Goal: Find contact information: Find contact information

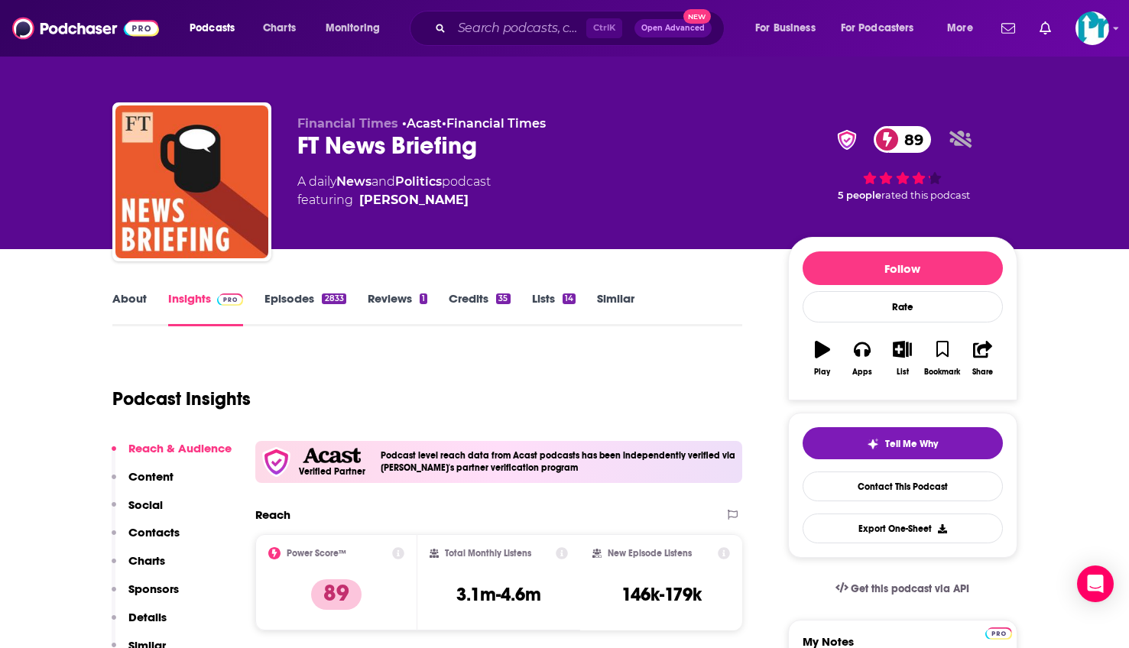
drag, startPoint x: 970, startPoint y: 177, endPoint x: 823, endPoint y: 108, distance: 162.1
click at [970, 177] on div "89 5 people rated this podcast" at bounding box center [902, 163] width 229 height 95
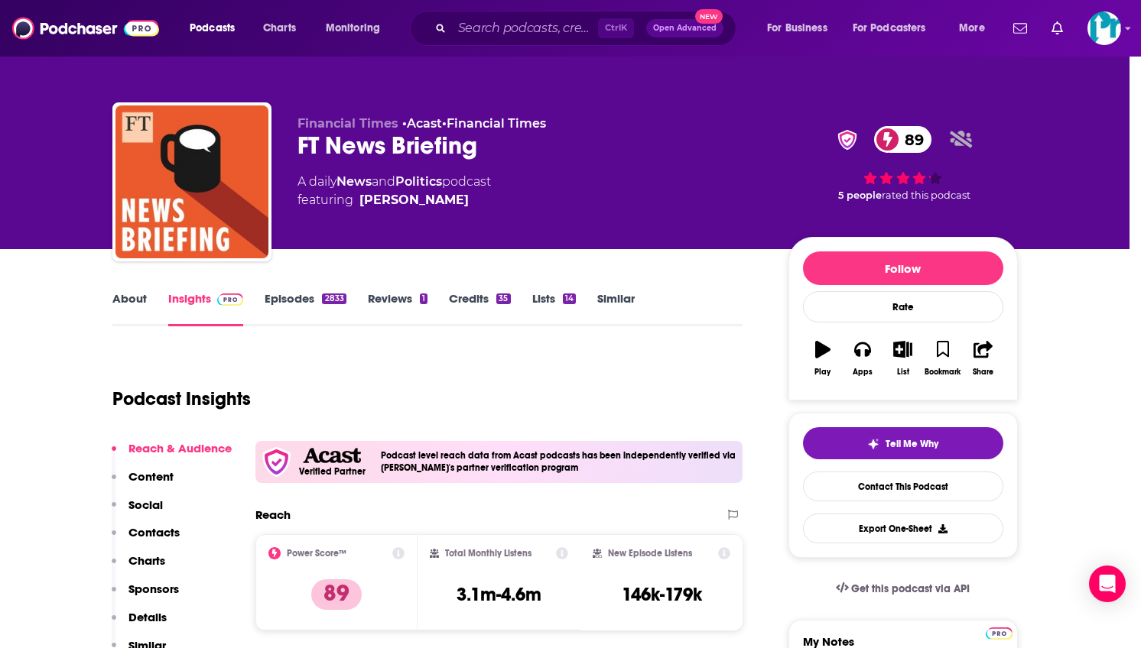
click at [371, 76] on div "FT News Briefing Financial Times Acast Financial Times 89 Active 4.2 Add to Lis…" at bounding box center [570, 324] width 1141 height 648
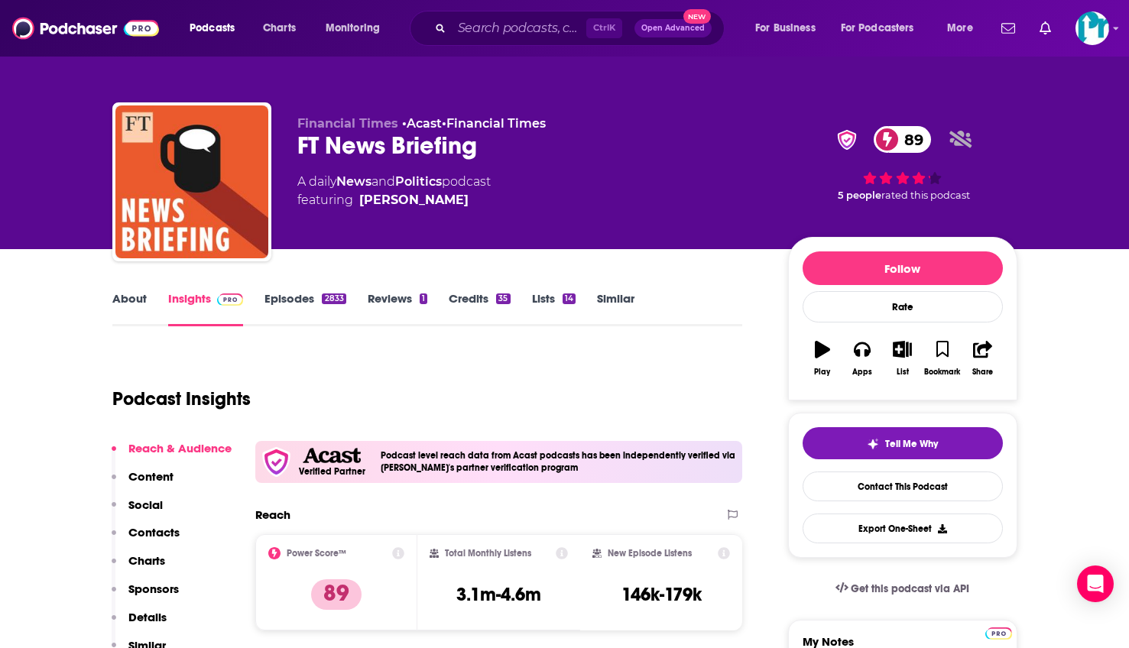
click at [352, 141] on div "FT News Briefing 89" at bounding box center [530, 146] width 466 height 30
click at [337, 146] on div "FT News Briefing 89" at bounding box center [530, 146] width 466 height 30
click at [942, 496] on link "Contact This Podcast" at bounding box center [903, 487] width 200 height 30
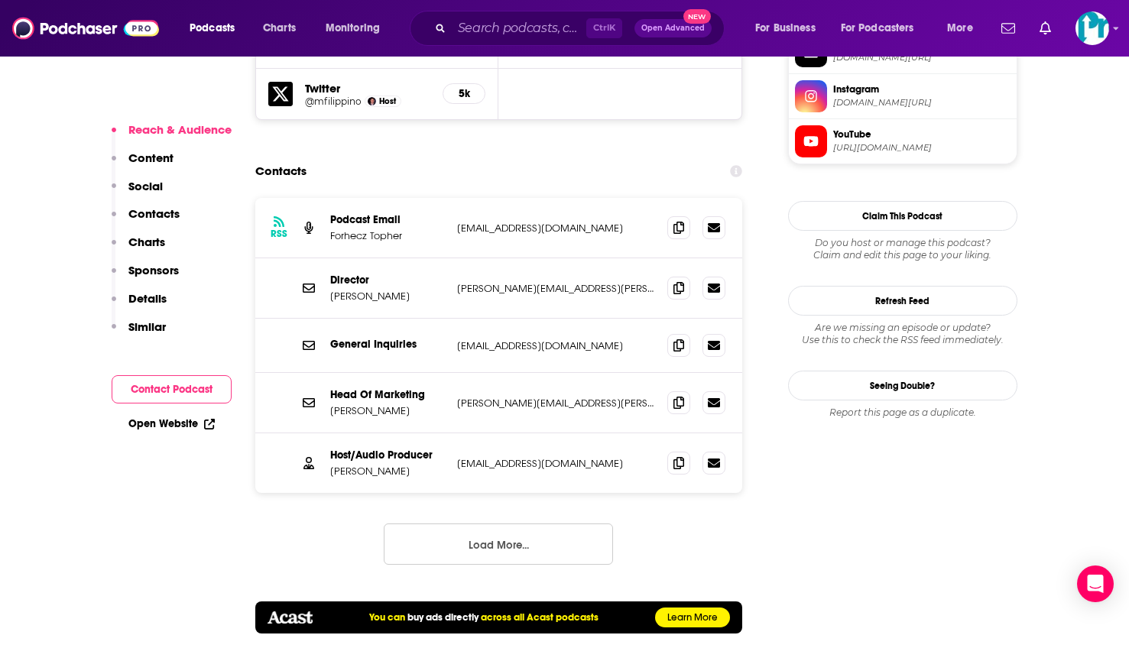
scroll to position [1488, 0]
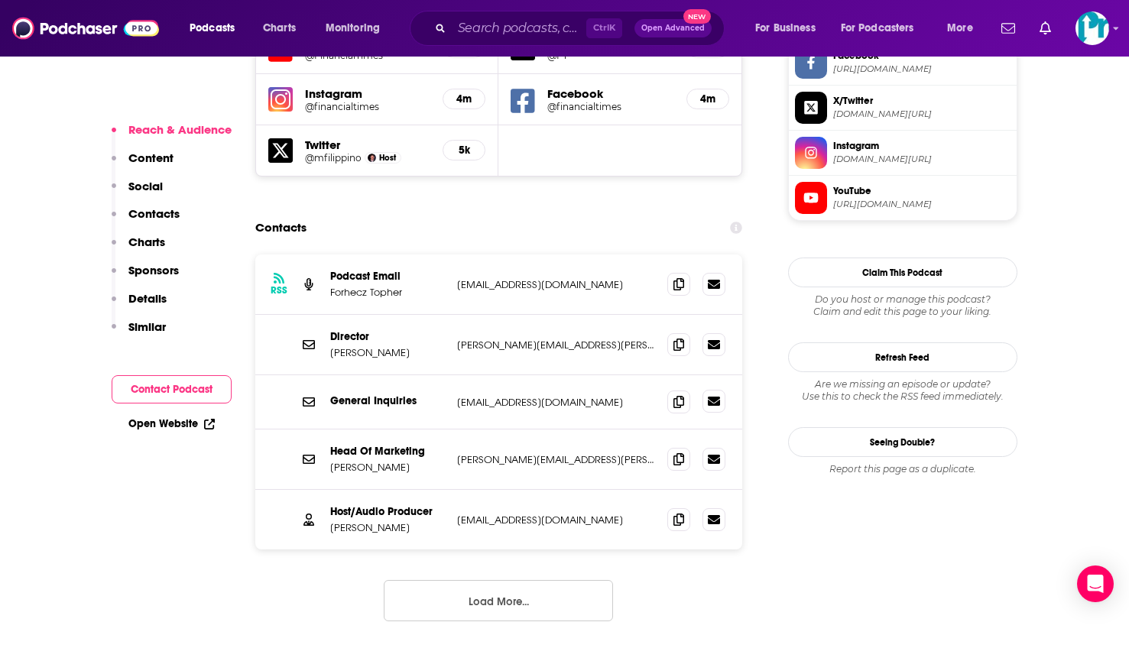
click at [715, 395] on icon at bounding box center [714, 401] width 12 height 12
click at [682, 395] on icon at bounding box center [679, 401] width 11 height 12
click at [710, 454] on icon at bounding box center [714, 458] width 12 height 9
click at [679, 453] on icon at bounding box center [679, 459] width 11 height 12
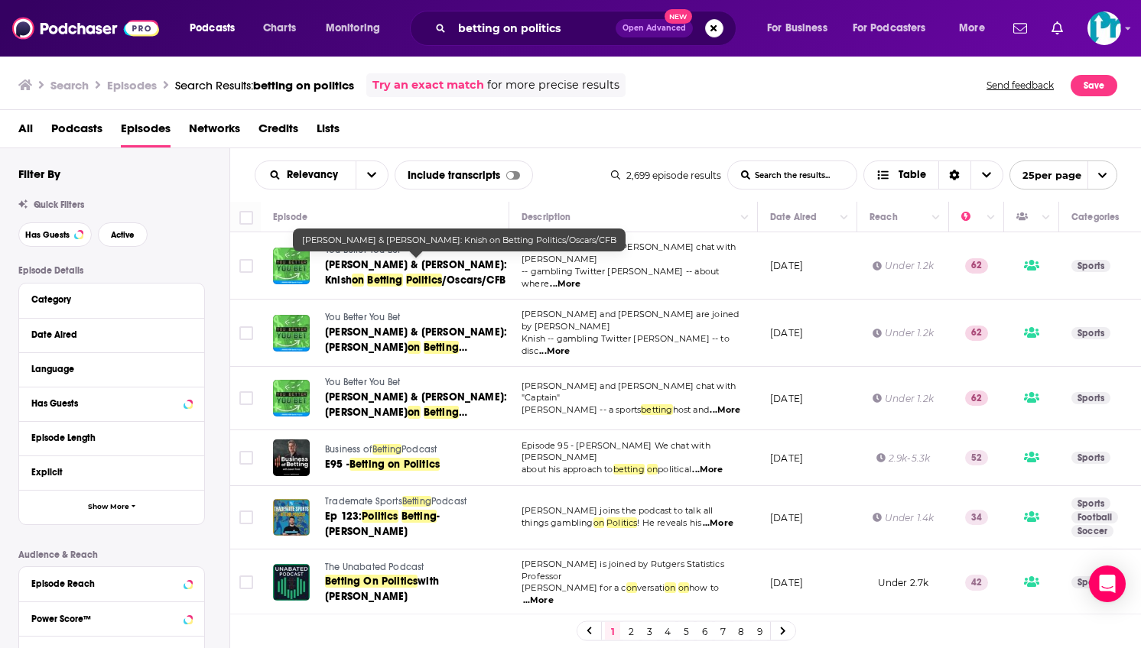
click at [442, 282] on span "/Oscars/CFB" at bounding box center [473, 280] width 63 height 13
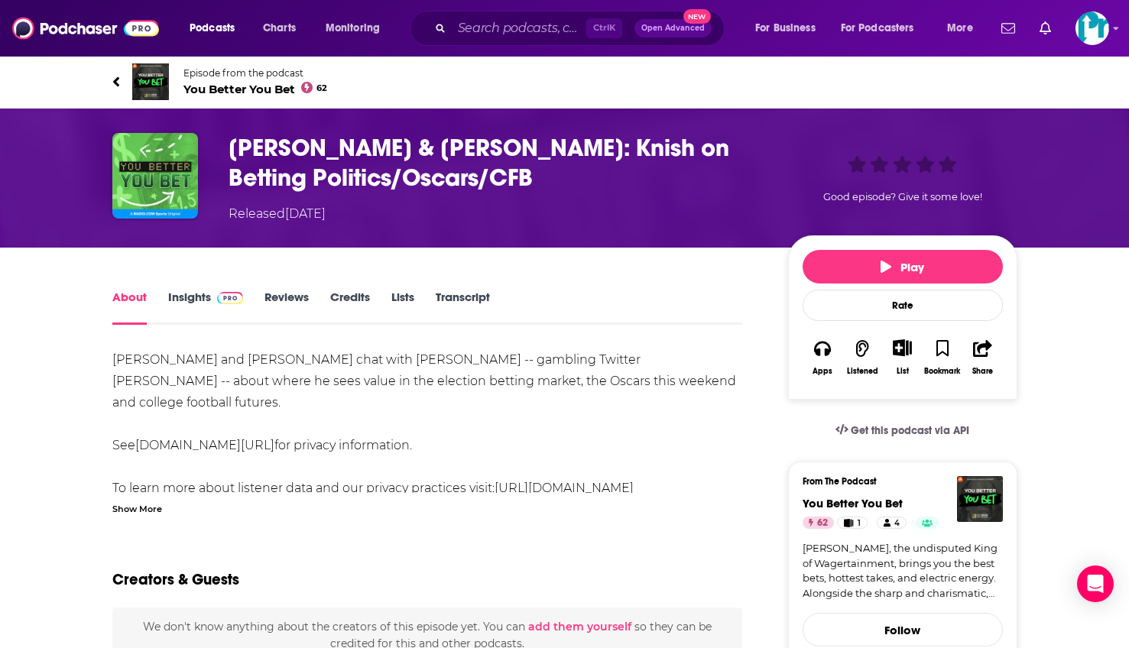
click at [187, 299] on link "Insights" at bounding box center [206, 307] width 76 height 35
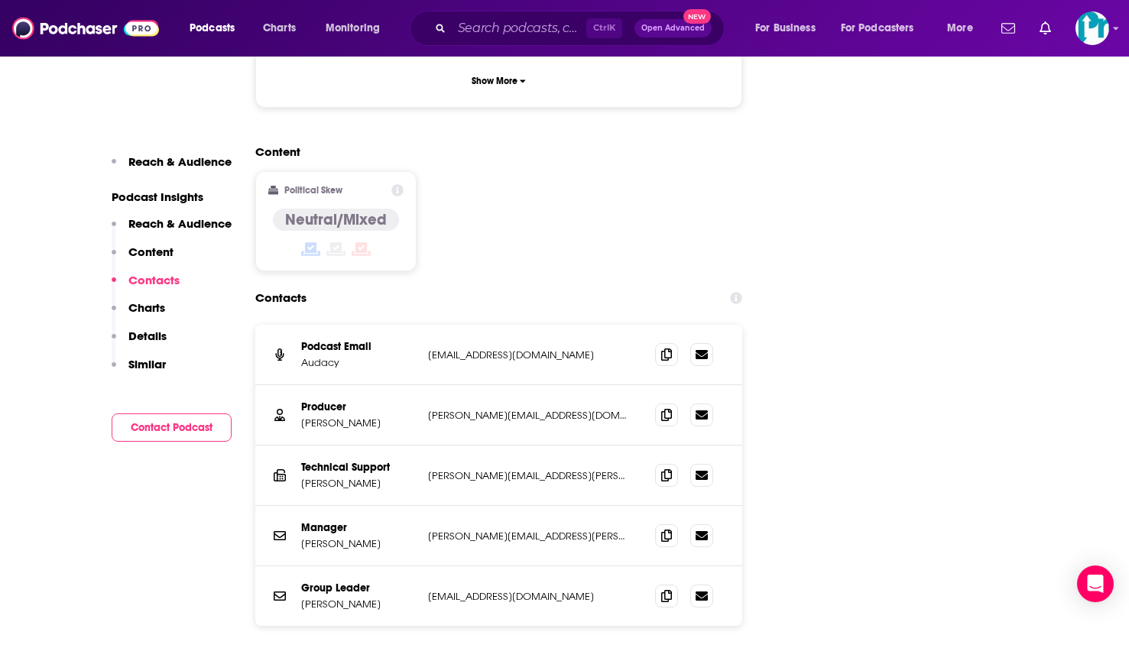
scroll to position [1453, 0]
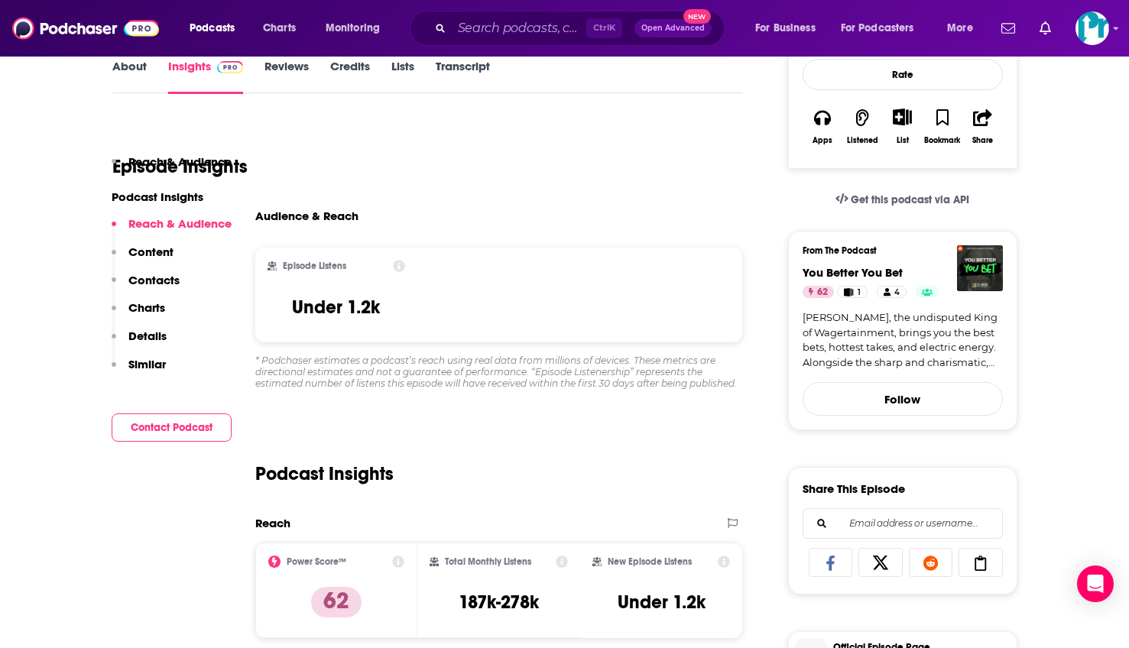
scroll to position [0, 0]
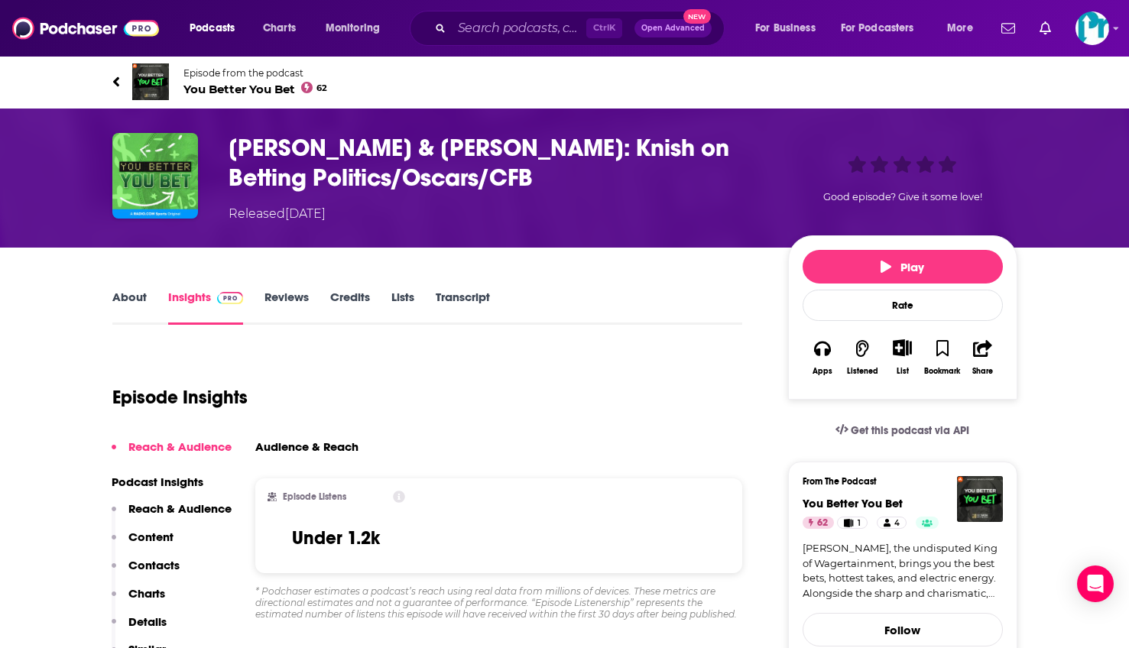
click at [125, 310] on link "About" at bounding box center [129, 307] width 34 height 35
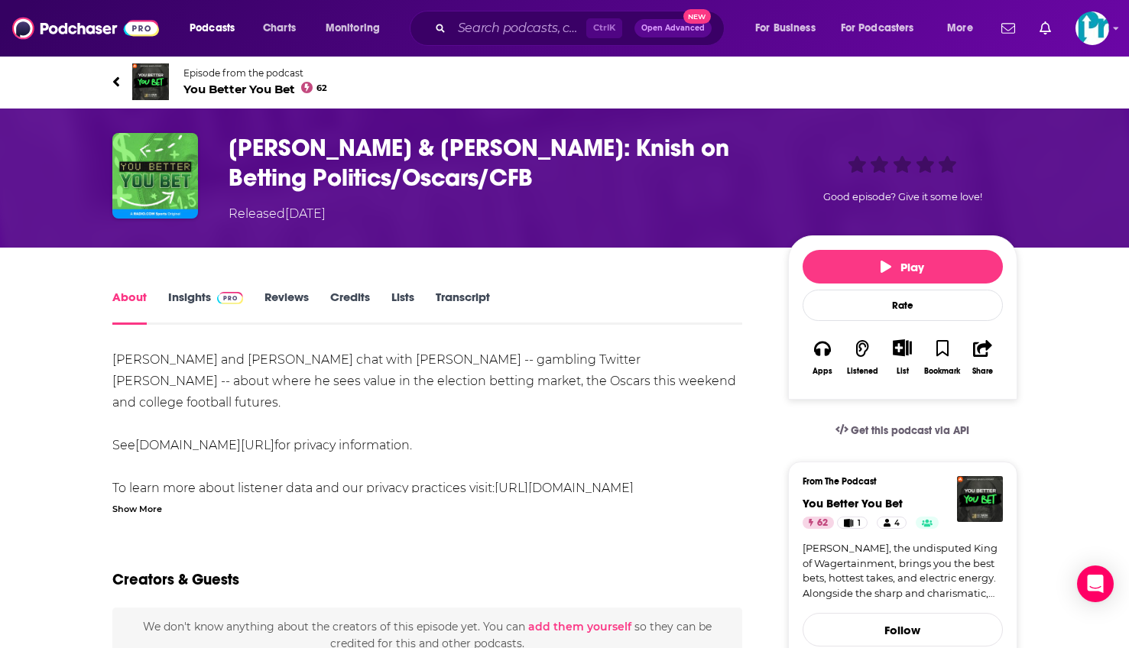
click at [196, 288] on div "About Insights Reviews Credits Lists Transcript" at bounding box center [427, 305] width 631 height 37
click at [280, 295] on link "Reviews" at bounding box center [287, 307] width 44 height 35
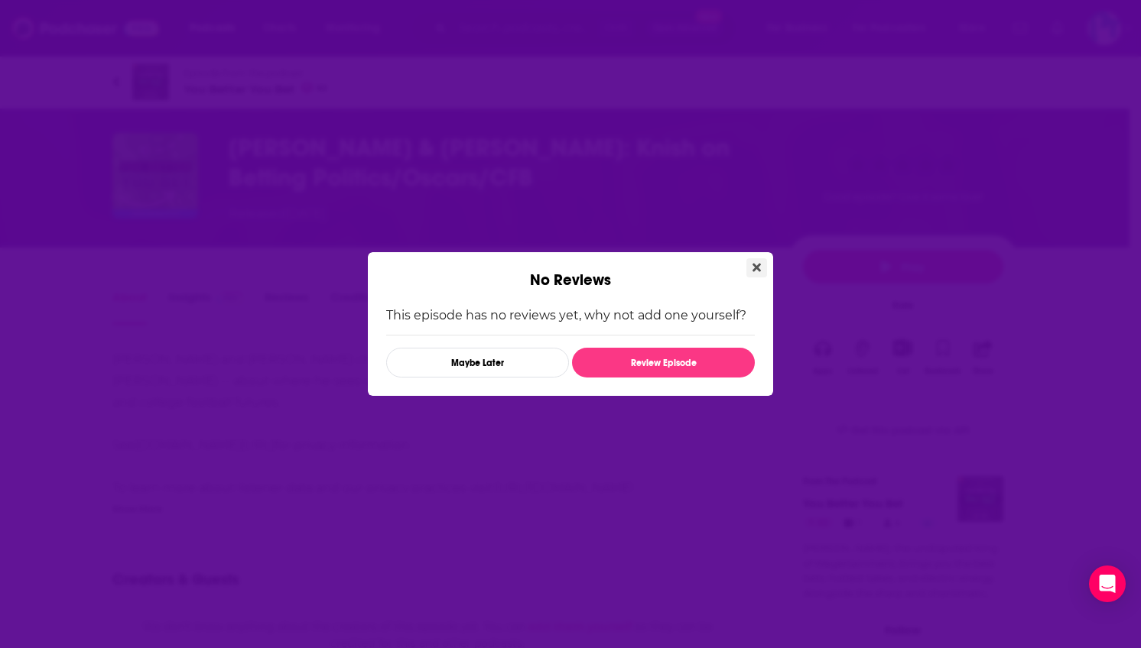
click at [748, 276] on button "Close" at bounding box center [756, 267] width 21 height 19
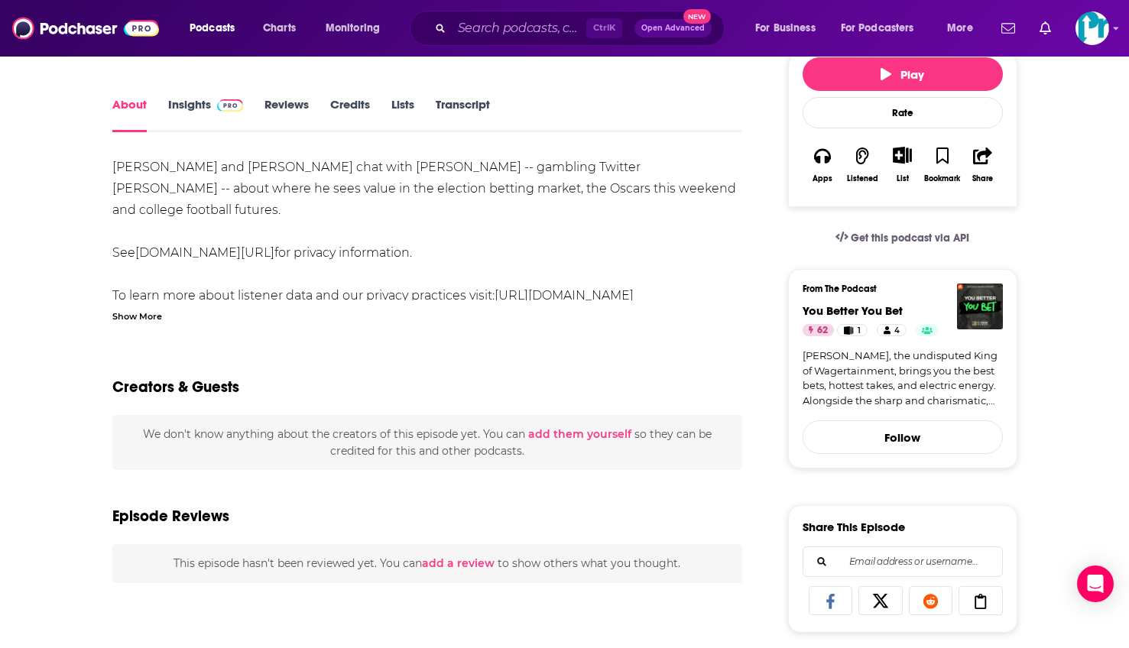
scroll to position [153, 0]
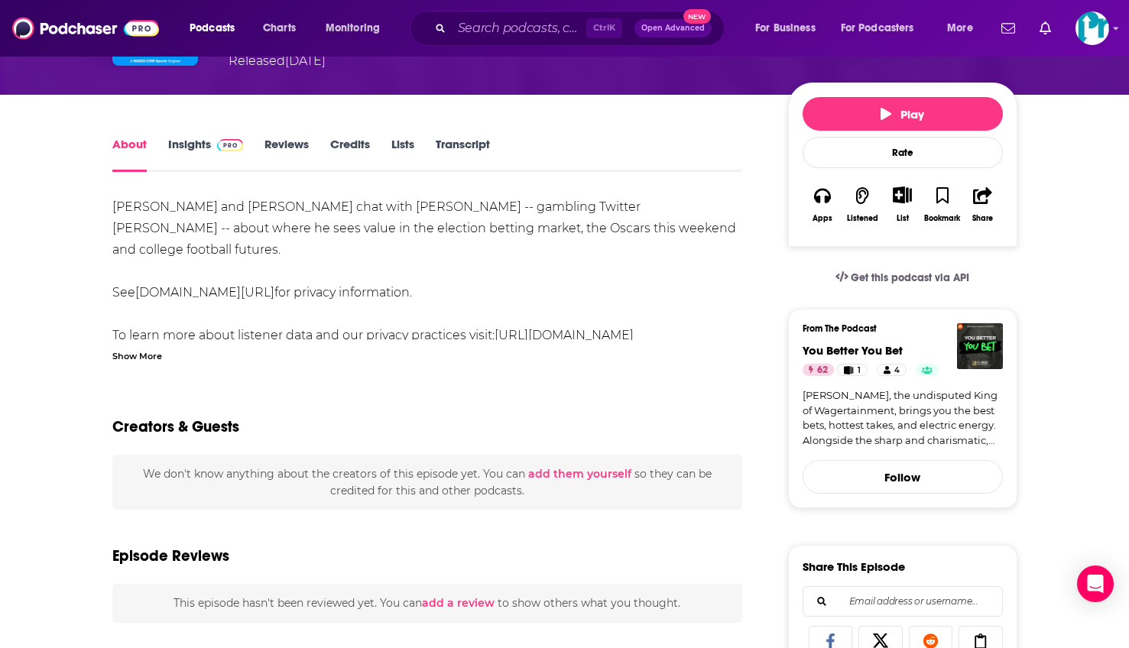
click at [187, 140] on link "Insights" at bounding box center [206, 154] width 76 height 35
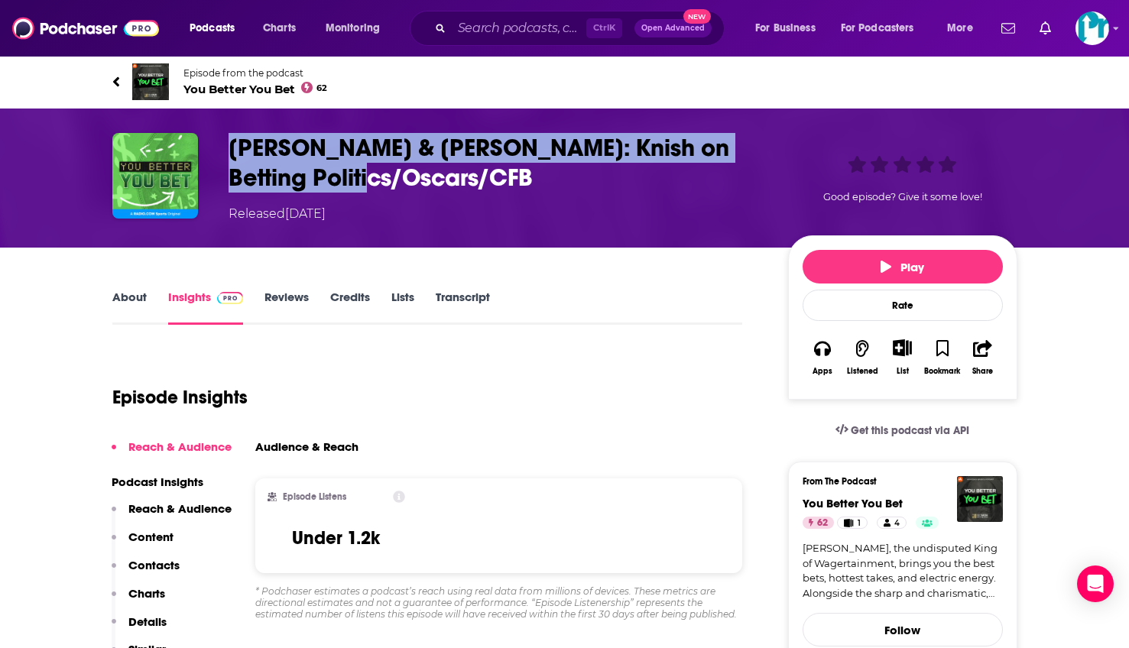
drag, startPoint x: 531, startPoint y: 193, endPoint x: 213, endPoint y: 151, distance: 320.8
click at [213, 151] on div "Kostos & Barkley: Knish on Betting Politics/Oscars/CFB Released Thursday, 6th F…" at bounding box center [564, 178] width 905 height 90
drag, startPoint x: 213, startPoint y: 151, endPoint x: 265, endPoint y: 142, distance: 52.0
copy h3 "Kostos & Barkley: Knish on Betting Politics/Oscars/CFB"
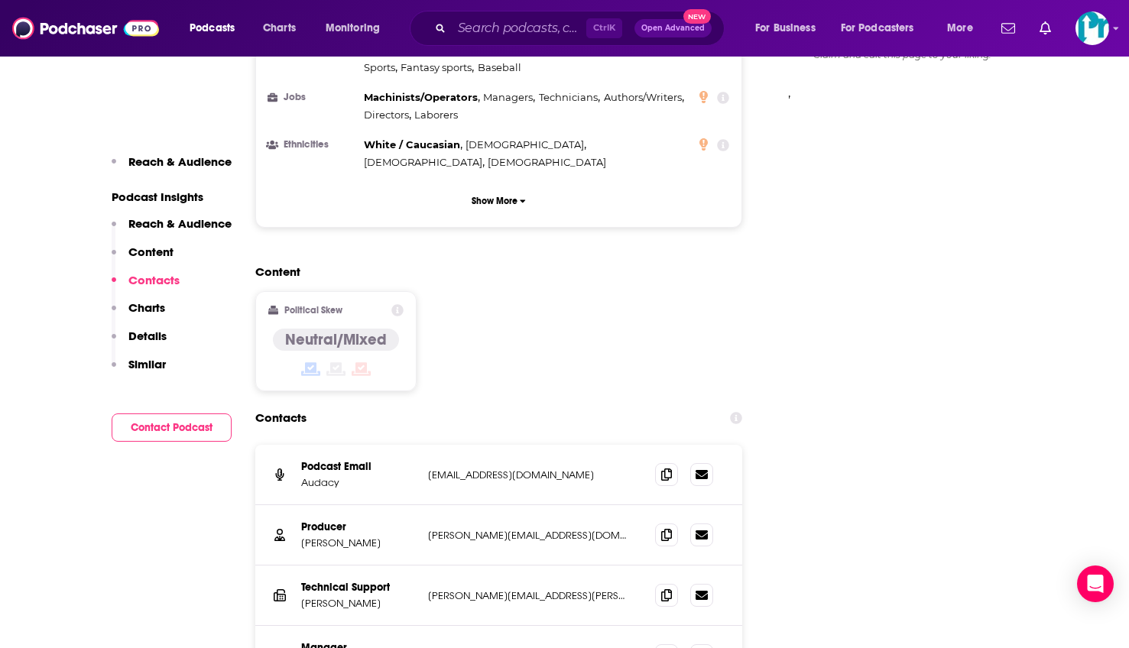
scroll to position [1300, 0]
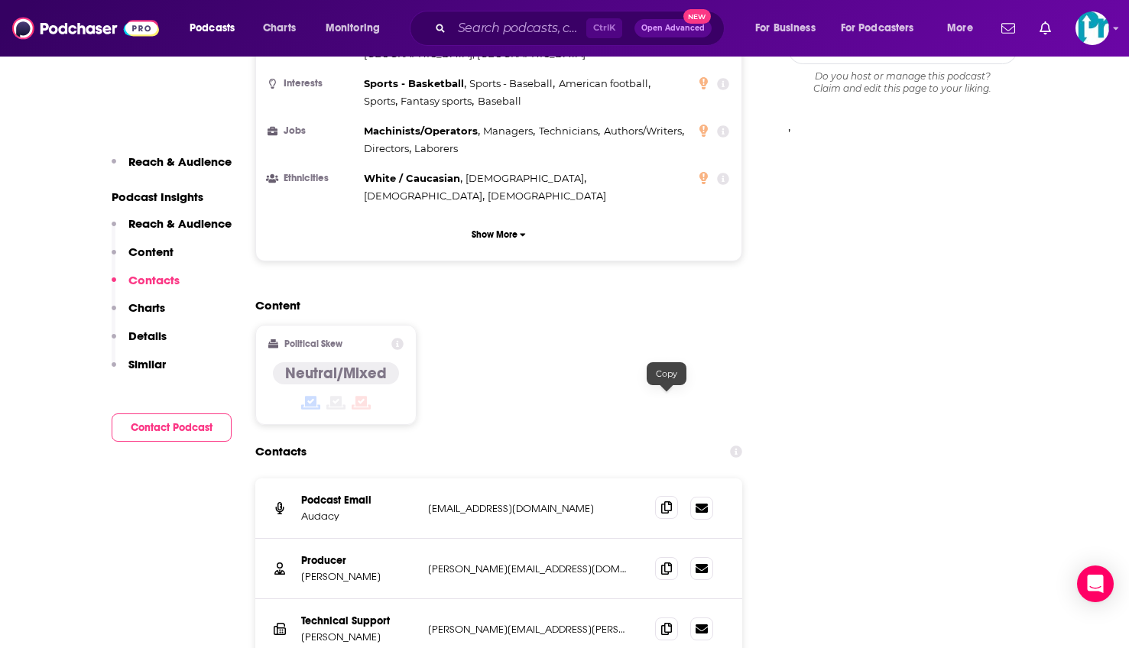
click at [670, 496] on span at bounding box center [666, 507] width 23 height 23
click at [662, 562] on icon at bounding box center [666, 568] width 11 height 12
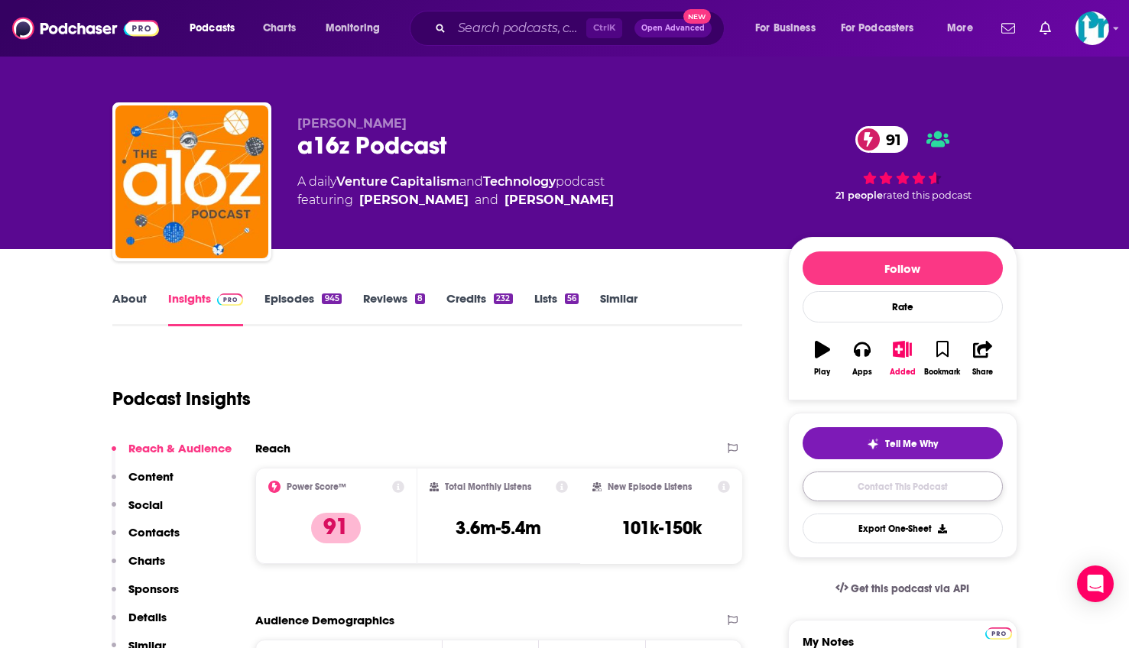
click at [911, 492] on link "Contact This Podcast" at bounding box center [903, 487] width 200 height 30
drag, startPoint x: 1038, startPoint y: 455, endPoint x: 1092, endPoint y: 574, distance: 130.7
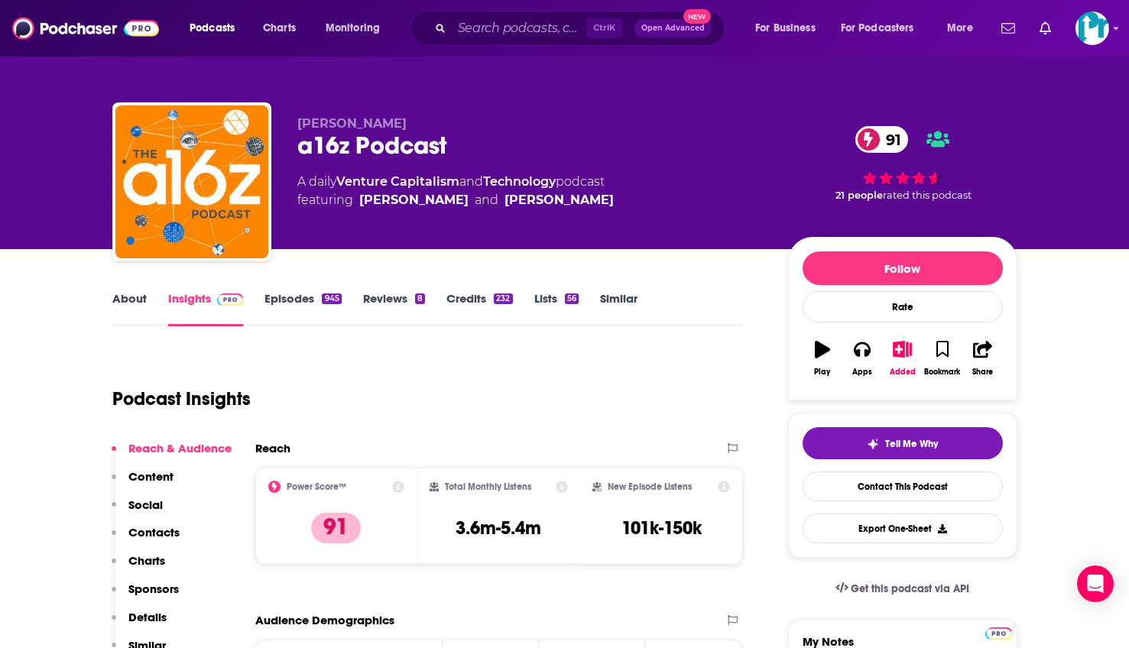
drag, startPoint x: 1057, startPoint y: 367, endPoint x: 810, endPoint y: 388, distance: 247.8
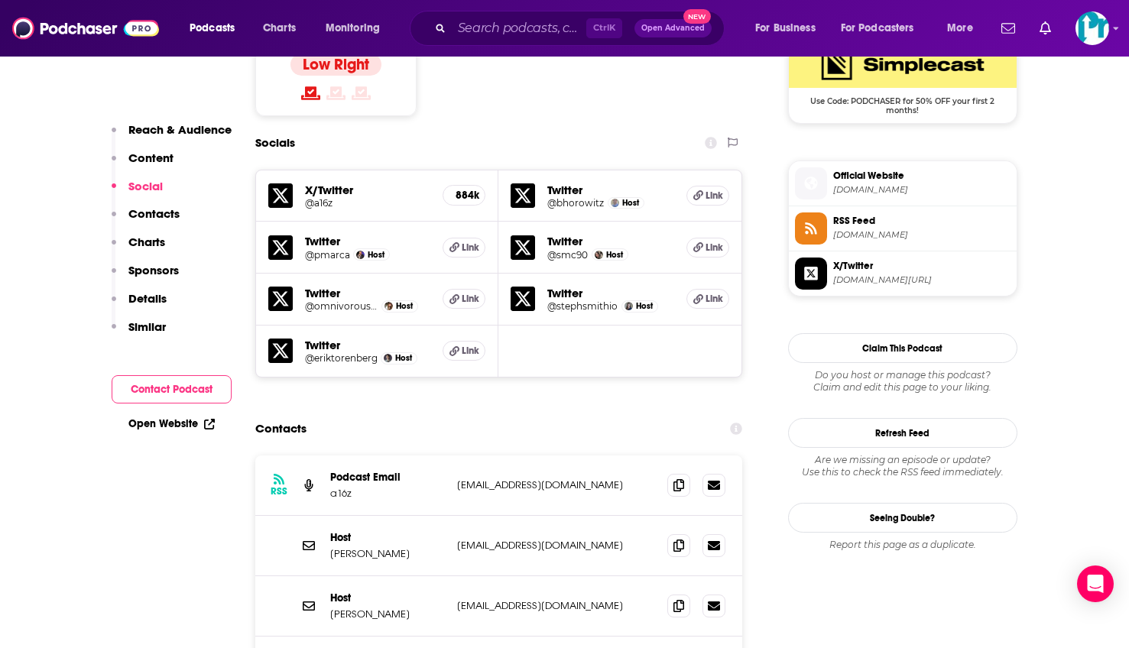
scroll to position [1300, 0]
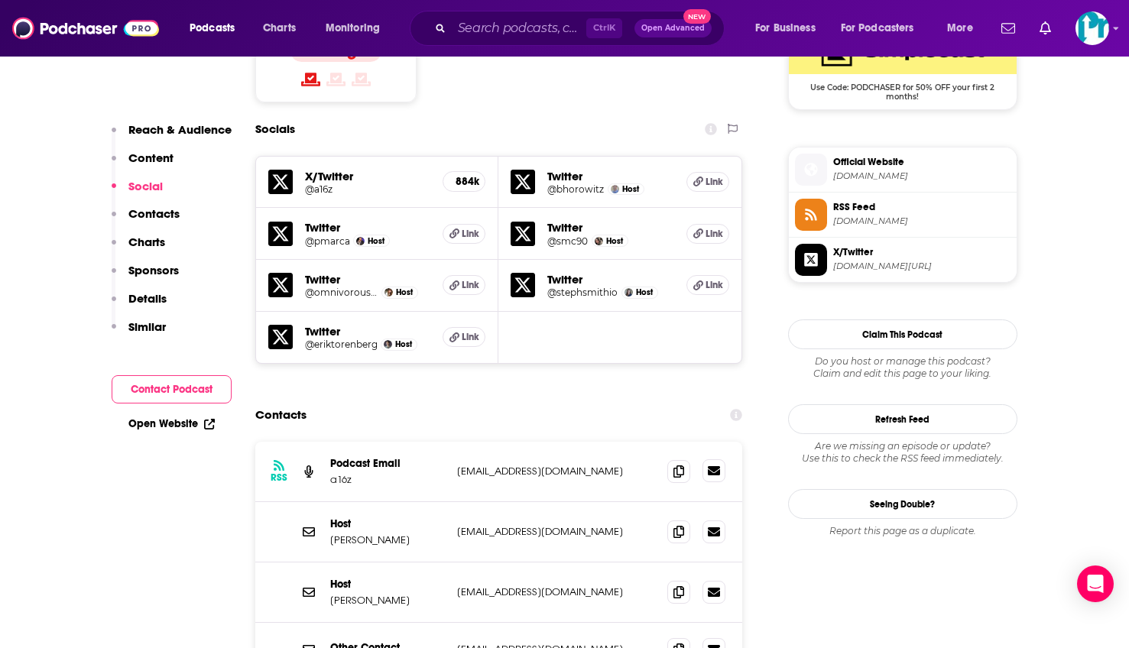
click at [713, 460] on link at bounding box center [714, 471] width 23 height 23
drag, startPoint x: 670, startPoint y: 380, endPoint x: 683, endPoint y: 383, distance: 13.4
click at [670, 460] on span at bounding box center [678, 471] width 23 height 23
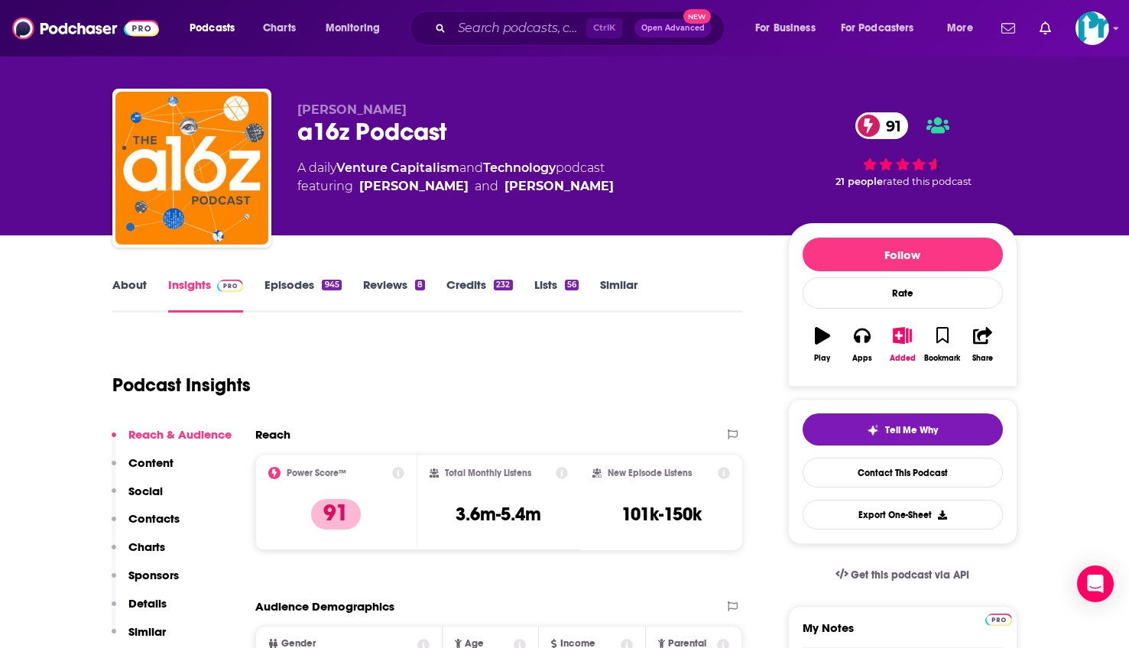
scroll to position [0, 0]
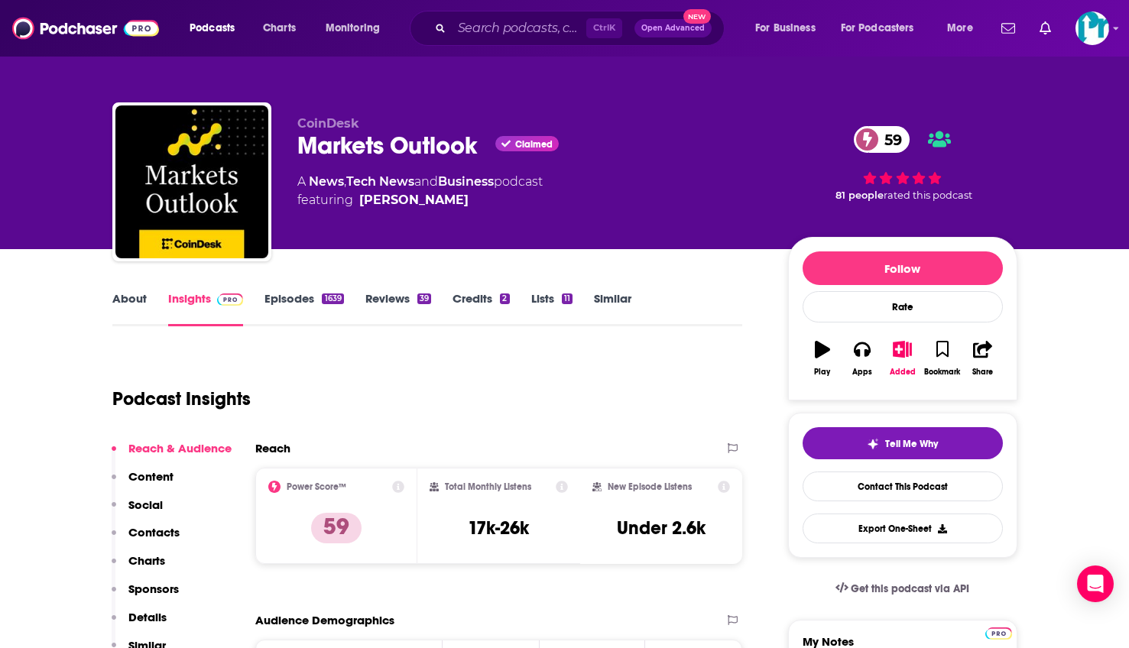
click at [915, 483] on link "Contact This Podcast" at bounding box center [903, 487] width 200 height 30
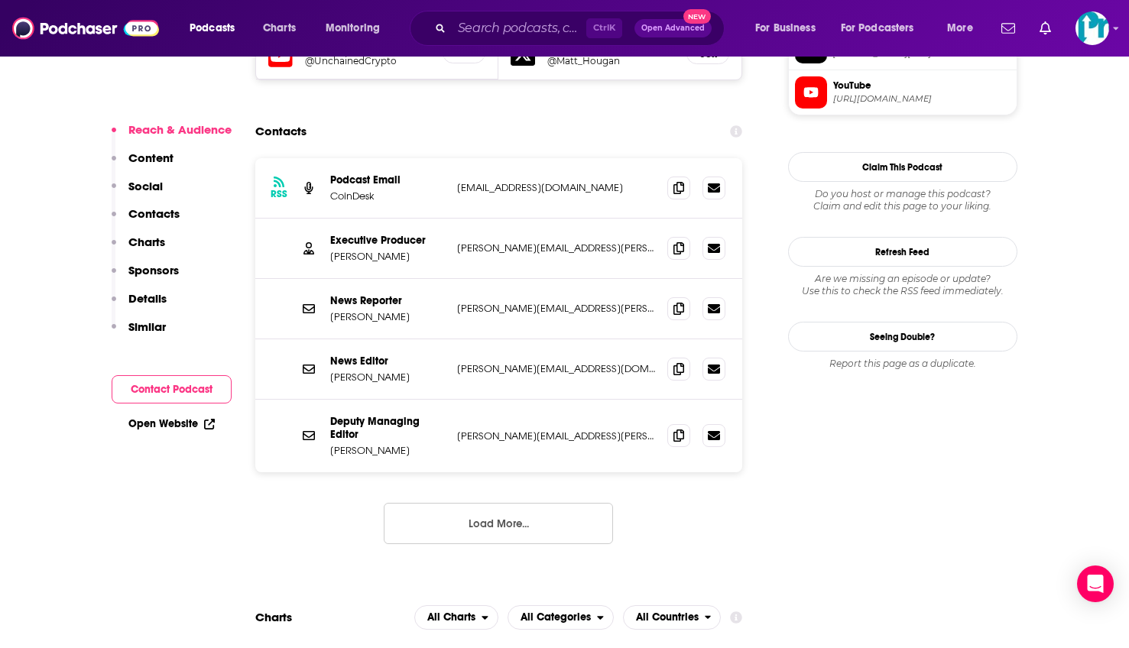
scroll to position [1361, 0]
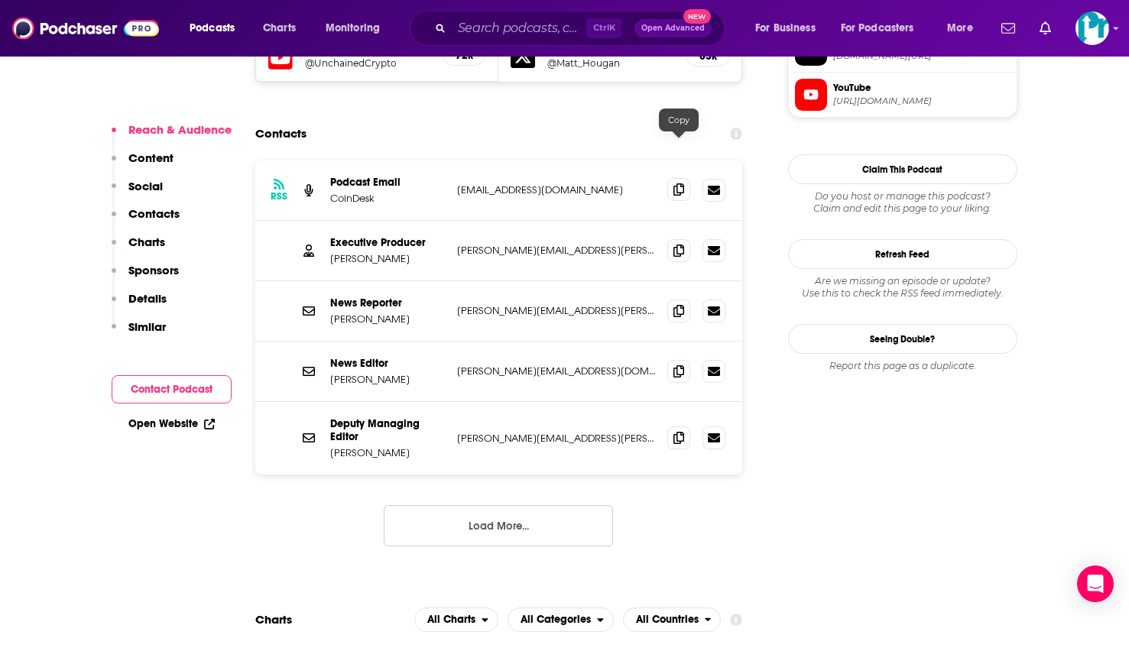
click at [670, 178] on span at bounding box center [678, 189] width 23 height 23
click at [674, 244] on icon at bounding box center [679, 250] width 11 height 12
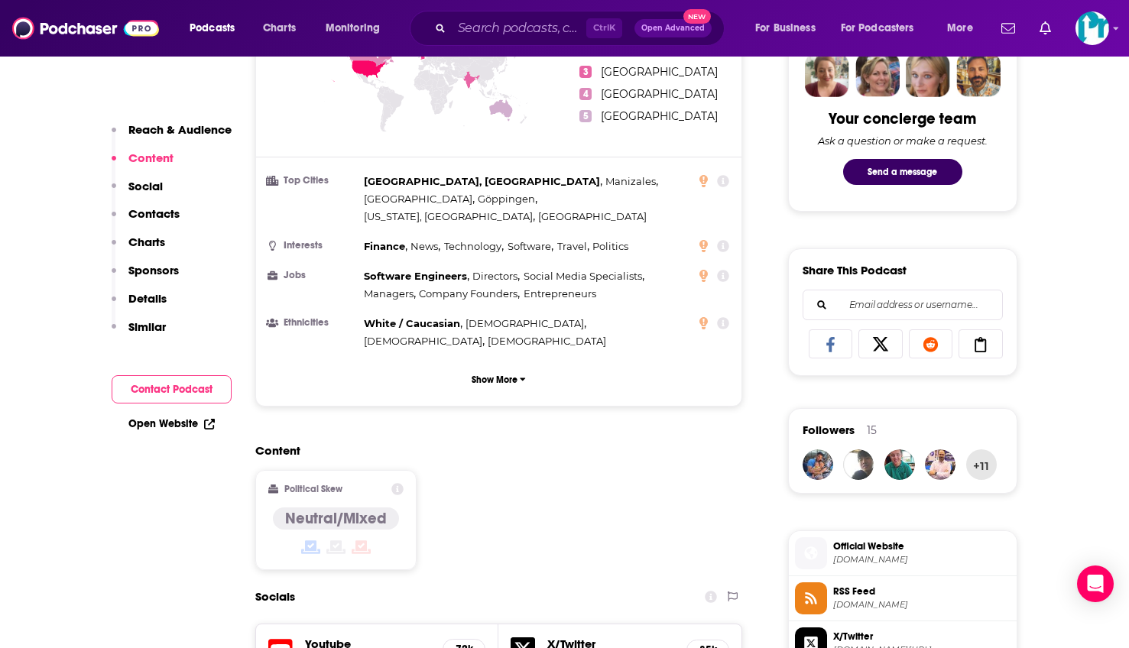
scroll to position [749, 0]
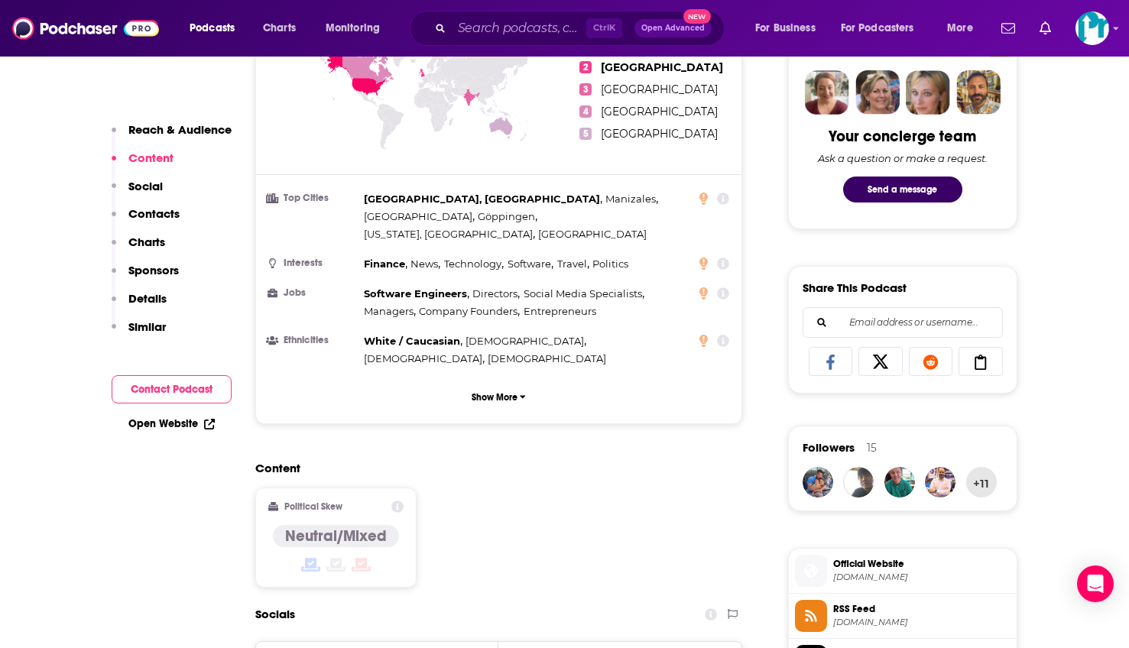
drag, startPoint x: 974, startPoint y: 430, endPoint x: 947, endPoint y: 412, distance: 32.7
click at [974, 430] on div "Followers 15 +11" at bounding box center [902, 469] width 229 height 86
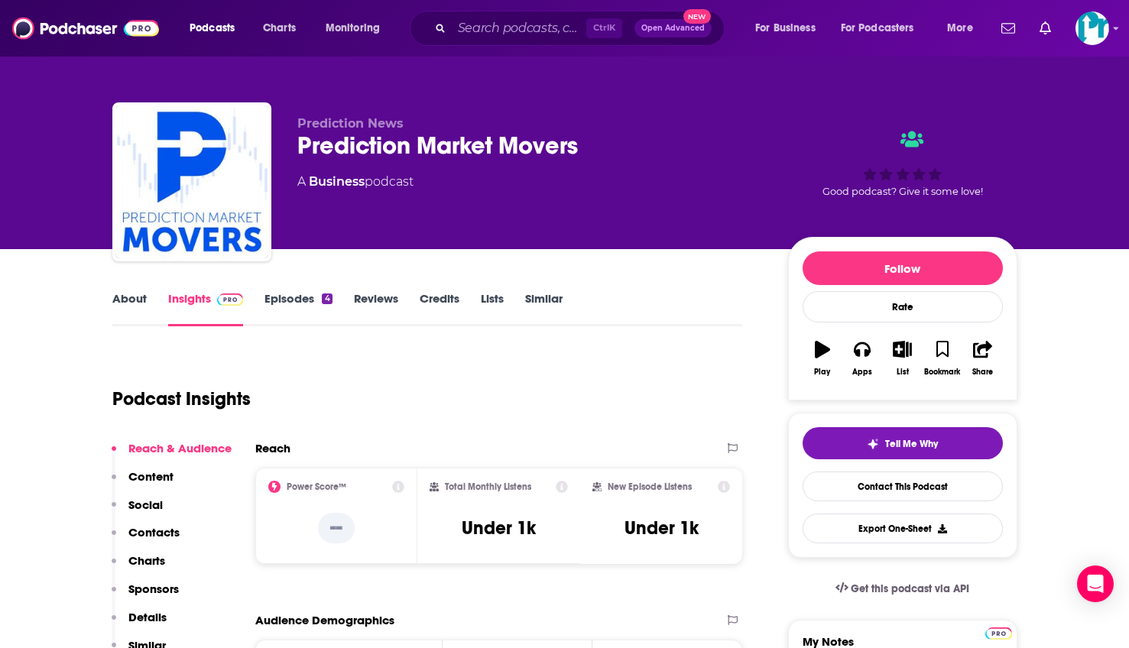
click at [310, 323] on link "Episodes 4" at bounding box center [298, 308] width 67 height 35
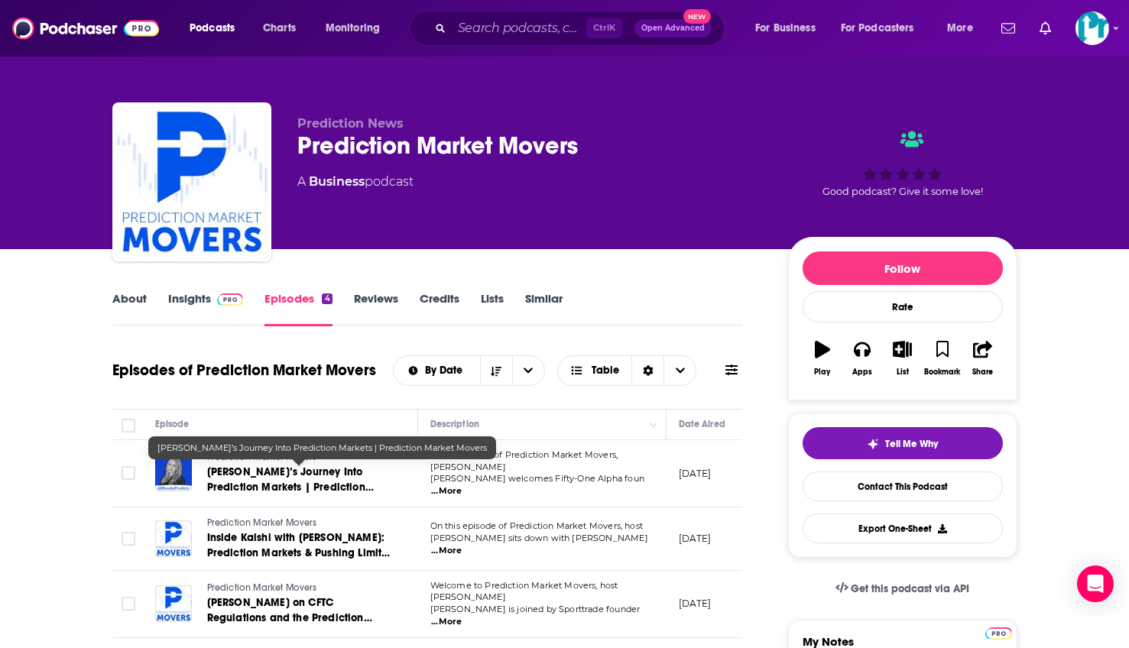
click at [349, 488] on span "Aggie’s Journey Into Prediction Markets | Prediction Market Movers" at bounding box center [290, 488] width 167 height 44
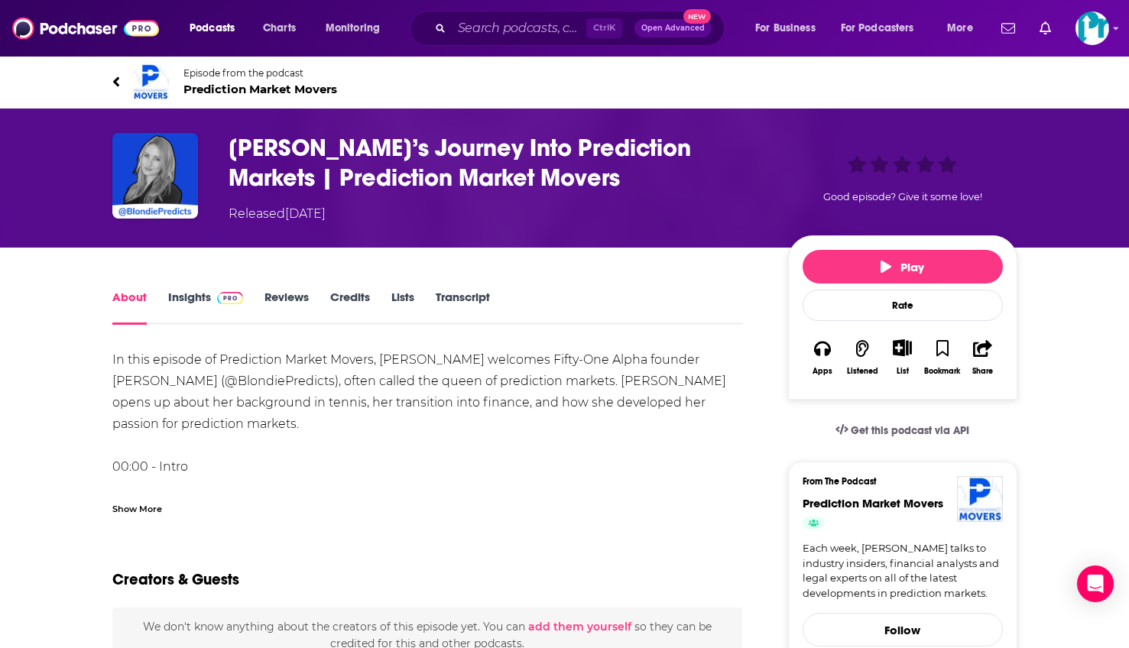
click at [130, 512] on div "Show More" at bounding box center [137, 508] width 50 height 15
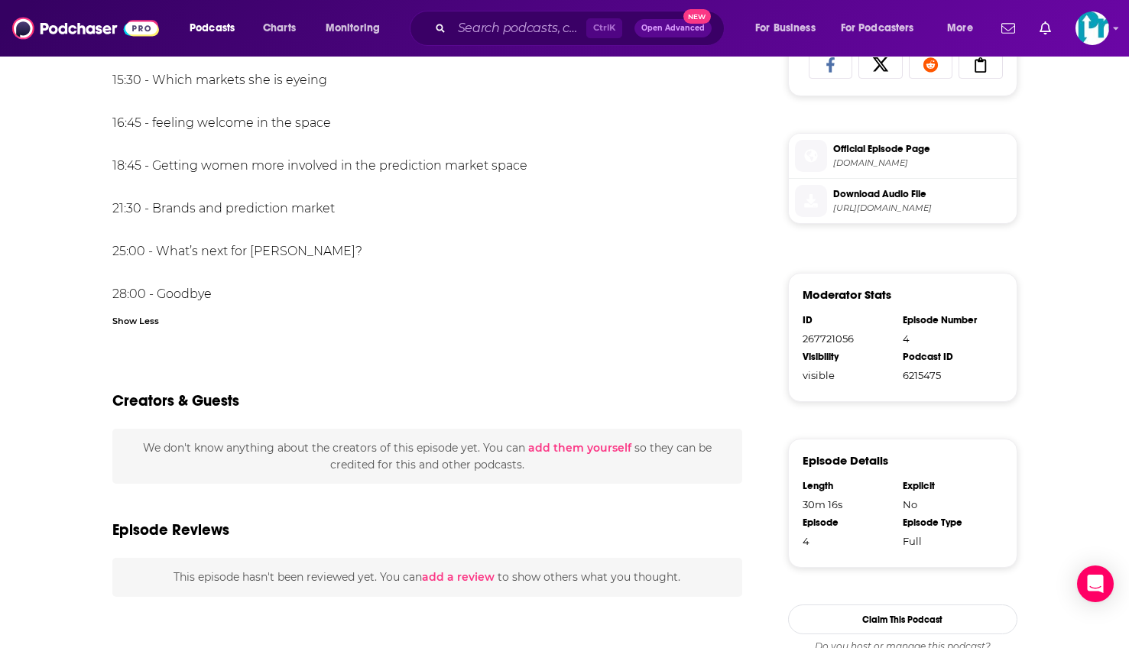
scroll to position [765, 0]
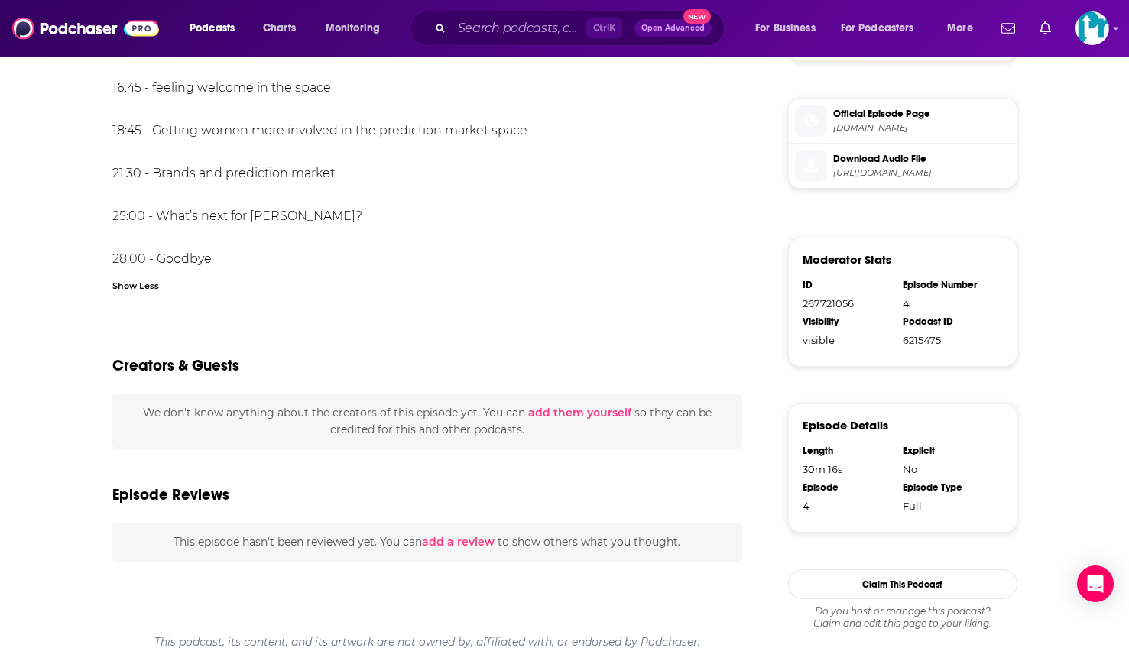
click at [180, 285] on div "Show Less" at bounding box center [427, 285] width 631 height 15
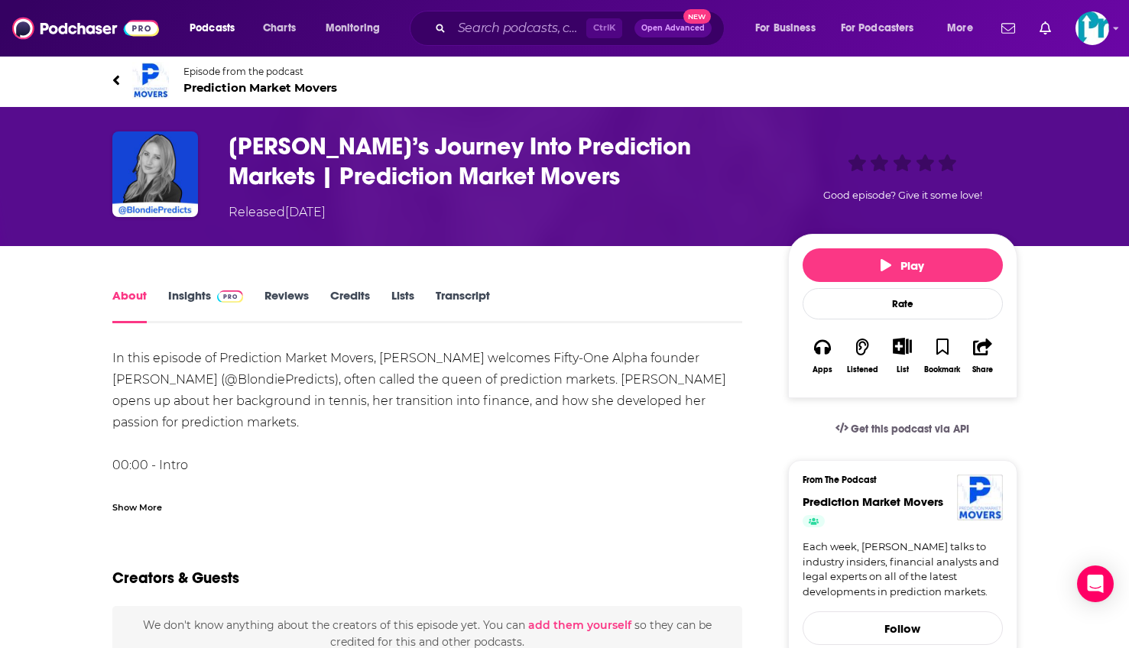
scroll to position [0, 0]
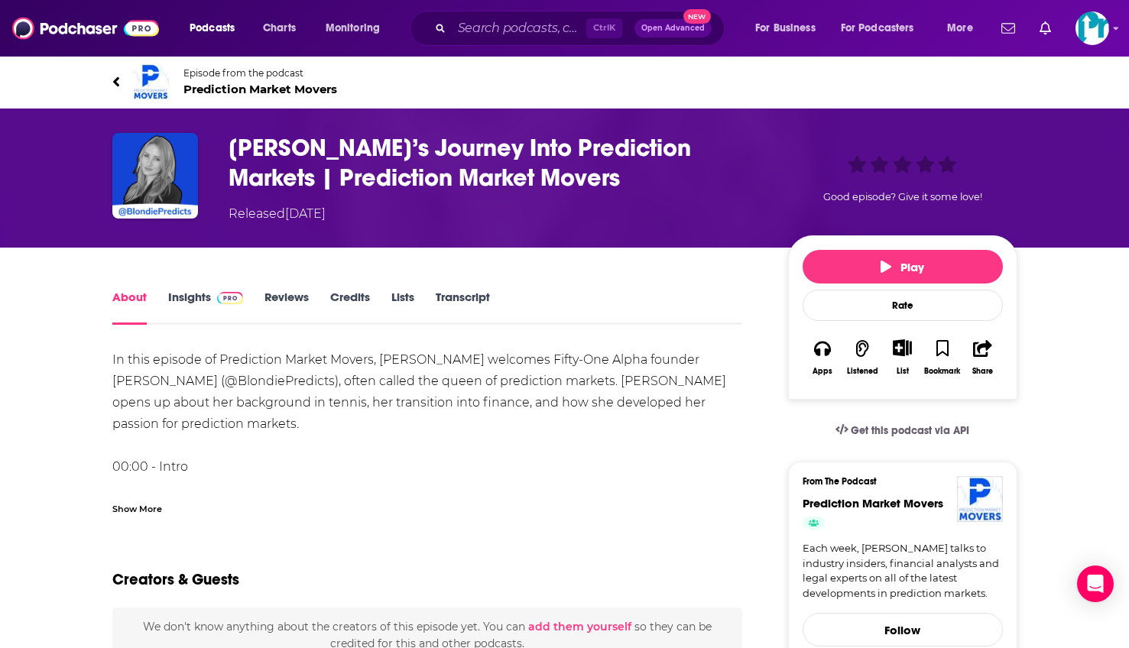
click at [198, 75] on span "Episode from the podcast" at bounding box center [261, 72] width 154 height 11
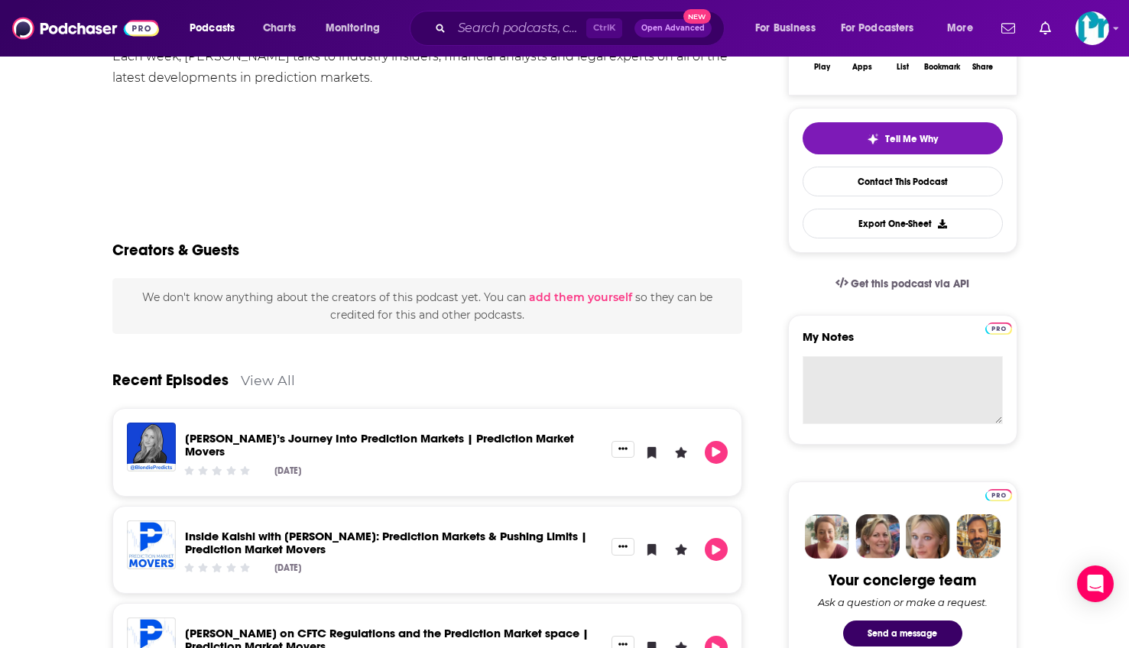
scroll to position [306, 0]
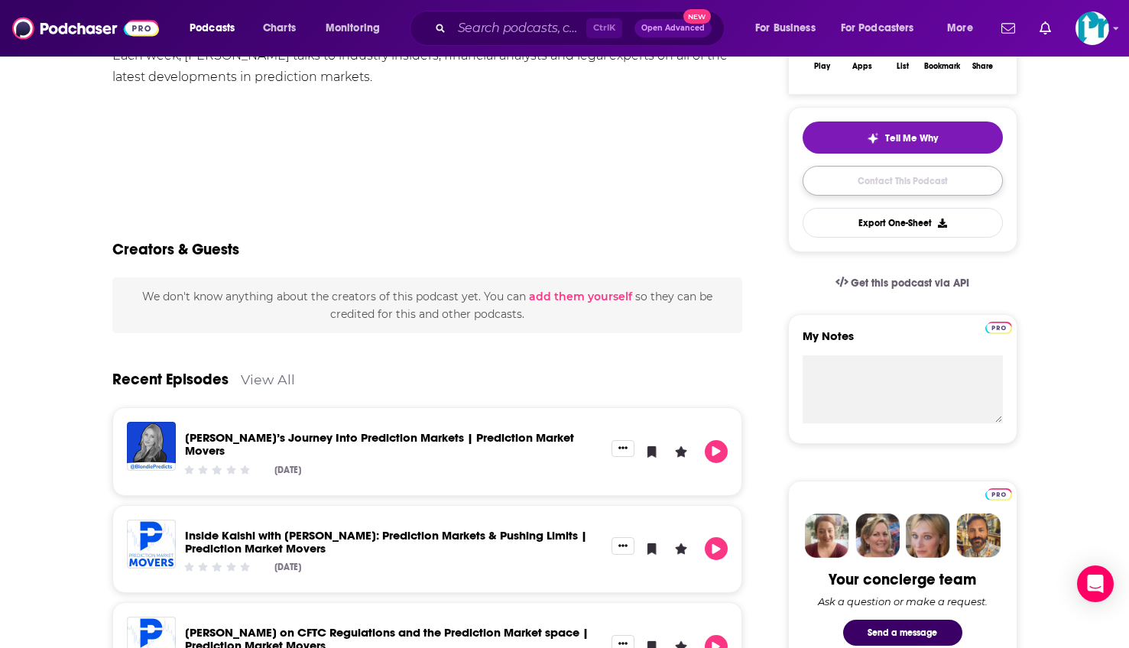
click at [896, 190] on link "Contact This Podcast" at bounding box center [903, 181] width 200 height 30
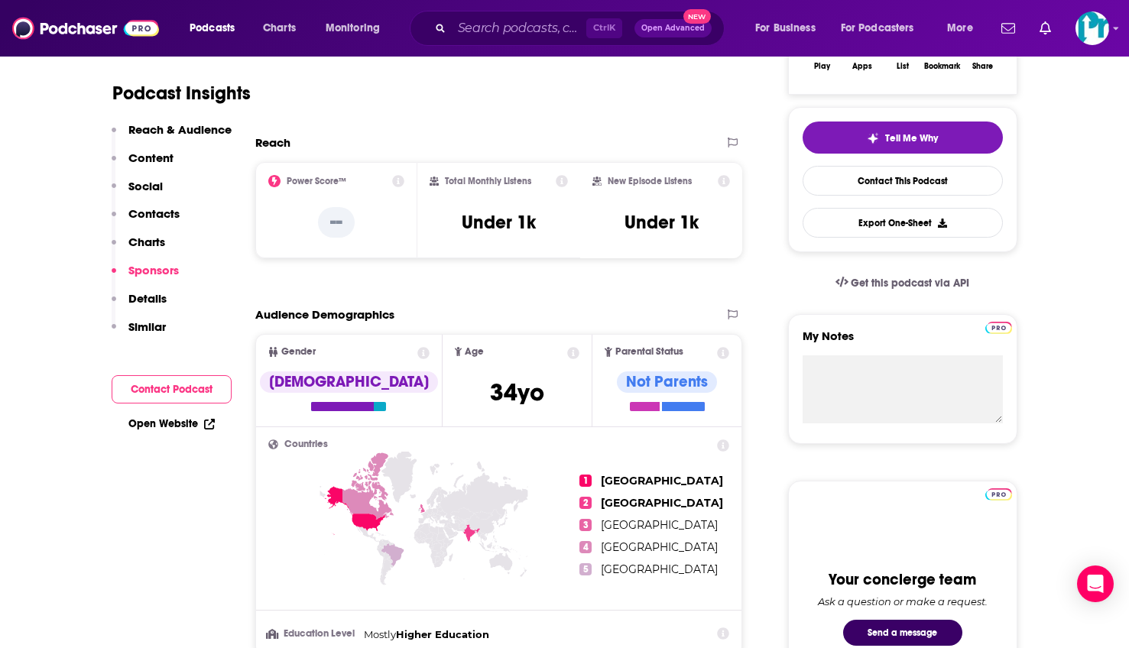
scroll to position [1234, 0]
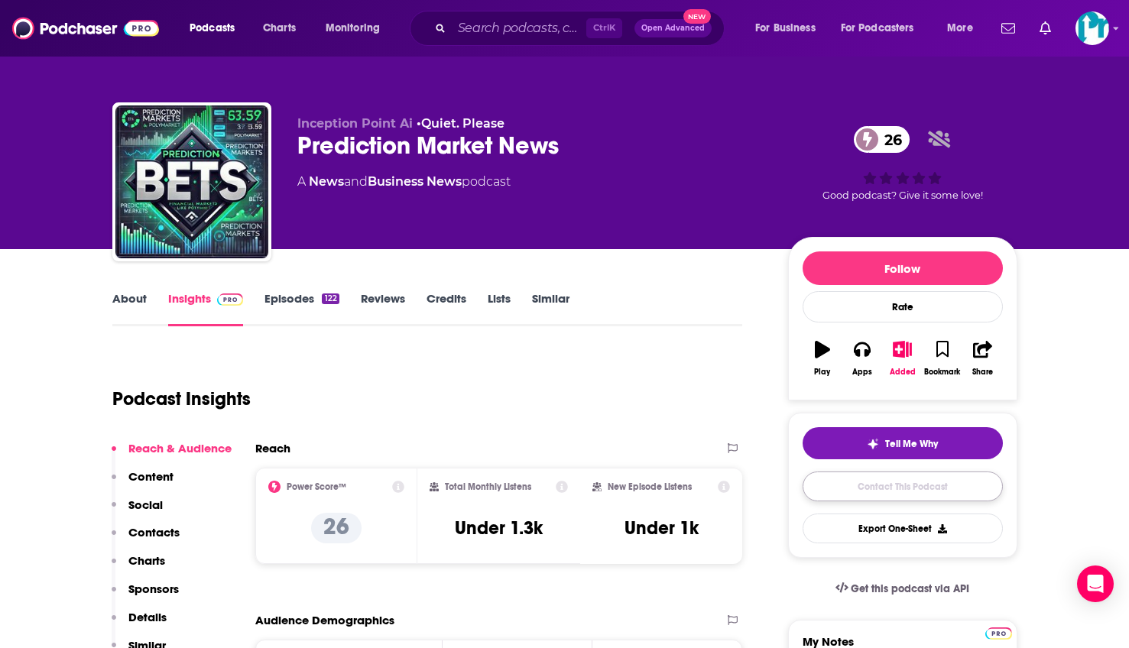
click at [865, 477] on link "Contact This Podcast" at bounding box center [903, 487] width 200 height 30
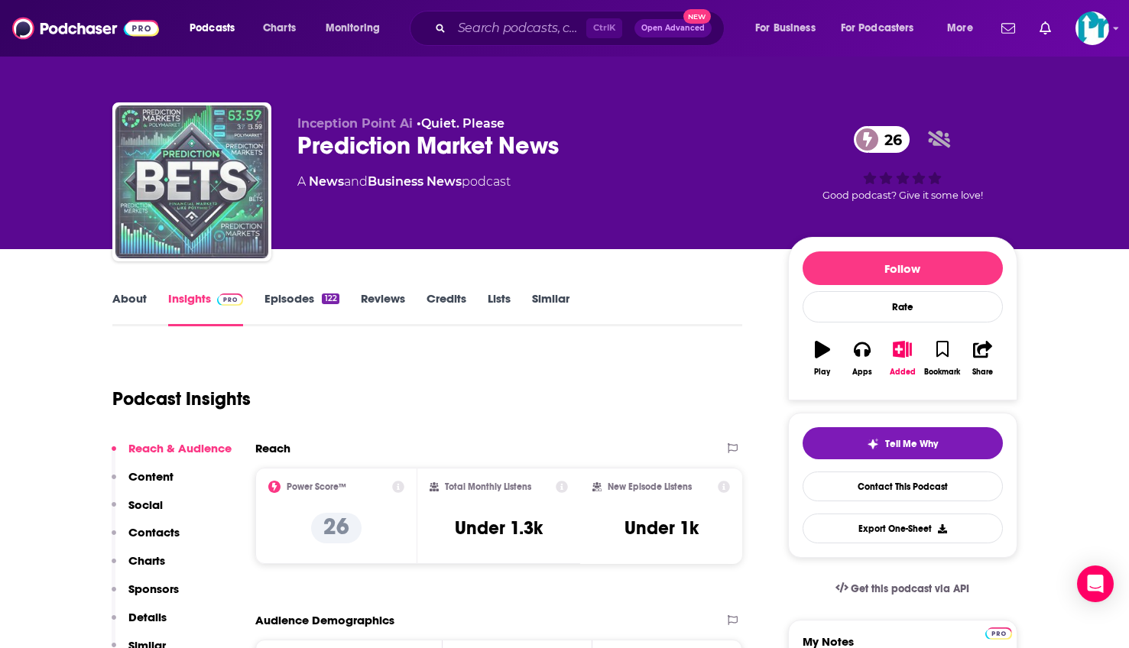
click at [239, 198] on img "Prediction Market News" at bounding box center [191, 182] width 153 height 153
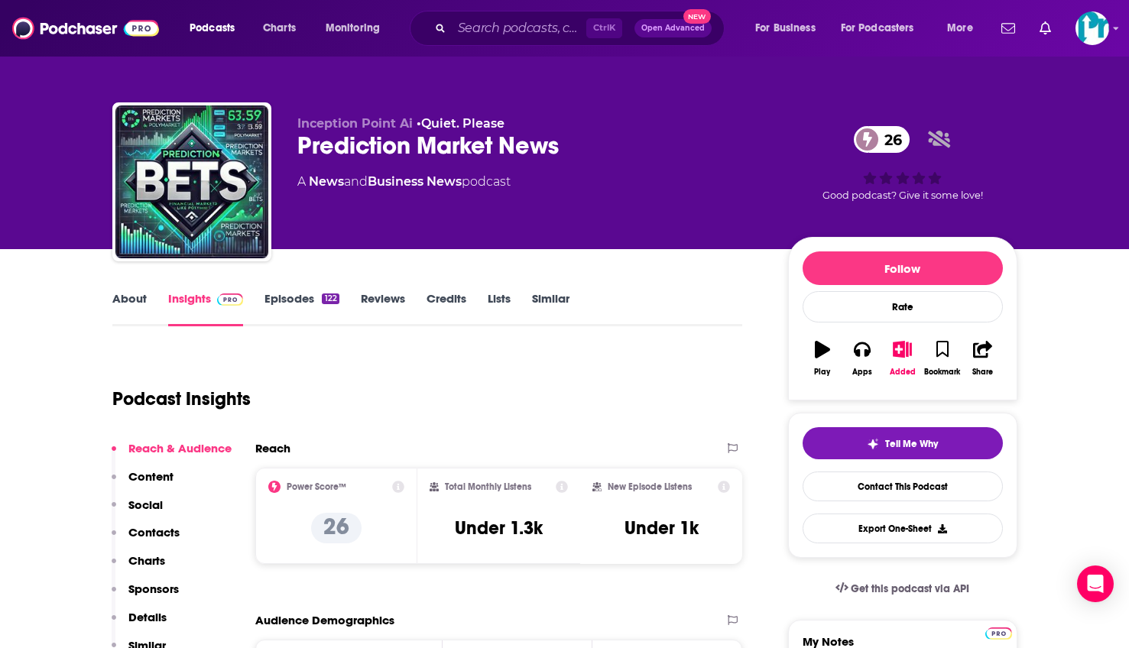
click at [339, 151] on div "Prediction Market News 26" at bounding box center [530, 146] width 466 height 30
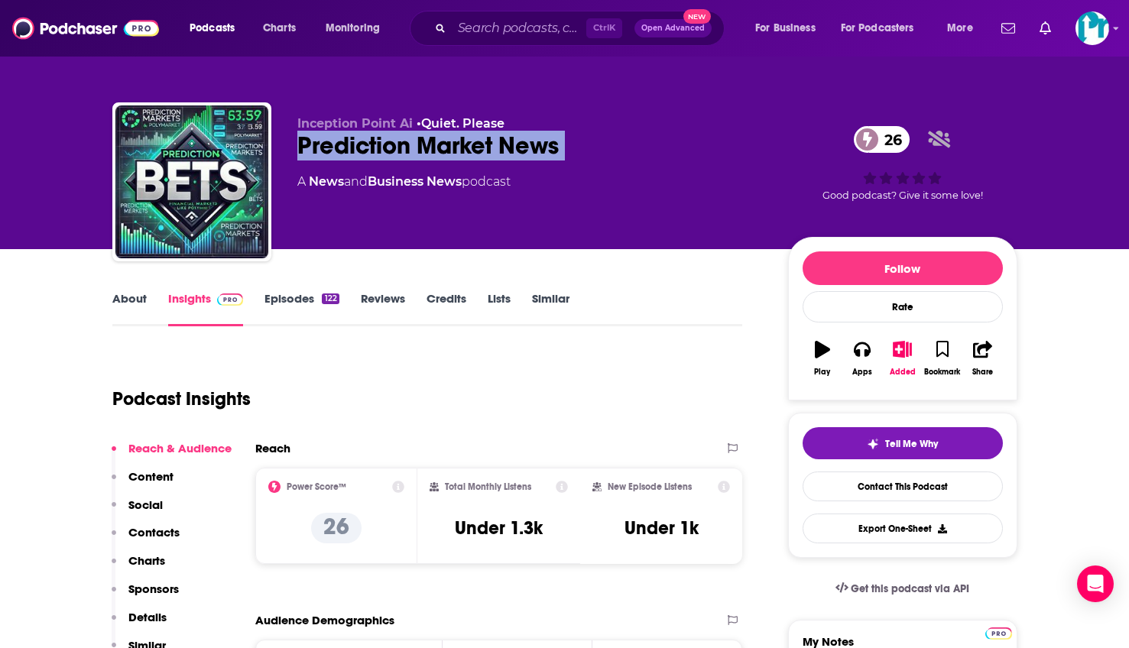
click at [339, 151] on div "Prediction Market News 26" at bounding box center [530, 146] width 466 height 30
drag, startPoint x: 339, startPoint y: 151, endPoint x: 333, endPoint y: 165, distance: 15.5
click at [333, 165] on div "Inception Point Ai • Quiet. Please Prediction Market News 26 A News and Busines…" at bounding box center [530, 177] width 466 height 122
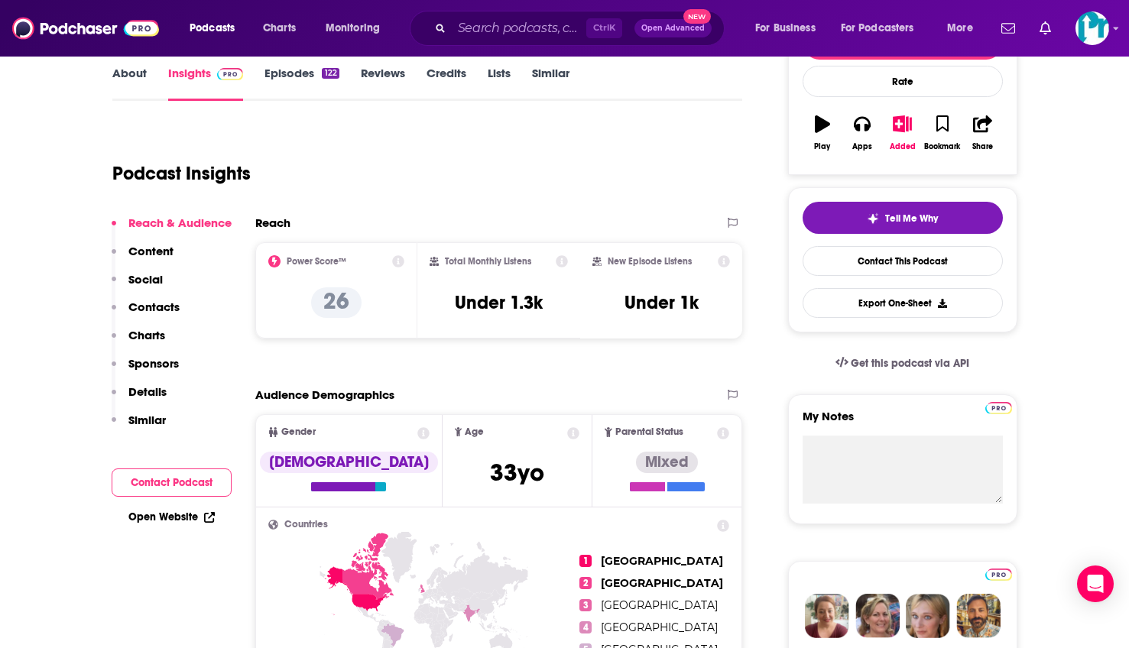
scroll to position [306, 0]
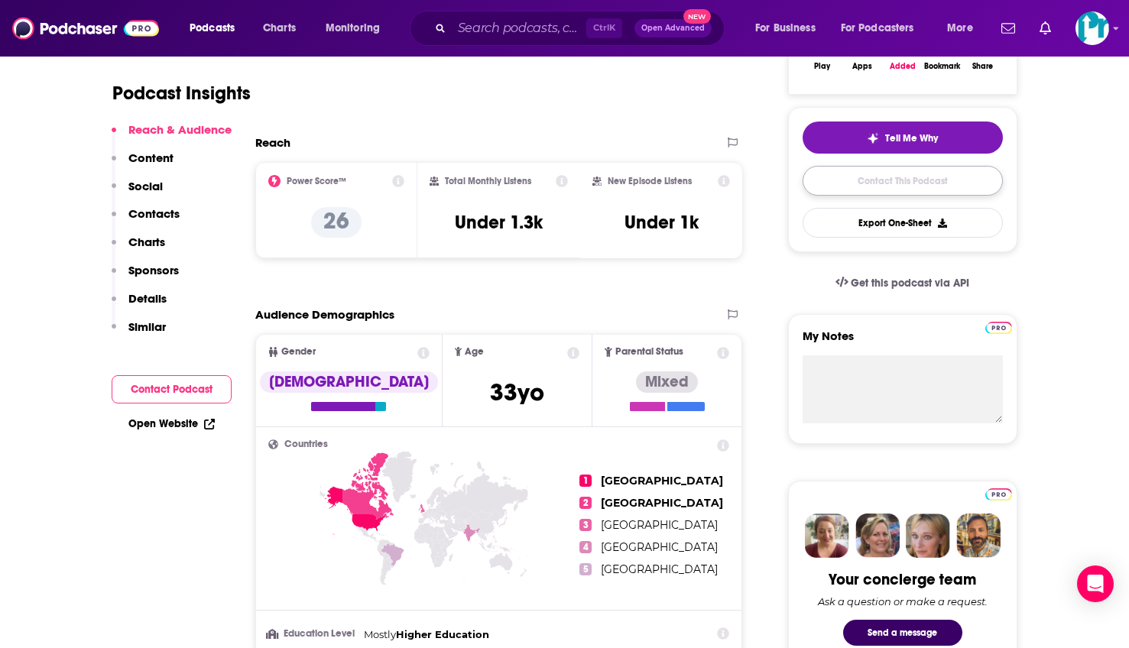
click at [845, 173] on link "Contact This Podcast" at bounding box center [903, 181] width 200 height 30
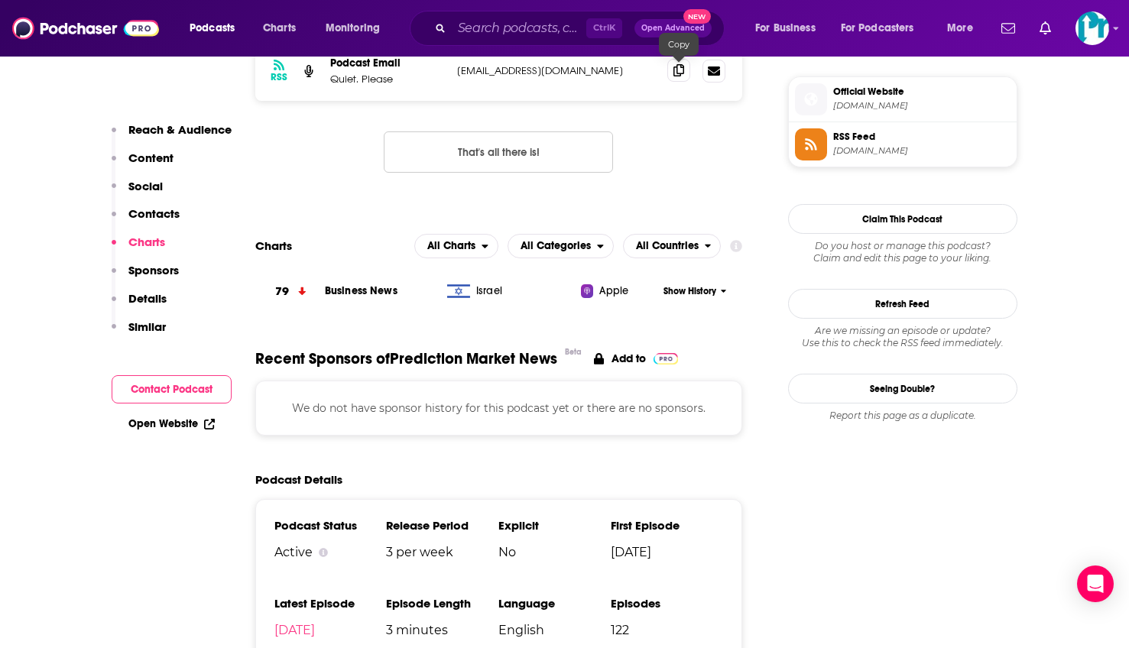
click at [685, 75] on span at bounding box center [678, 70] width 23 height 23
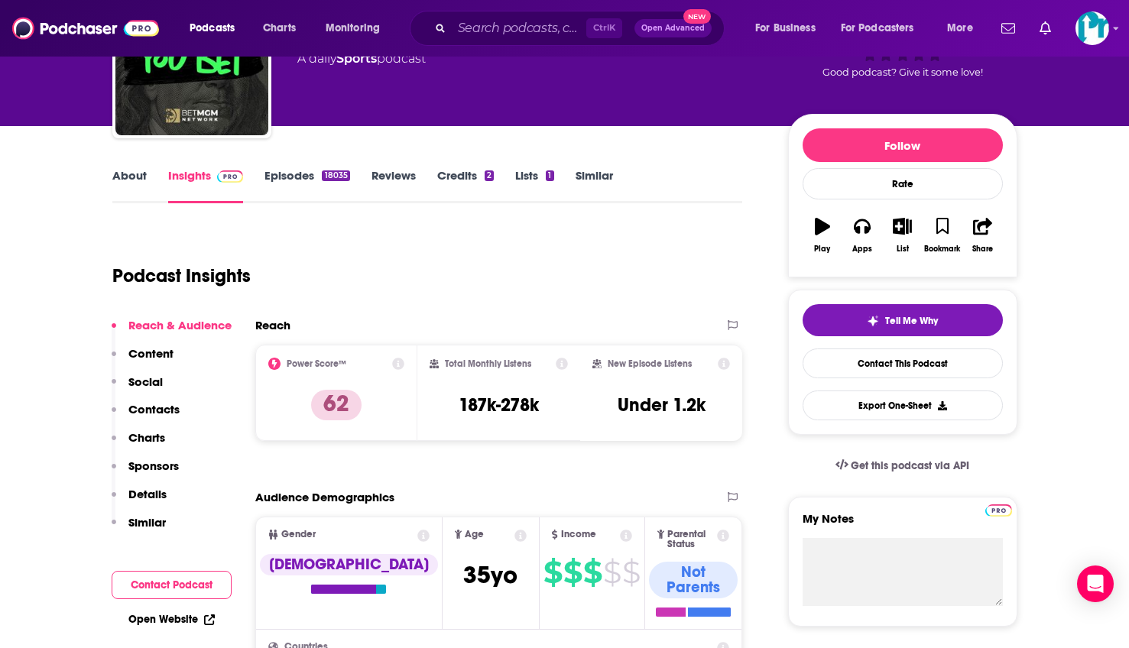
scroll to position [153, 0]
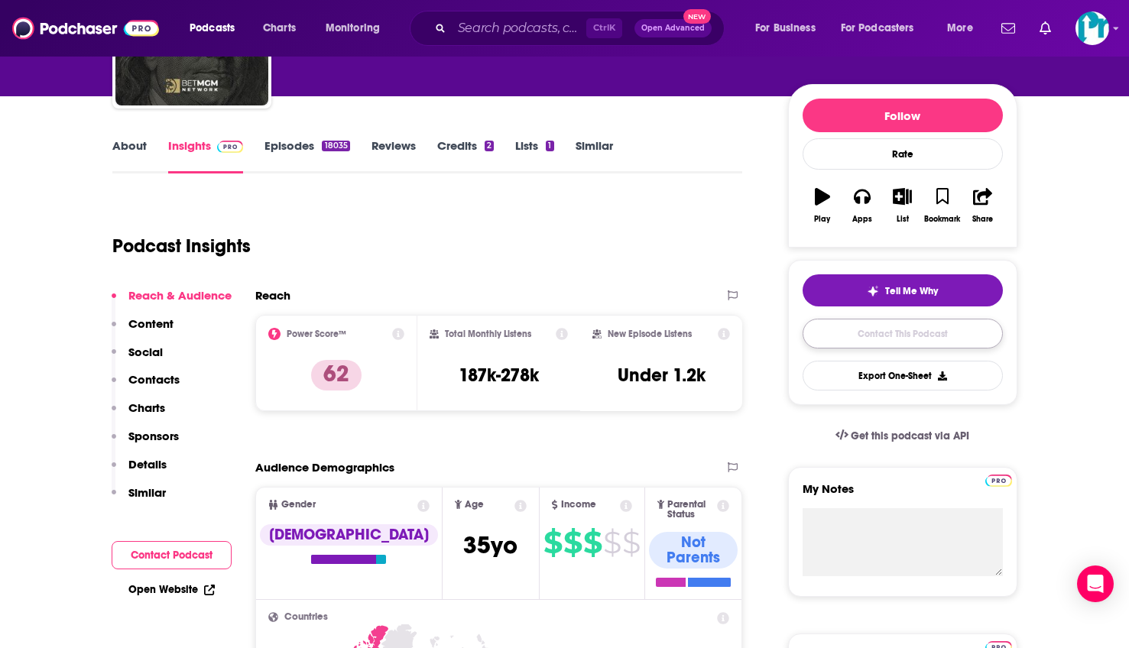
click at [877, 333] on link "Contact This Podcast" at bounding box center [903, 334] width 200 height 30
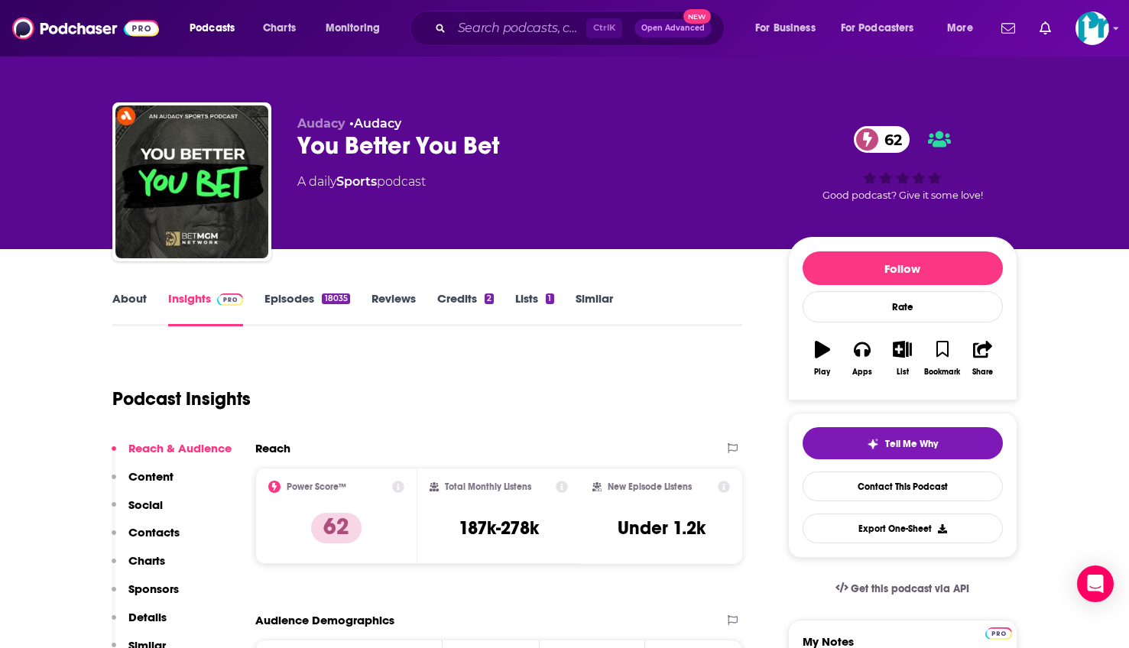
drag, startPoint x: 1039, startPoint y: 506, endPoint x: 1040, endPoint y: 516, distance: 10.0
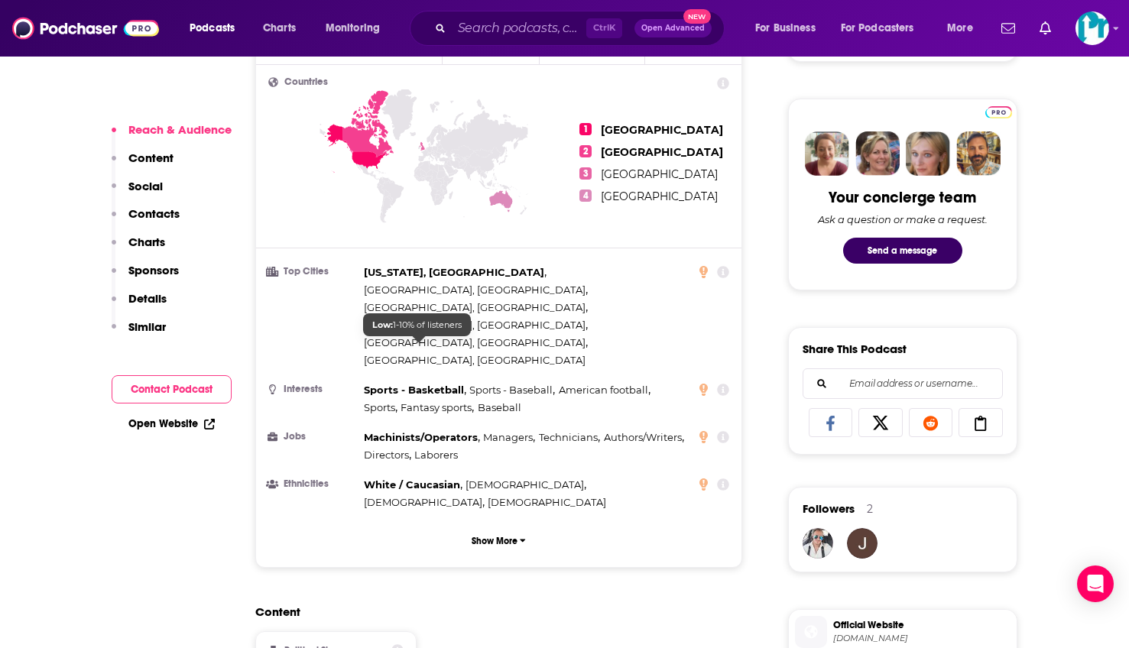
scroll to position [1147, 0]
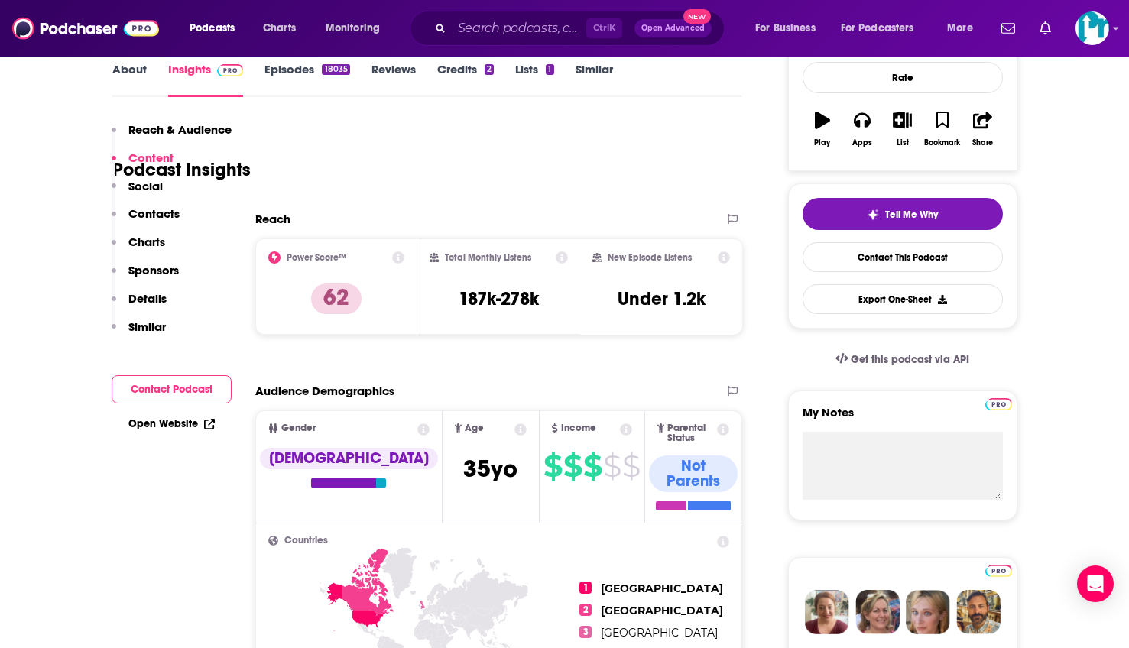
scroll to position [0, 0]
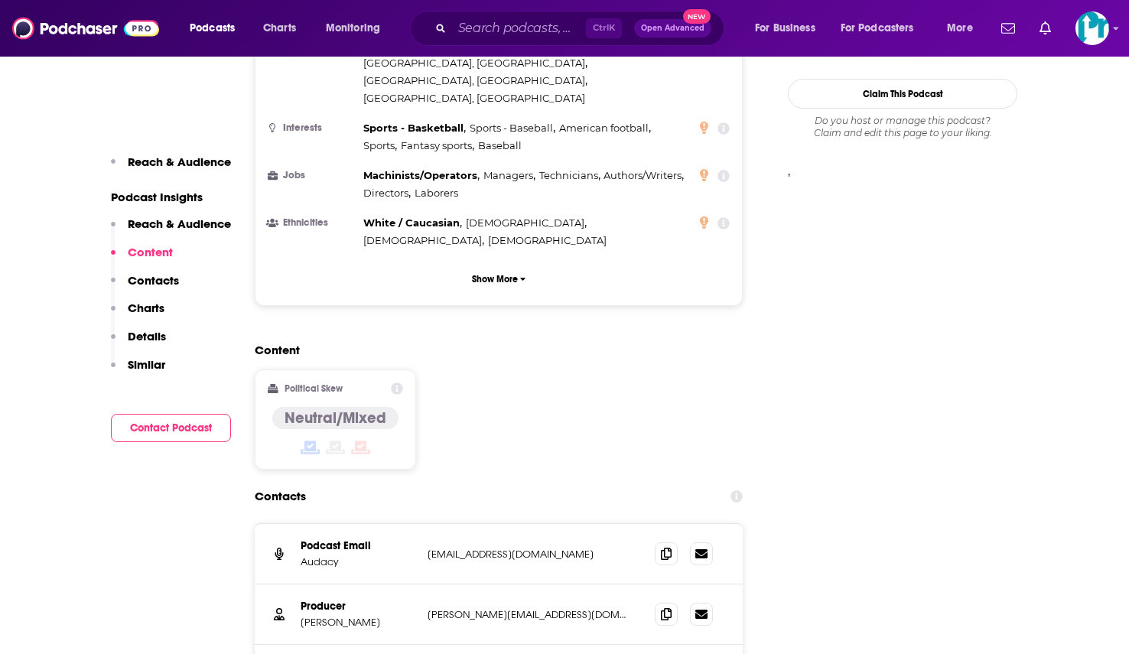
scroll to position [1300, 0]
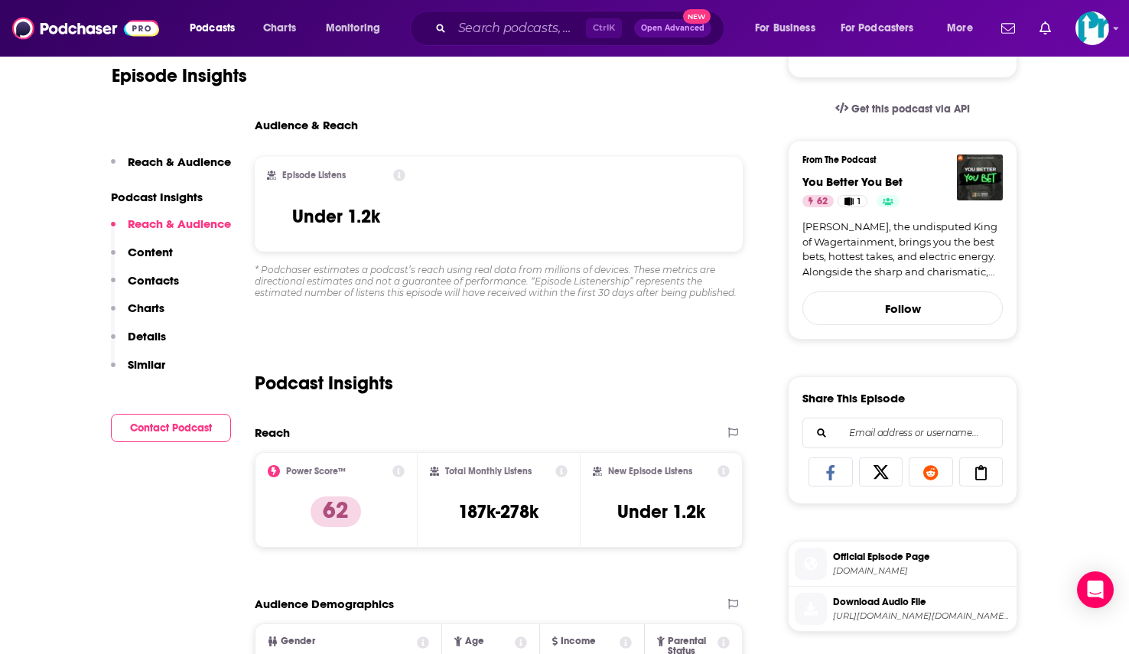
scroll to position [0, 0]
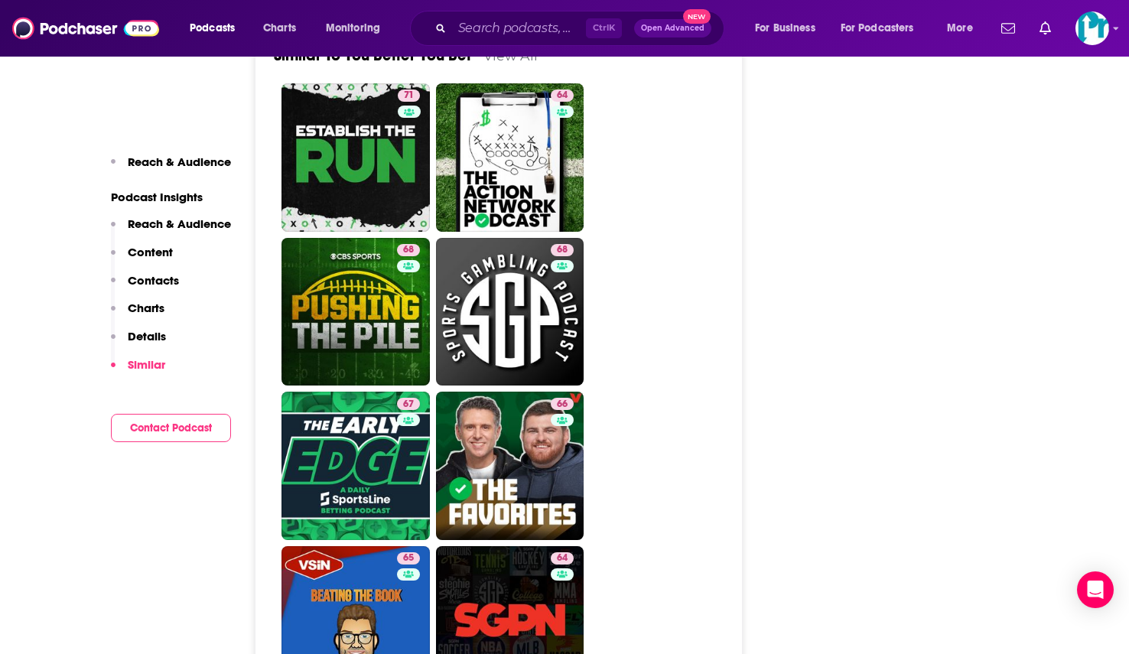
scroll to position [3364, 0]
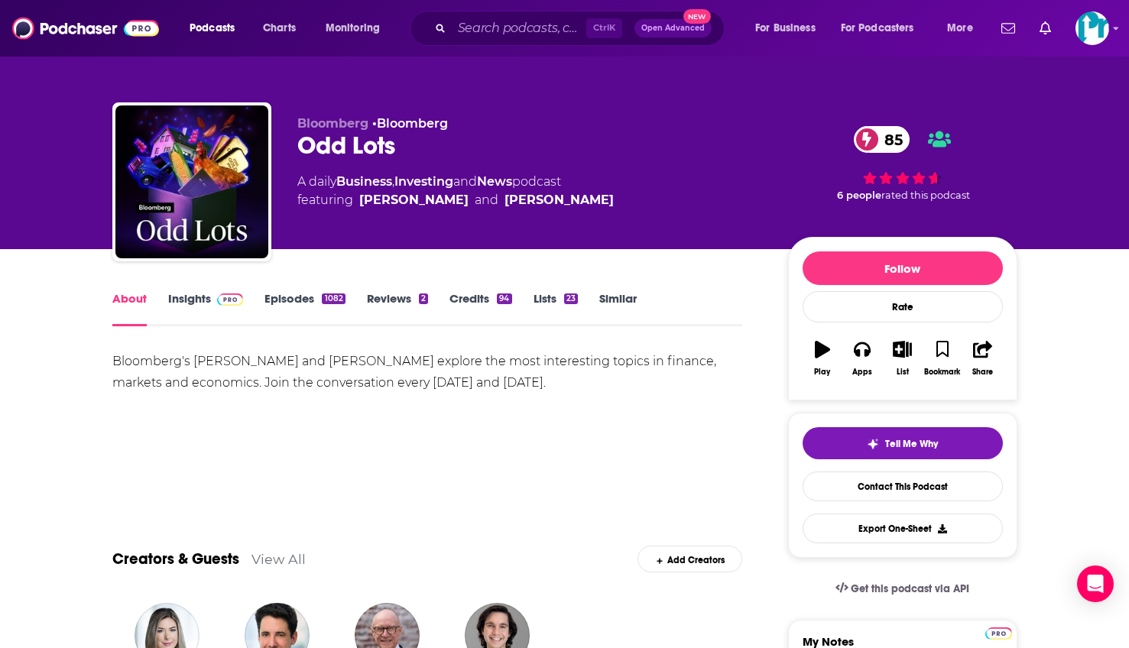
scroll to position [306, 0]
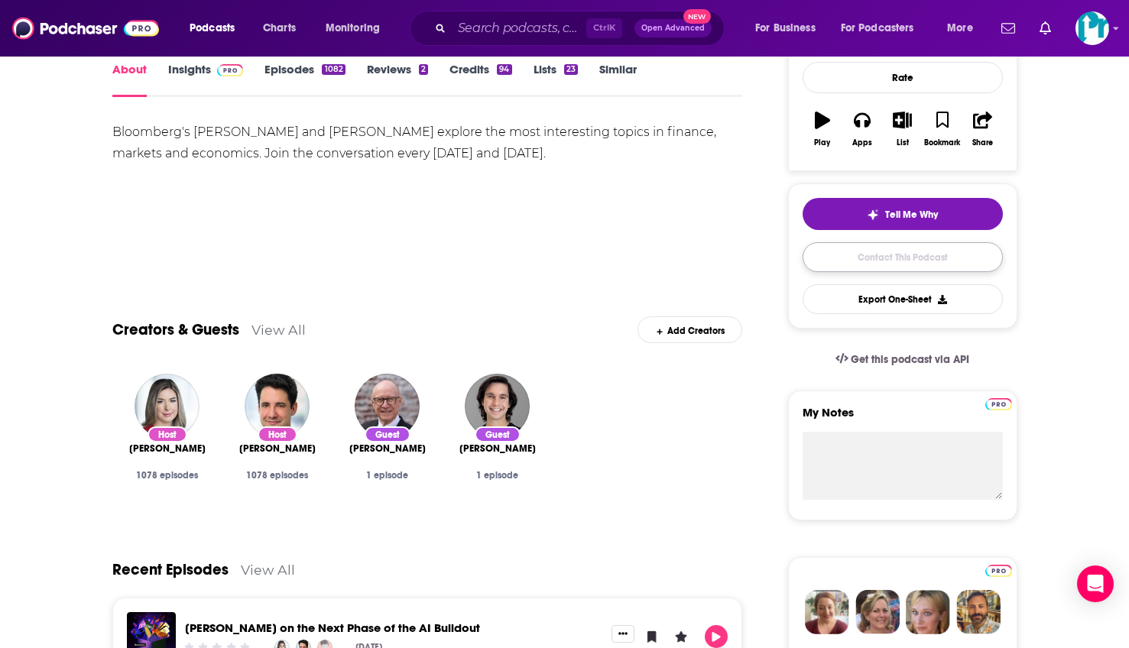
click at [883, 256] on link "Contact This Podcast" at bounding box center [903, 257] width 200 height 30
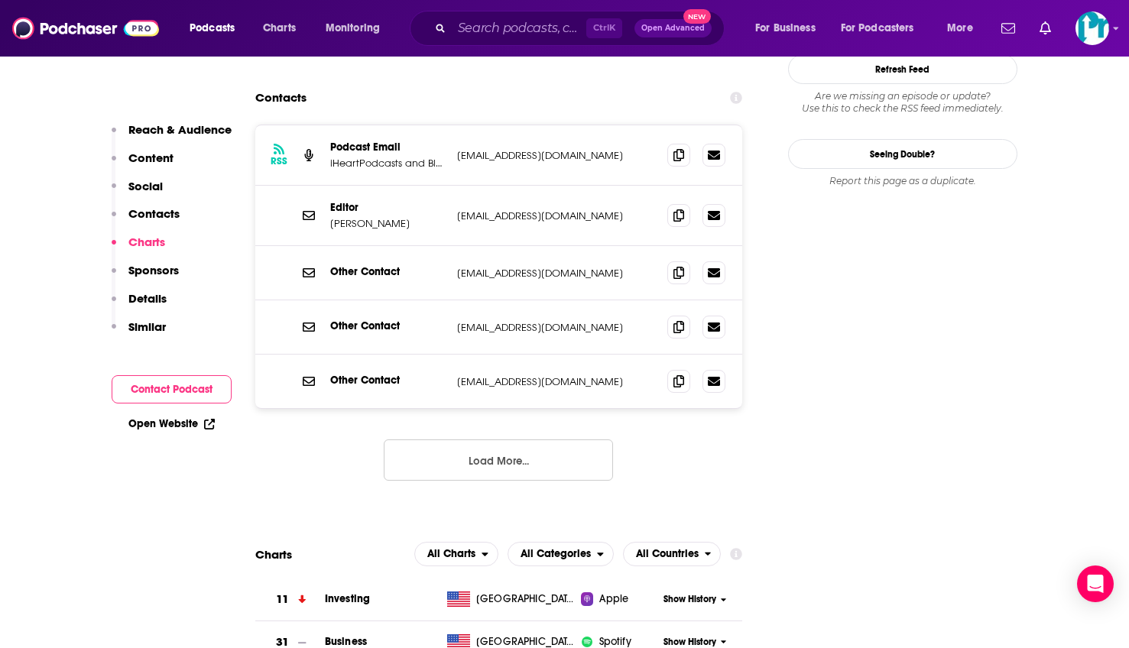
scroll to position [1124, 0]
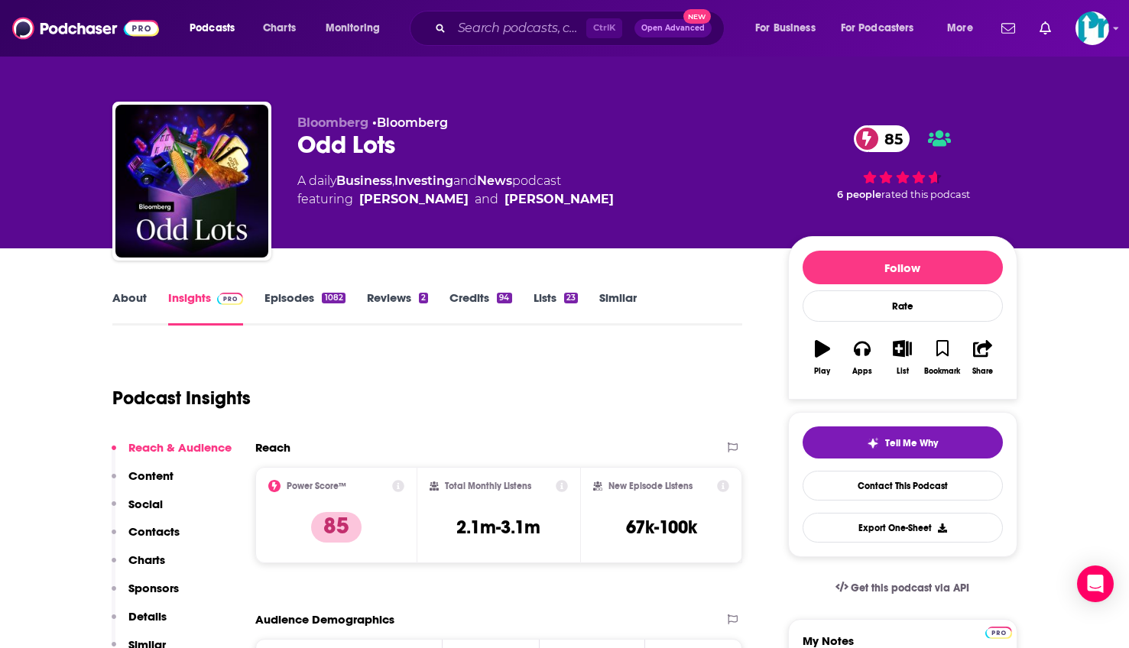
scroll to position [0, 0]
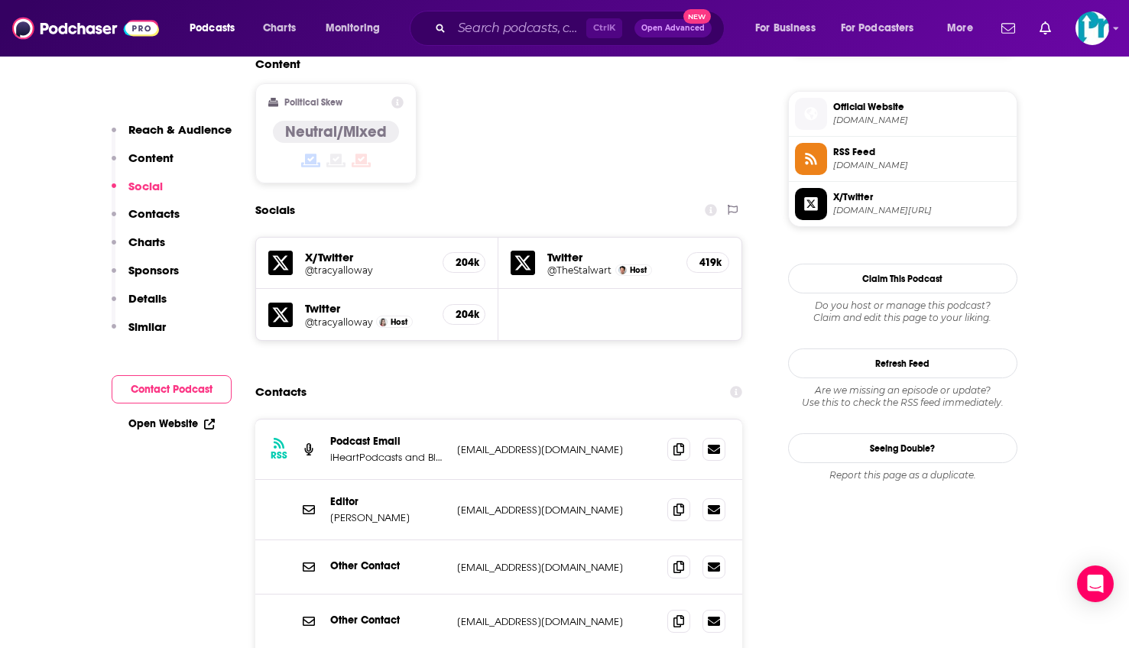
scroll to position [1300, 0]
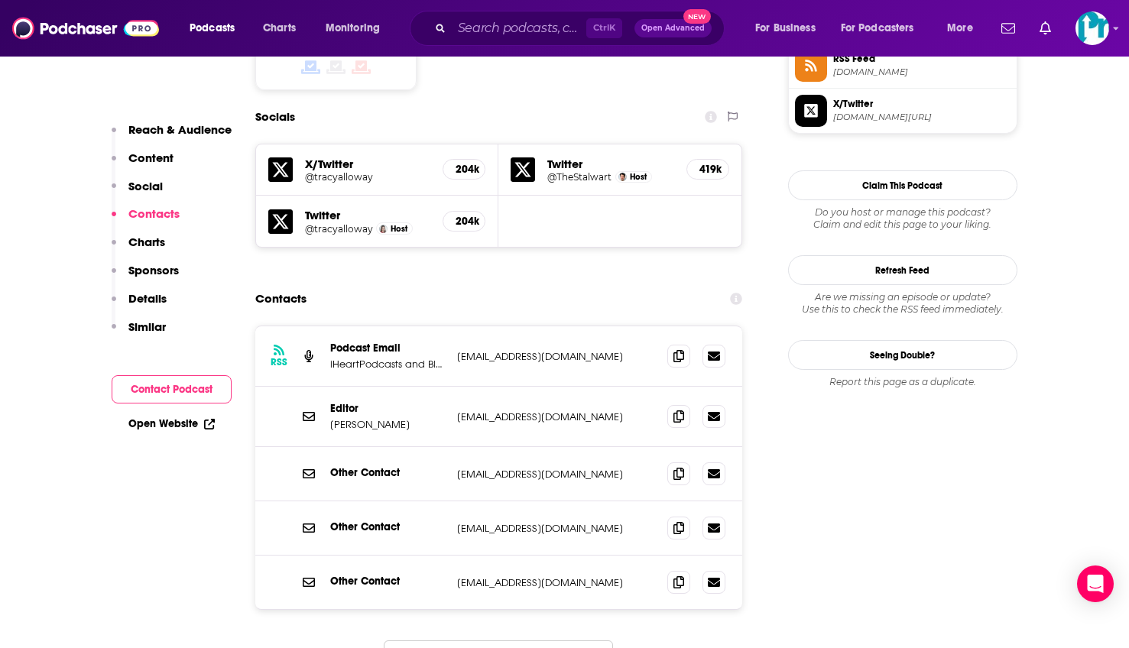
click at [675, 349] on icon at bounding box center [679, 355] width 11 height 12
click at [717, 516] on link at bounding box center [714, 527] width 23 height 23
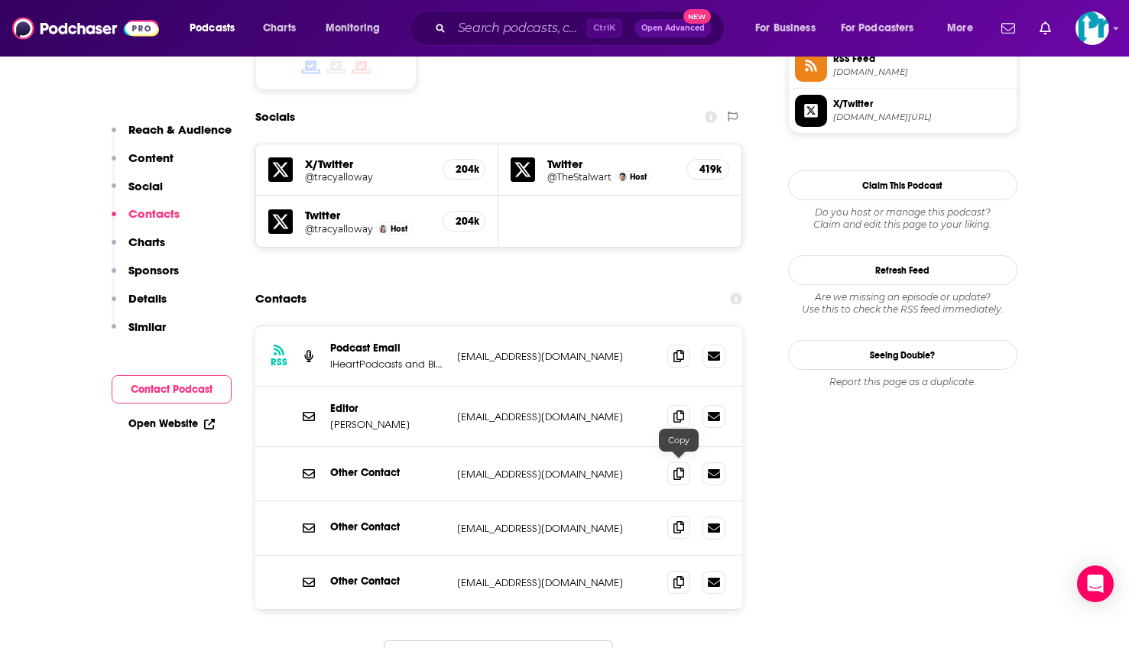
click at [676, 516] on span at bounding box center [678, 527] width 23 height 23
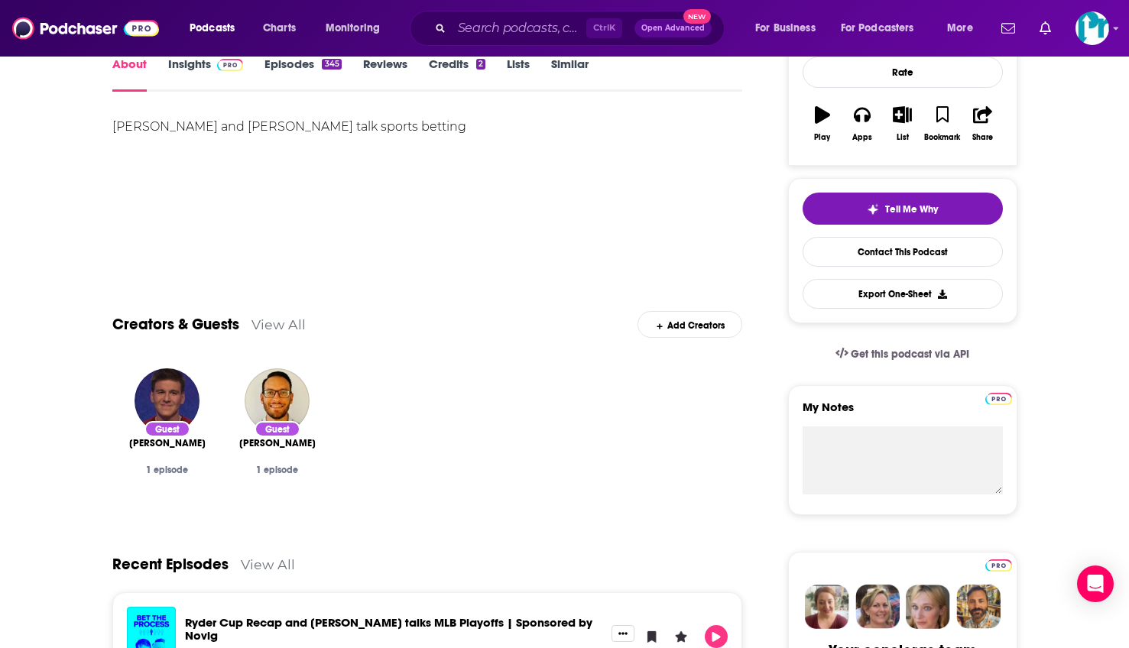
scroll to position [306, 0]
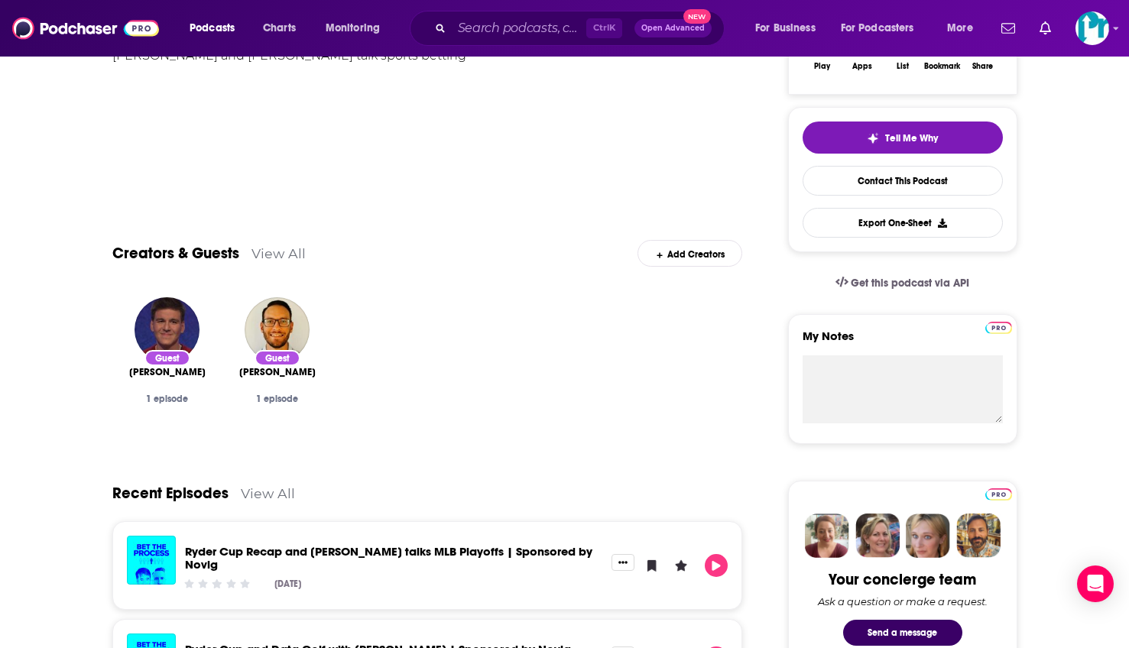
click at [931, 181] on link "Contact This Podcast" at bounding box center [903, 181] width 200 height 30
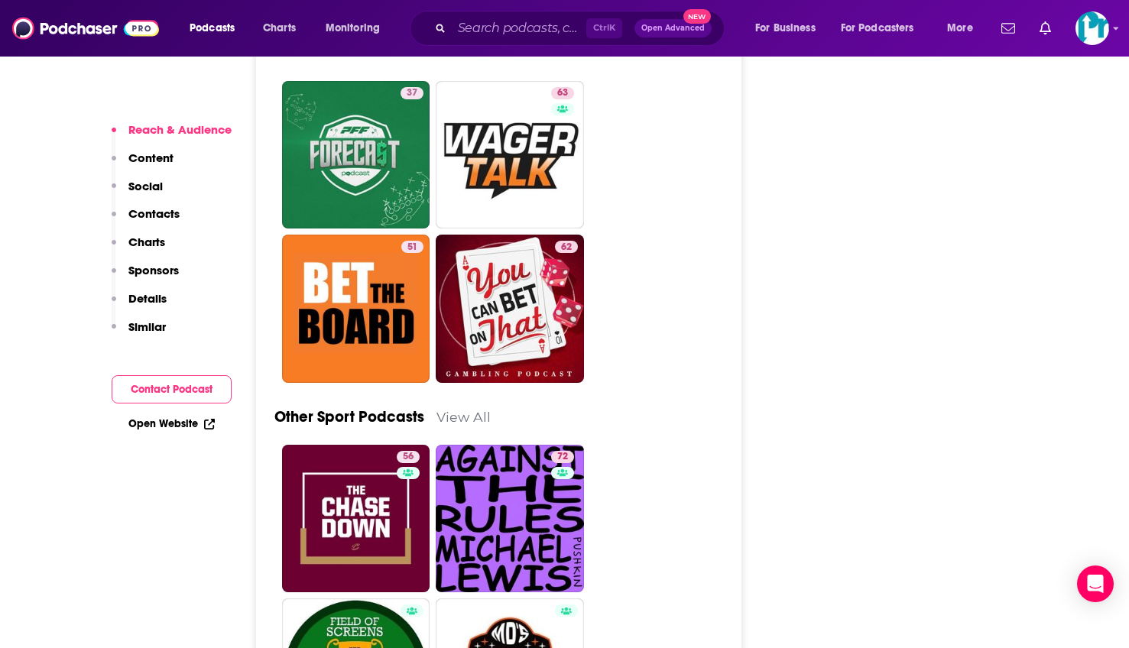
scroll to position [3656, 0]
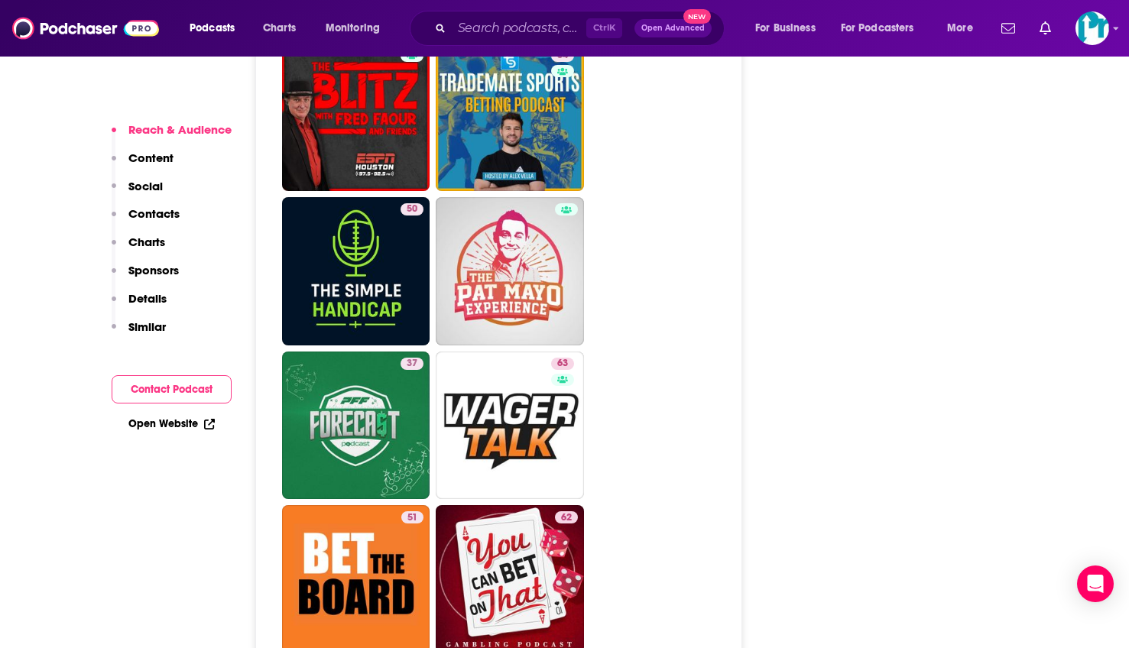
click at [138, 186] on p "Social" at bounding box center [145, 186] width 34 height 15
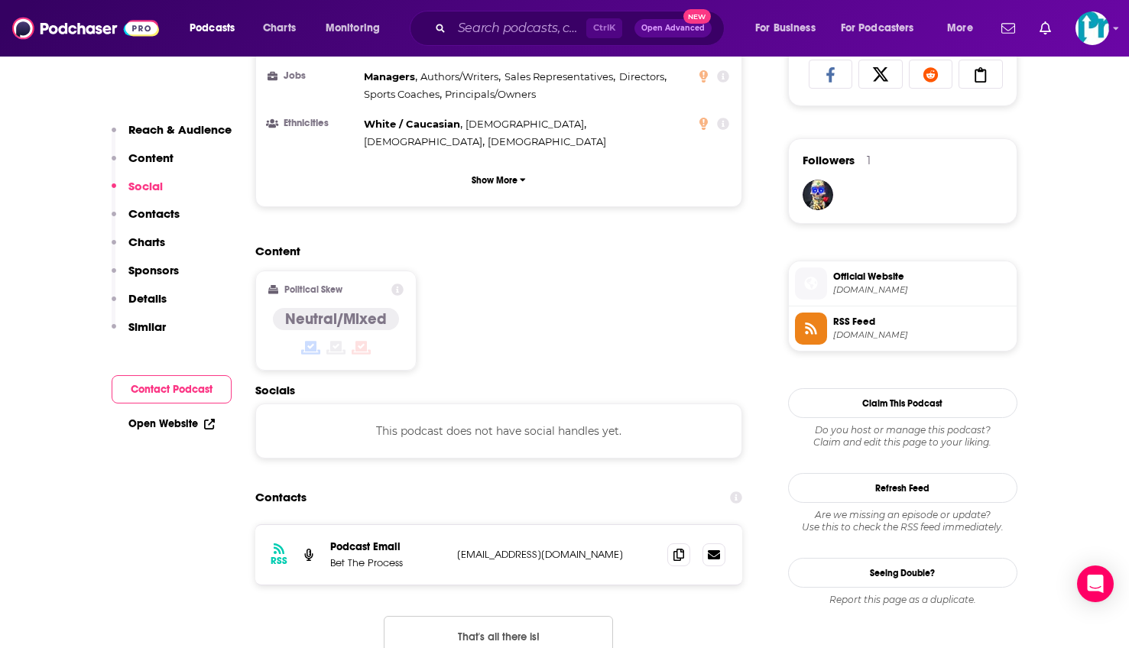
click at [147, 215] on p "Contacts" at bounding box center [153, 213] width 51 height 15
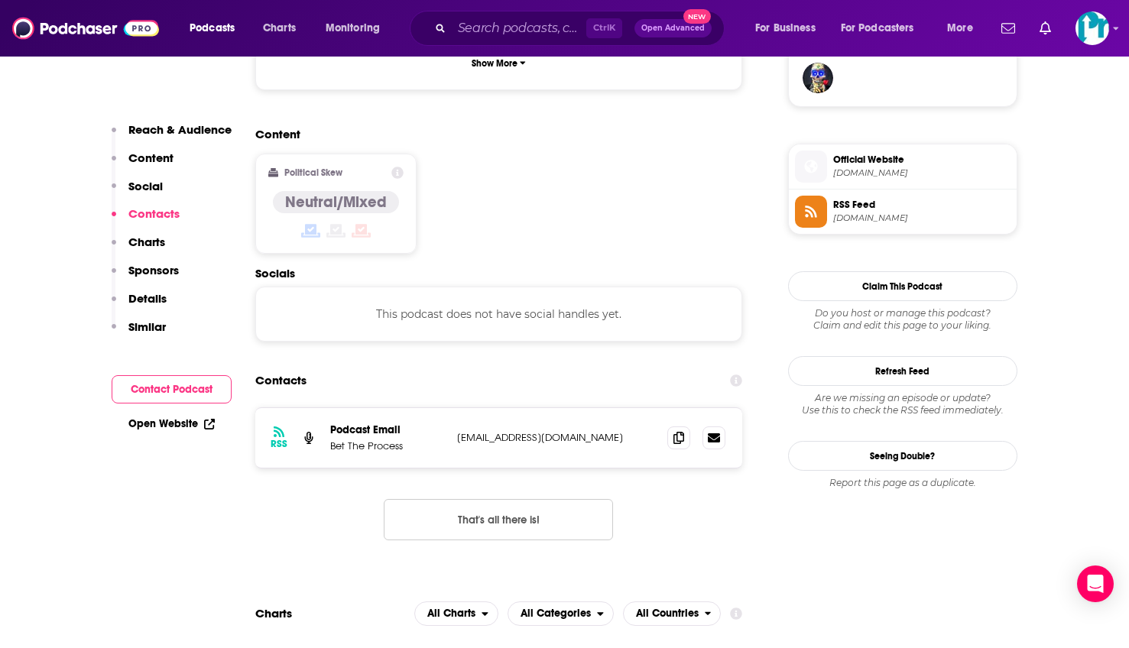
scroll to position [1212, 0]
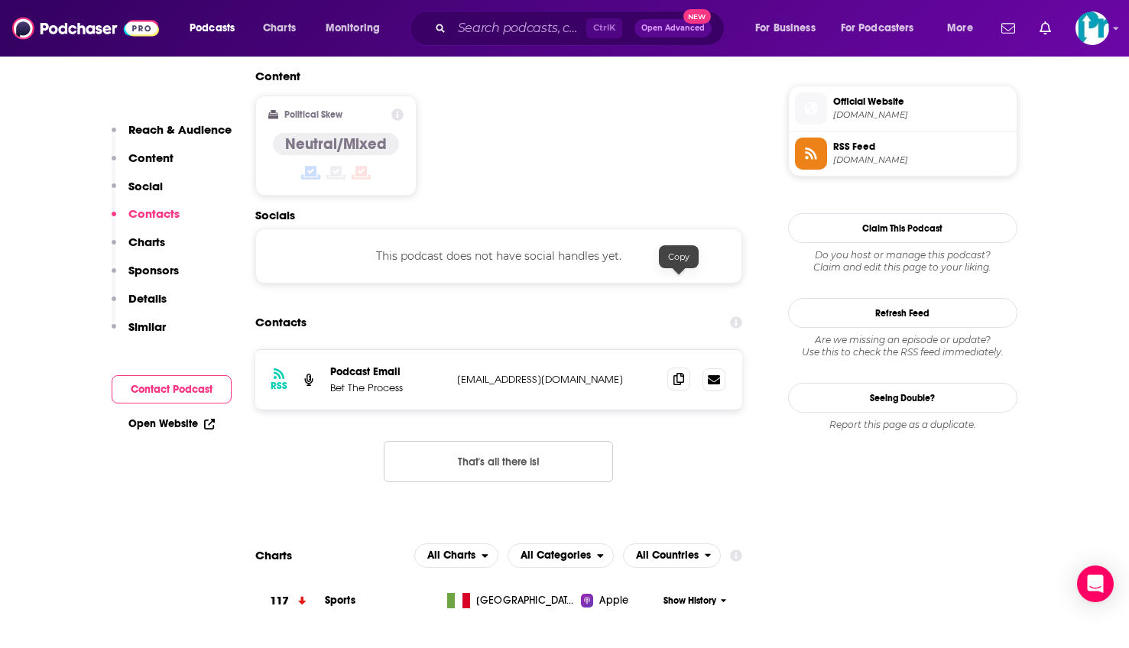
click at [675, 373] on icon at bounding box center [679, 379] width 11 height 12
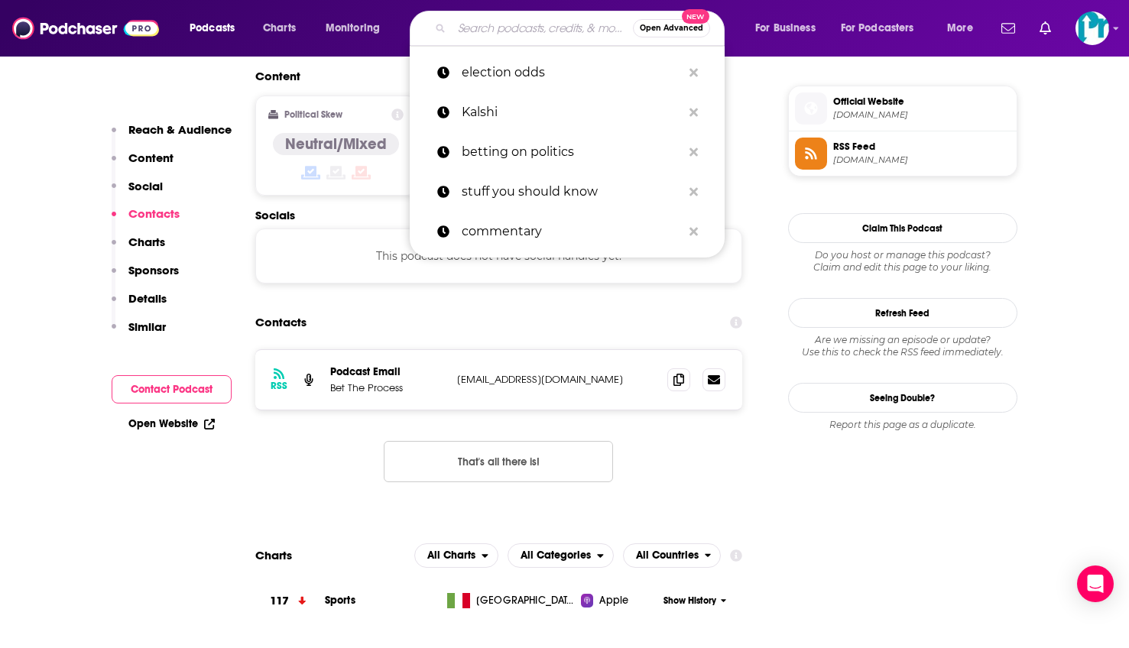
click at [479, 31] on input "Search podcasts, credits, & more..." at bounding box center [542, 28] width 181 height 24
paste input "FiveThirtyEight Politics"
type input "FiveThirtyEight Politics"
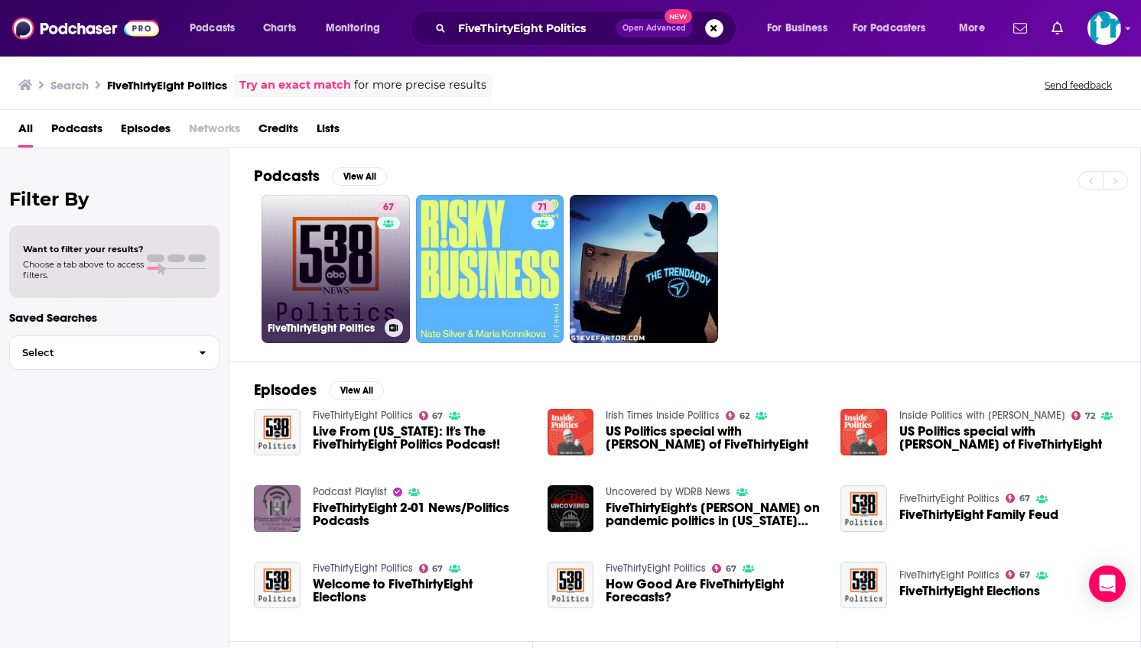
click at [328, 256] on link "67 FiveThirtyEight Politics" at bounding box center [335, 269] width 148 height 148
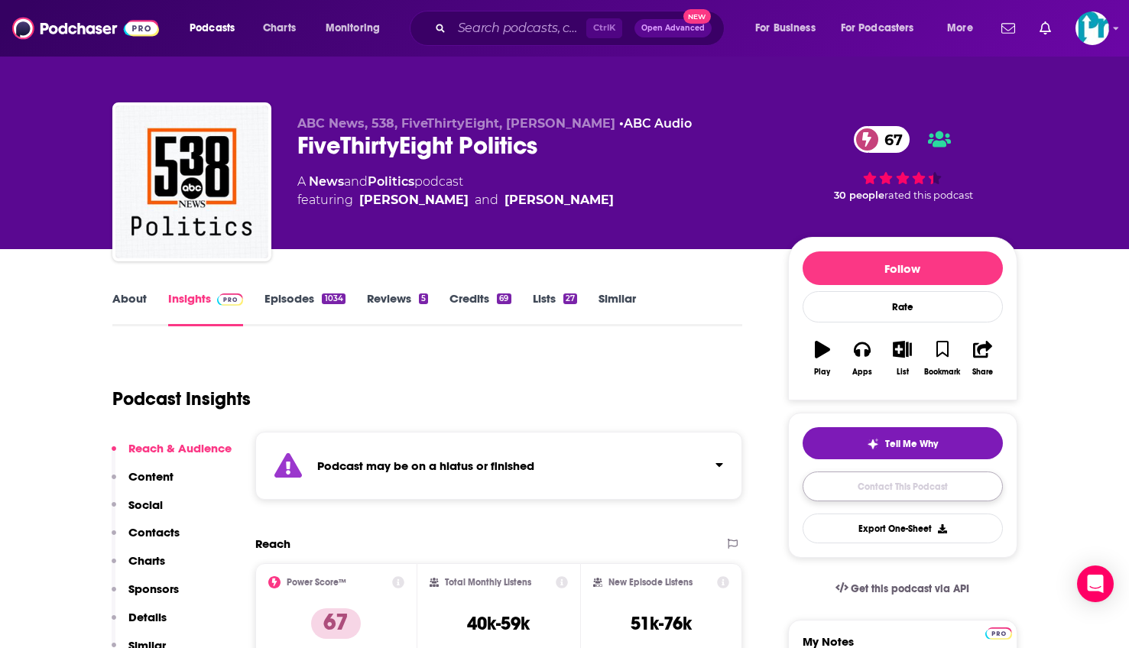
click at [922, 491] on link "Contact This Podcast" at bounding box center [903, 487] width 200 height 30
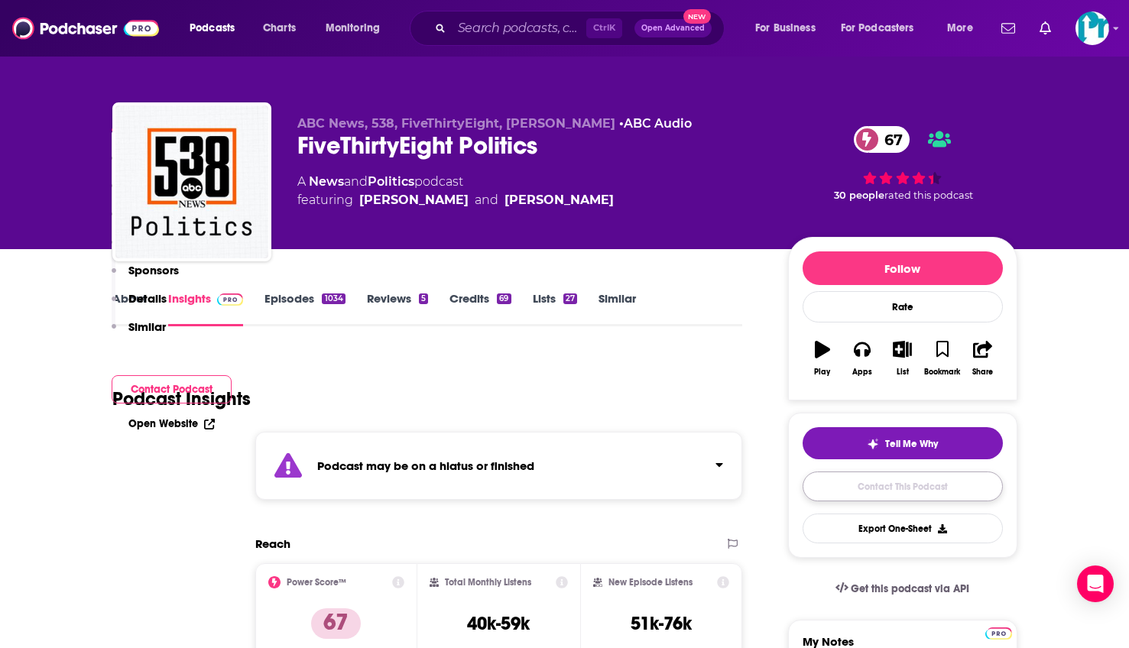
scroll to position [1691, 0]
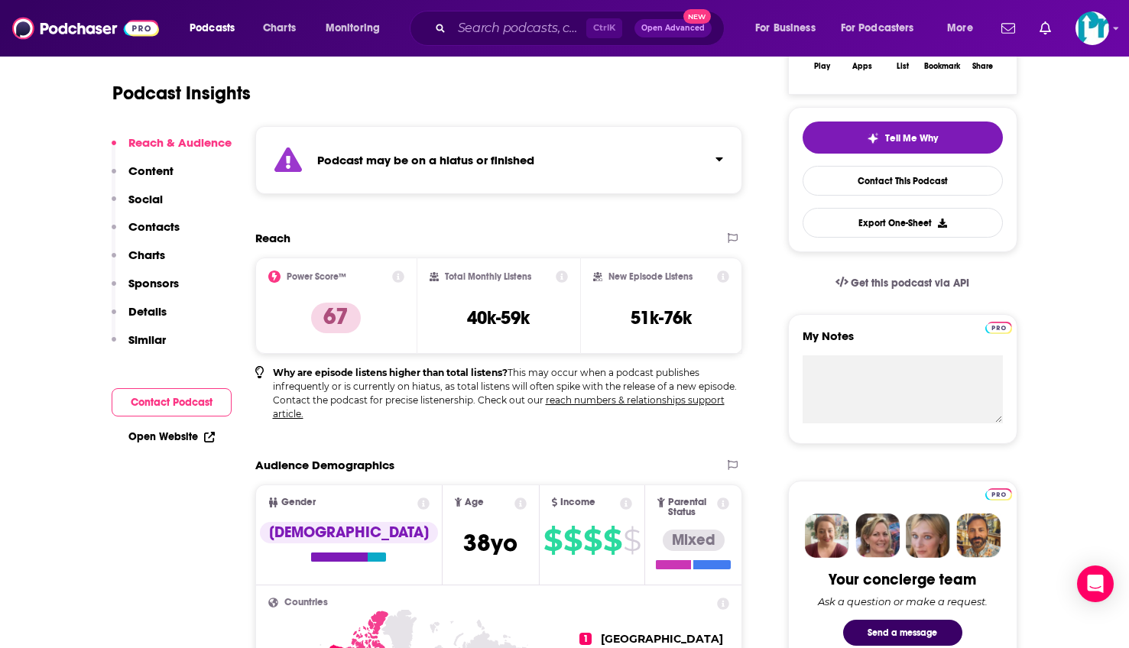
scroll to position [0, 0]
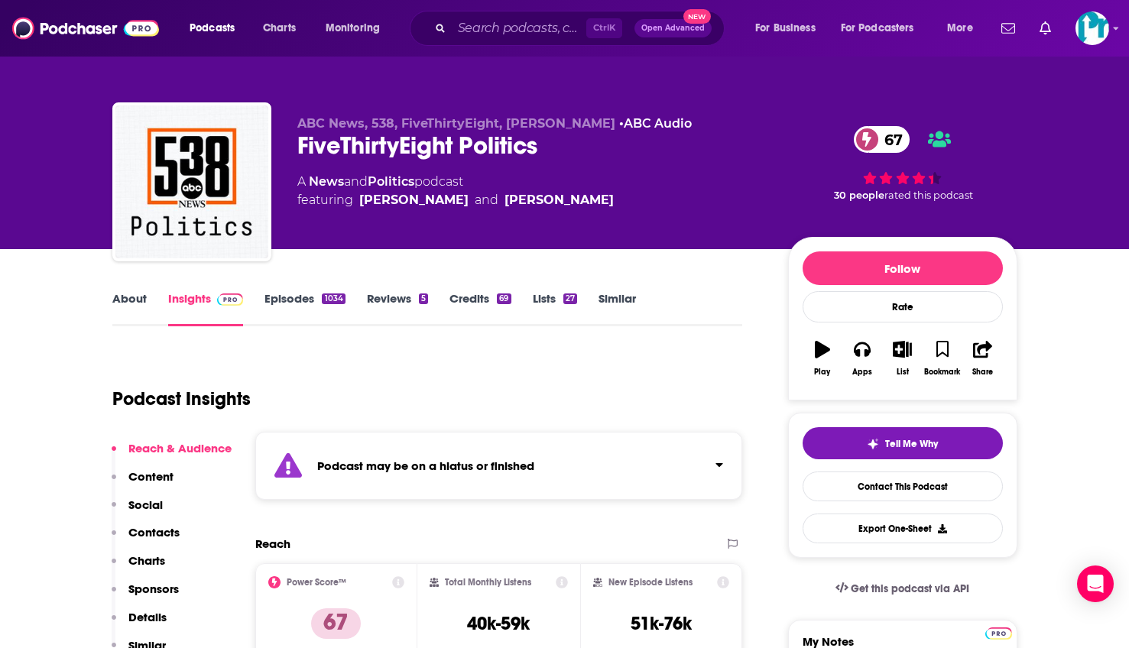
click at [947, 485] on link "Contact This Podcast" at bounding box center [903, 487] width 200 height 30
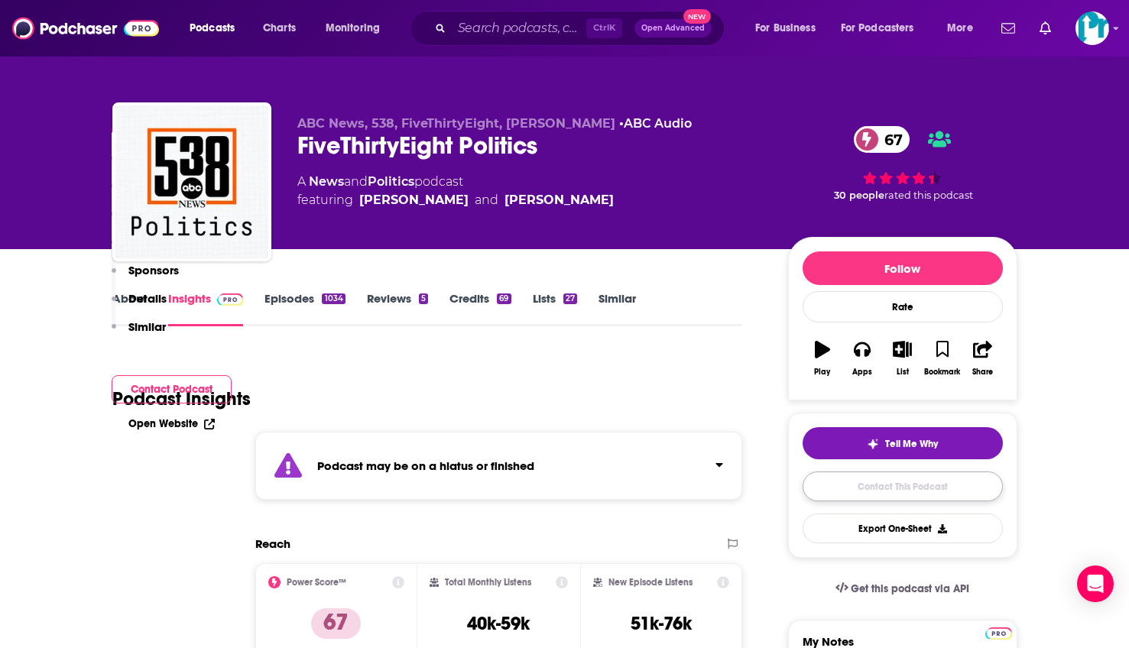
scroll to position [1691, 0]
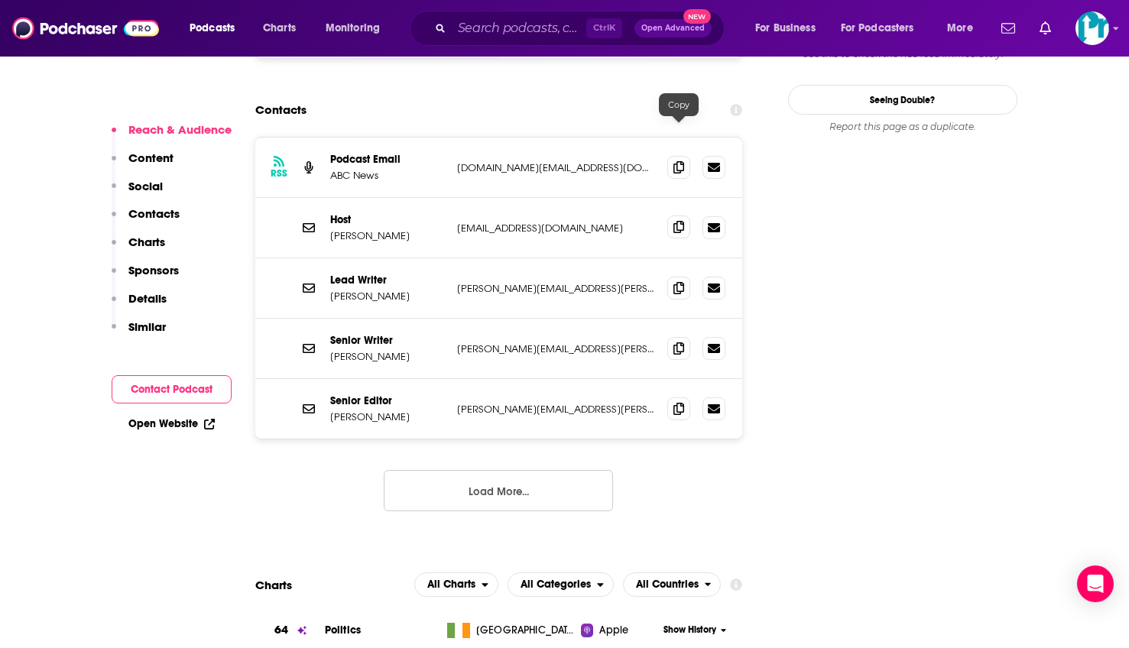
click at [684, 221] on icon at bounding box center [679, 227] width 11 height 12
click at [668, 155] on span at bounding box center [678, 166] width 23 height 23
click at [679, 221] on icon at bounding box center [679, 227] width 11 height 12
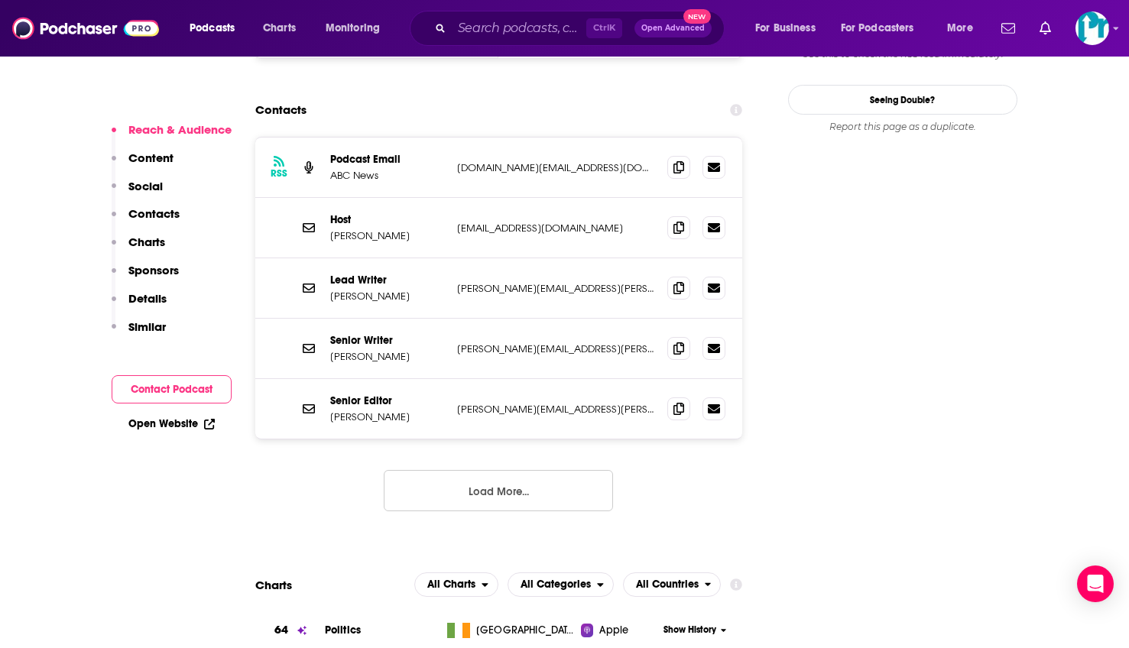
drag, startPoint x: 876, startPoint y: 422, endPoint x: 830, endPoint y: 398, distance: 52.7
click at [486, 22] on input "Search podcasts, credits, & more..." at bounding box center [519, 28] width 135 height 24
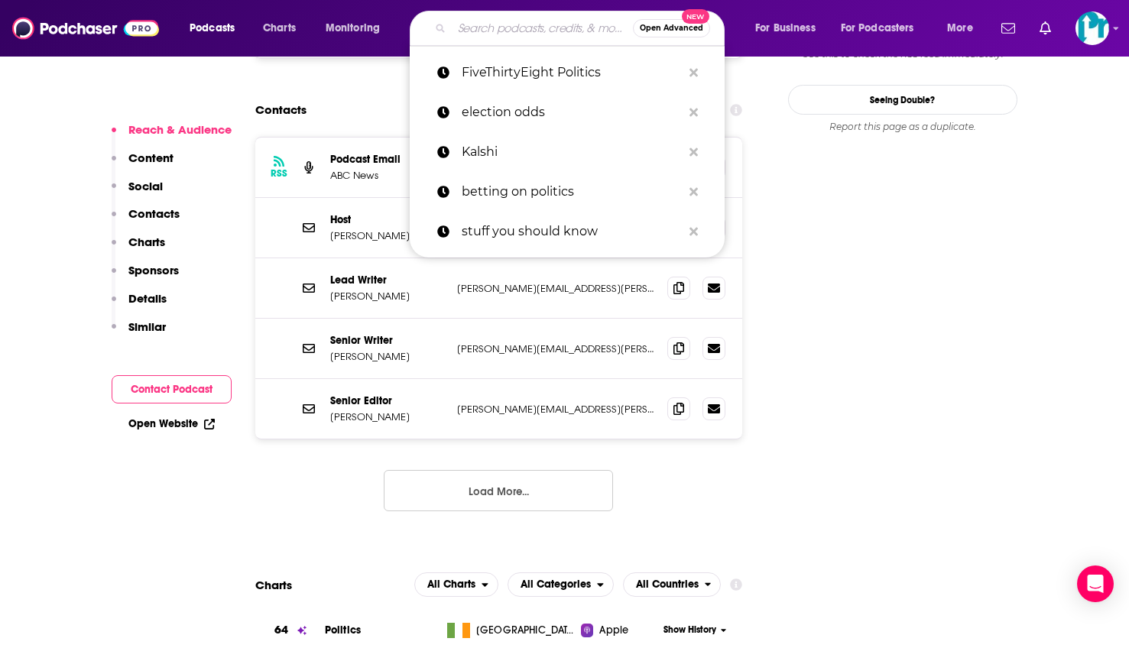
paste input "The Bulwark Podcast,"
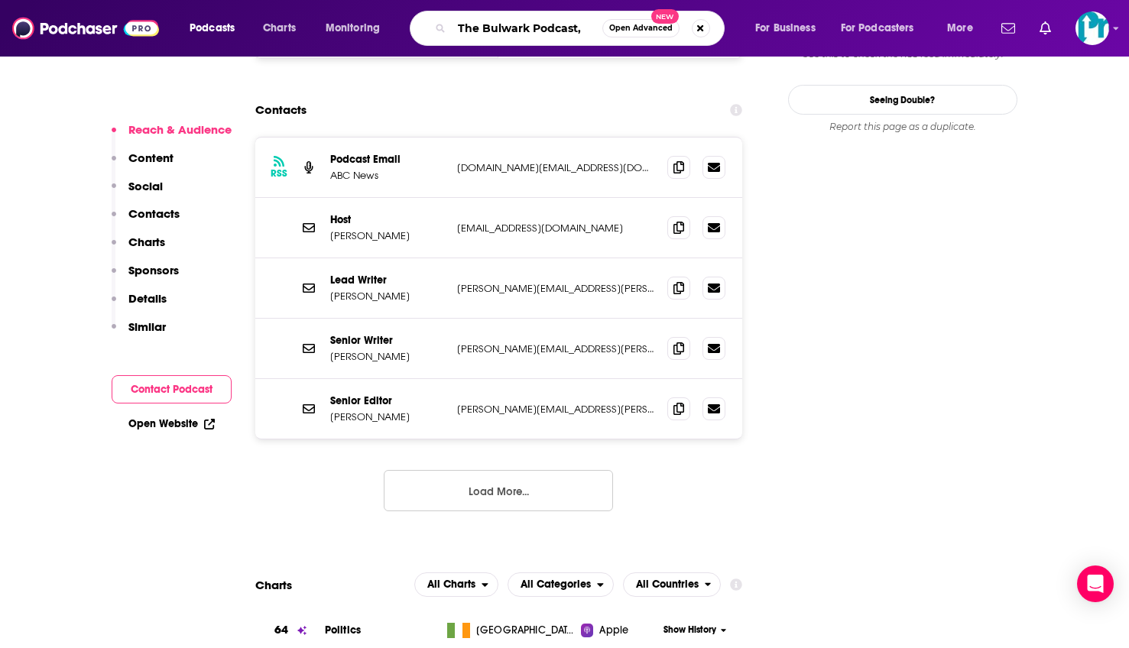
type input "The Bulwark Podcast"
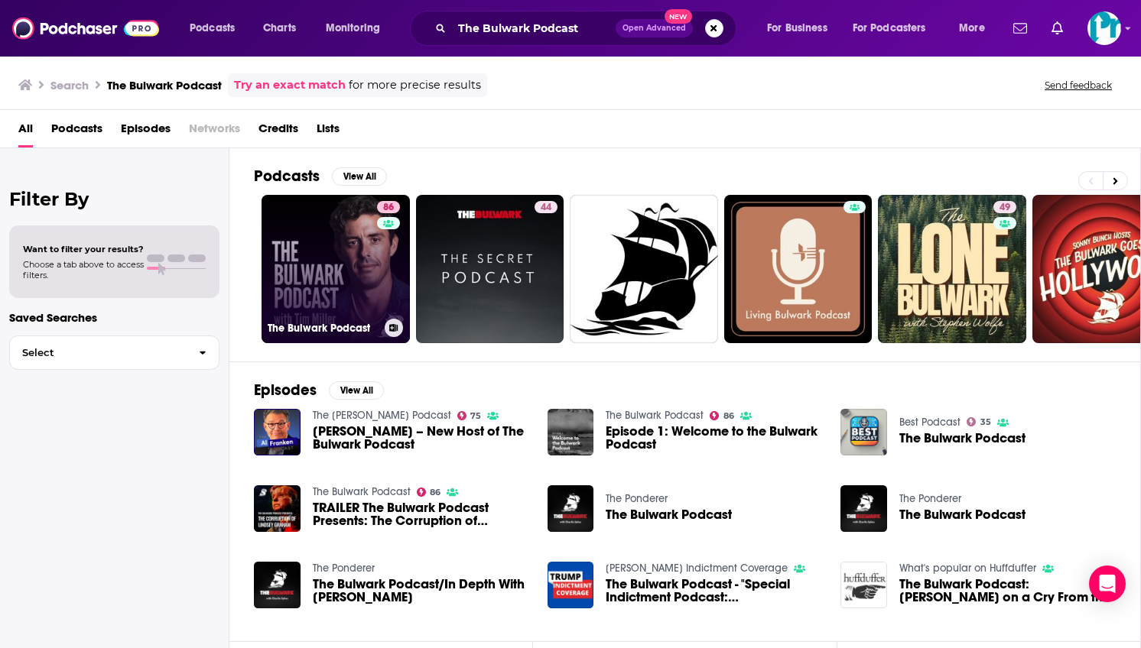
click at [321, 295] on link "86 The Bulwark Podcast" at bounding box center [335, 269] width 148 height 148
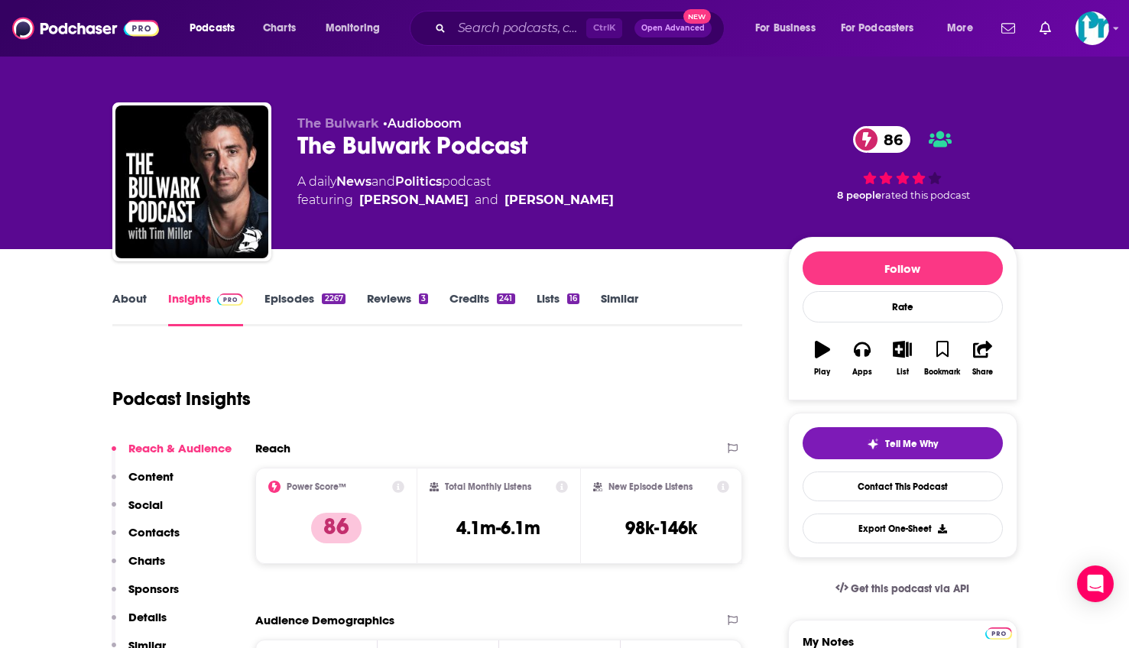
scroll to position [229, 0]
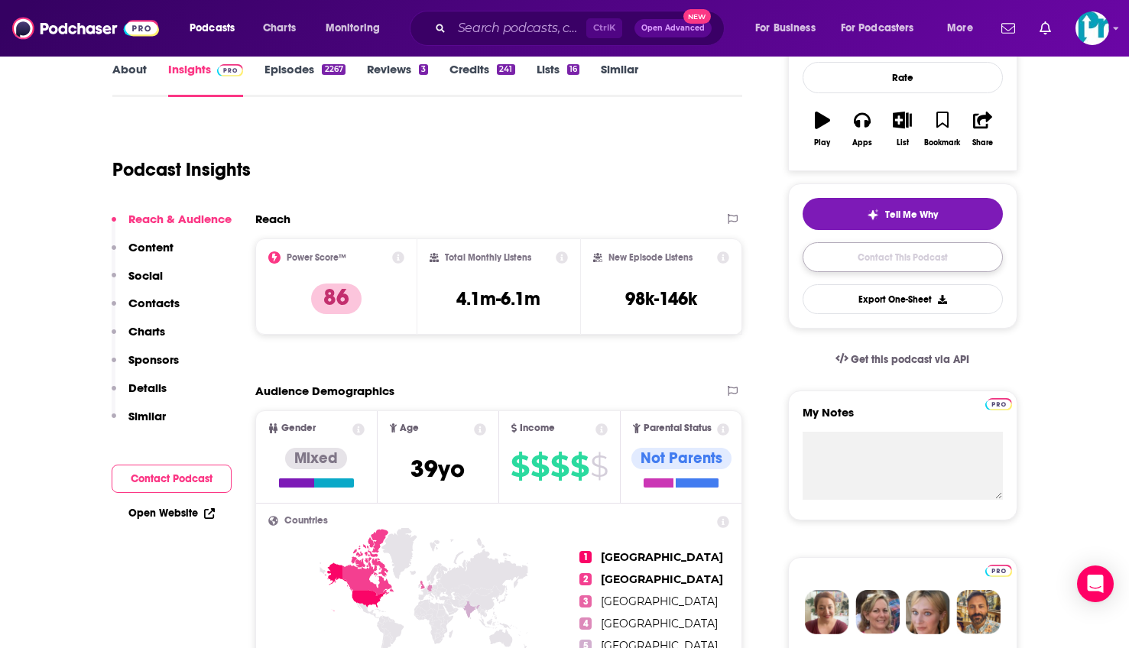
click at [895, 259] on link "Contact This Podcast" at bounding box center [903, 257] width 200 height 30
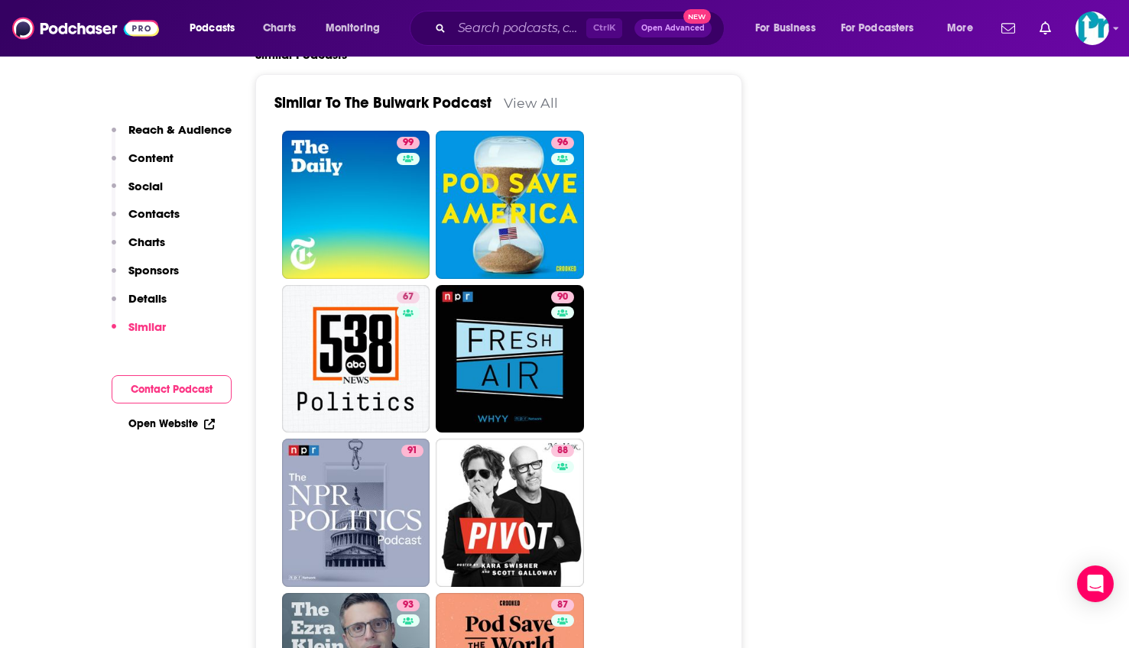
scroll to position [3103, 0]
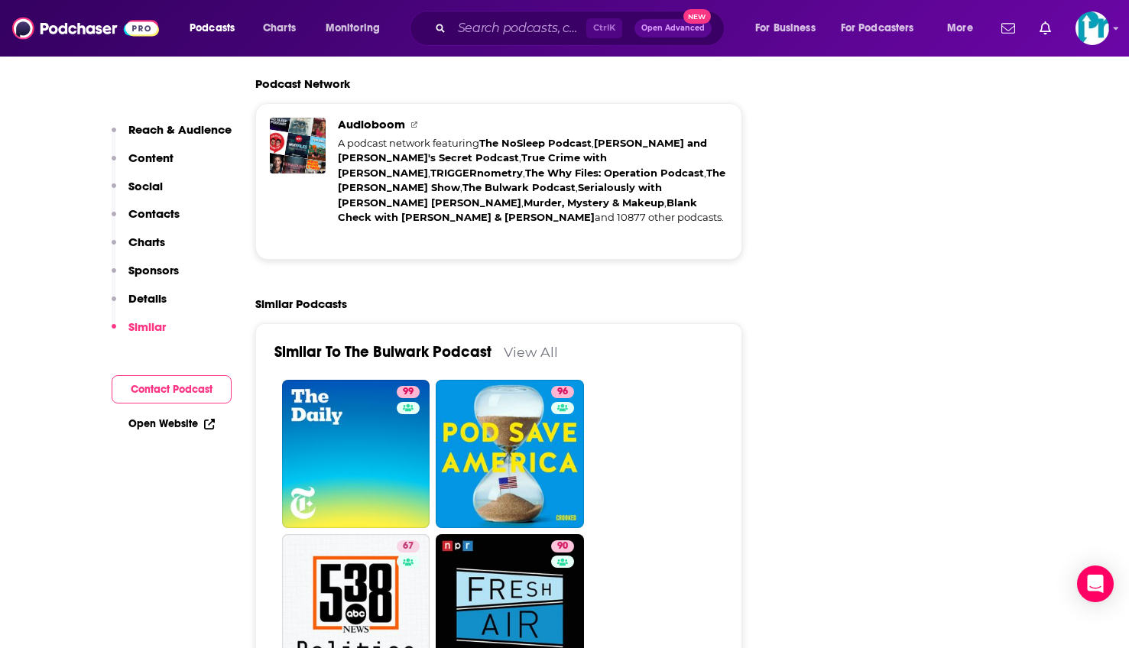
drag, startPoint x: 638, startPoint y: 365, endPoint x: 791, endPoint y: 274, distance: 177.9
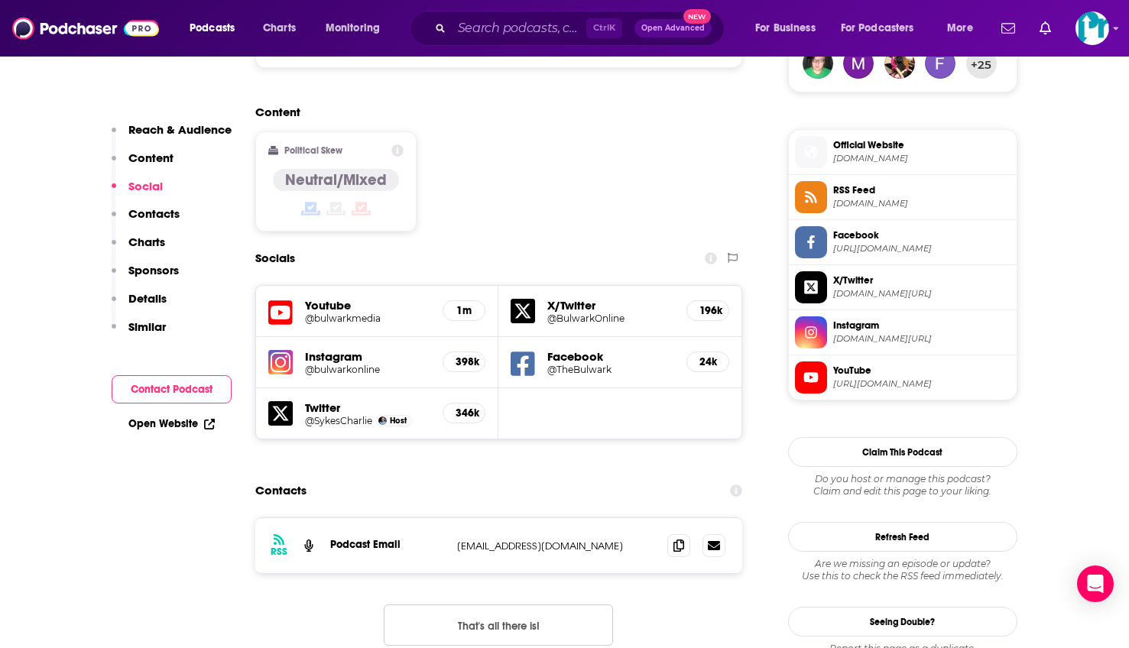
scroll to position [1192, 0]
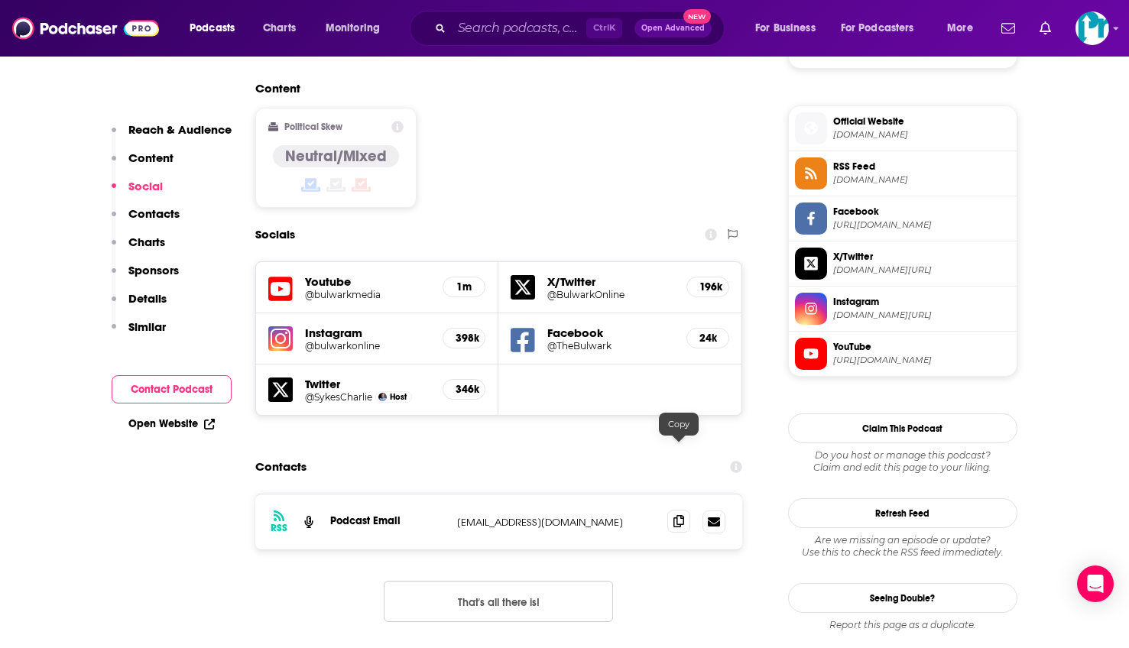
click at [680, 515] on icon at bounding box center [679, 521] width 11 height 12
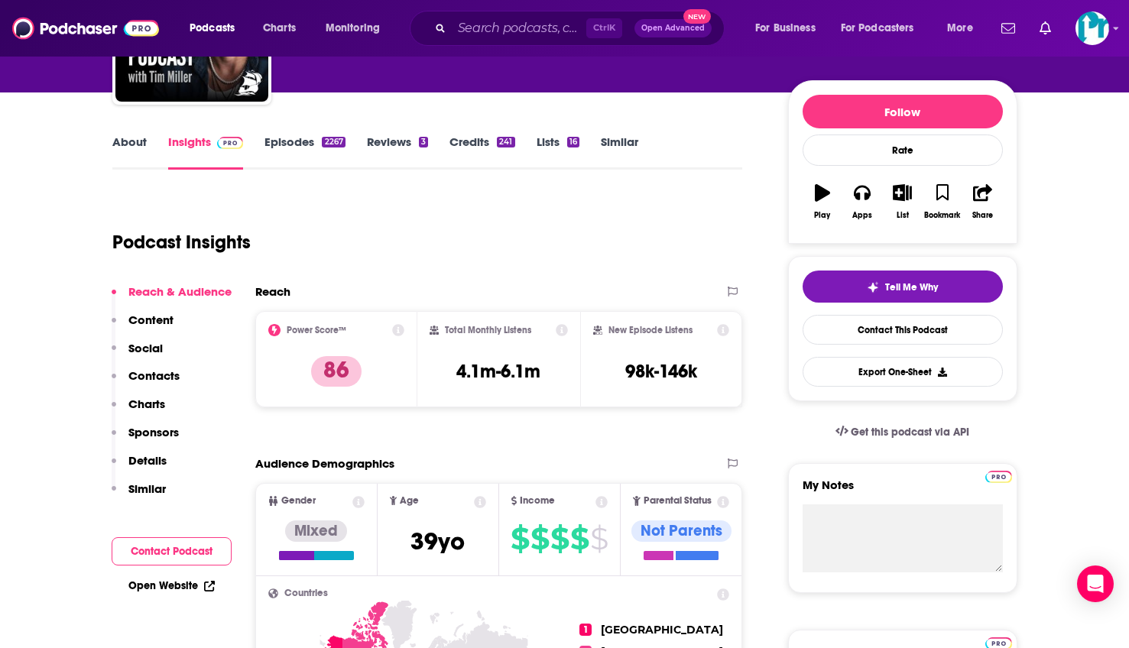
scroll to position [45, 0]
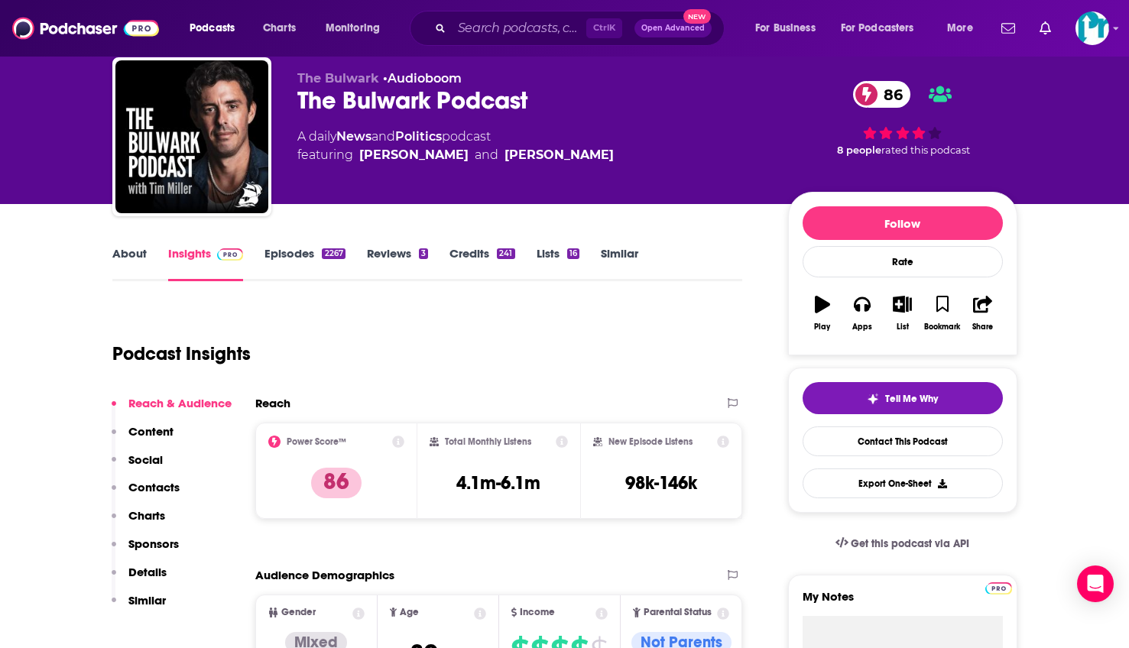
click at [517, 156] on div "[PERSON_NAME]" at bounding box center [559, 155] width 109 height 18
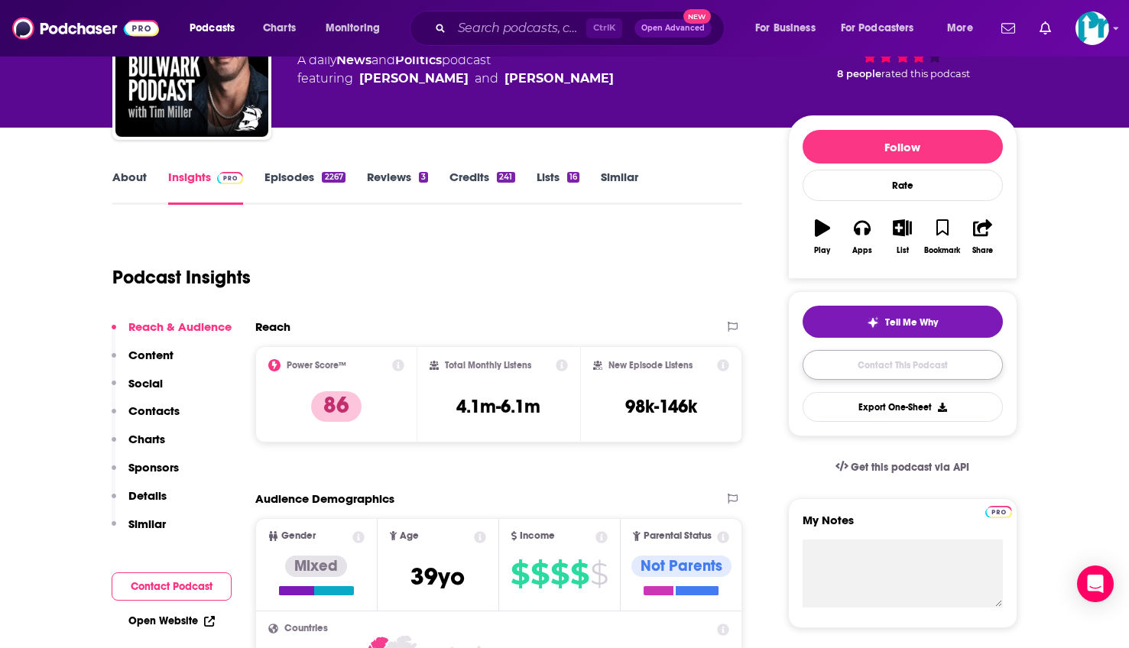
click at [892, 375] on link "Contact This Podcast" at bounding box center [903, 365] width 200 height 30
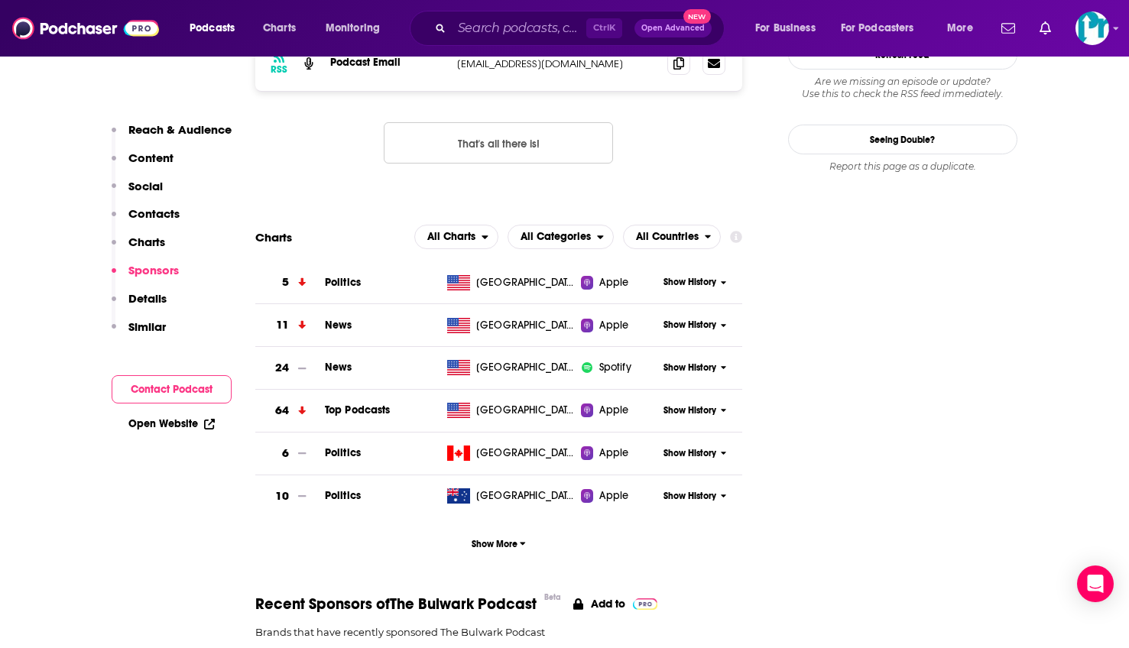
scroll to position [1268, 0]
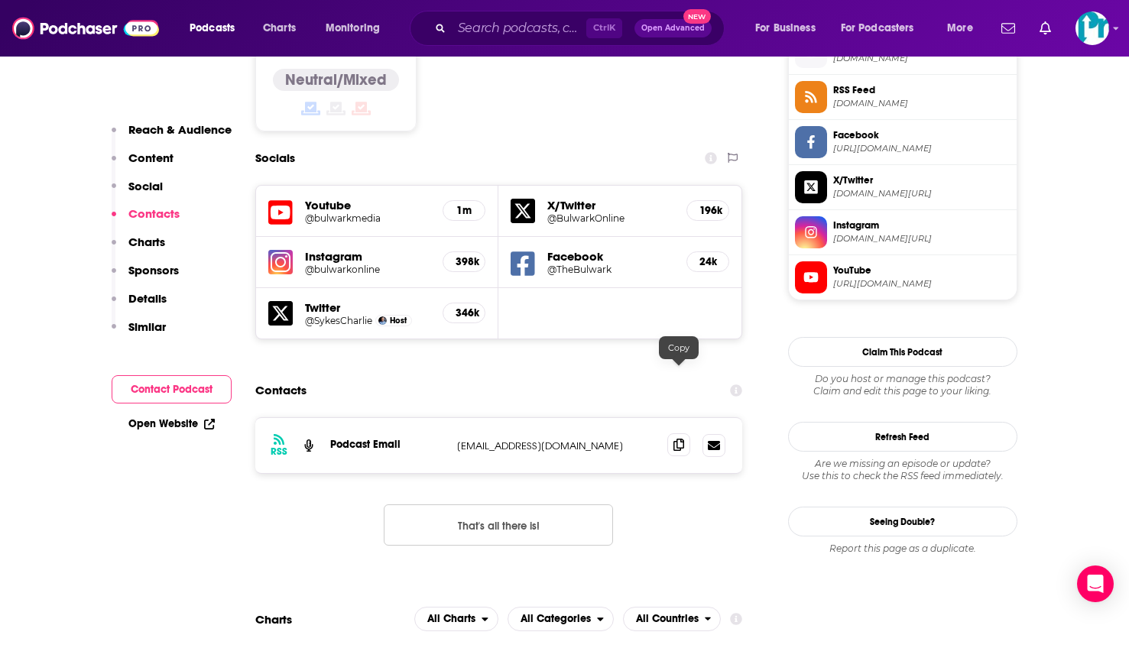
click at [689, 434] on span at bounding box center [678, 445] width 23 height 23
drag, startPoint x: 1045, startPoint y: 297, endPoint x: 789, endPoint y: 102, distance: 321.9
click at [671, 434] on span at bounding box center [678, 445] width 23 height 23
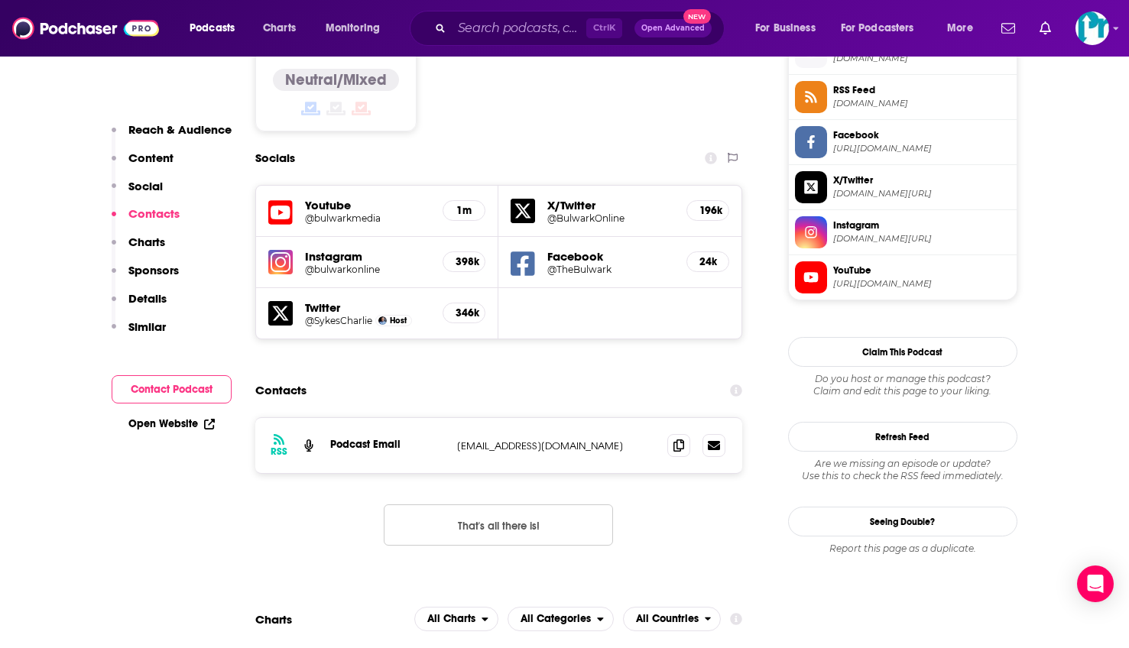
click at [479, 26] on input "Search podcasts, credits, & more..." at bounding box center [519, 28] width 135 height 24
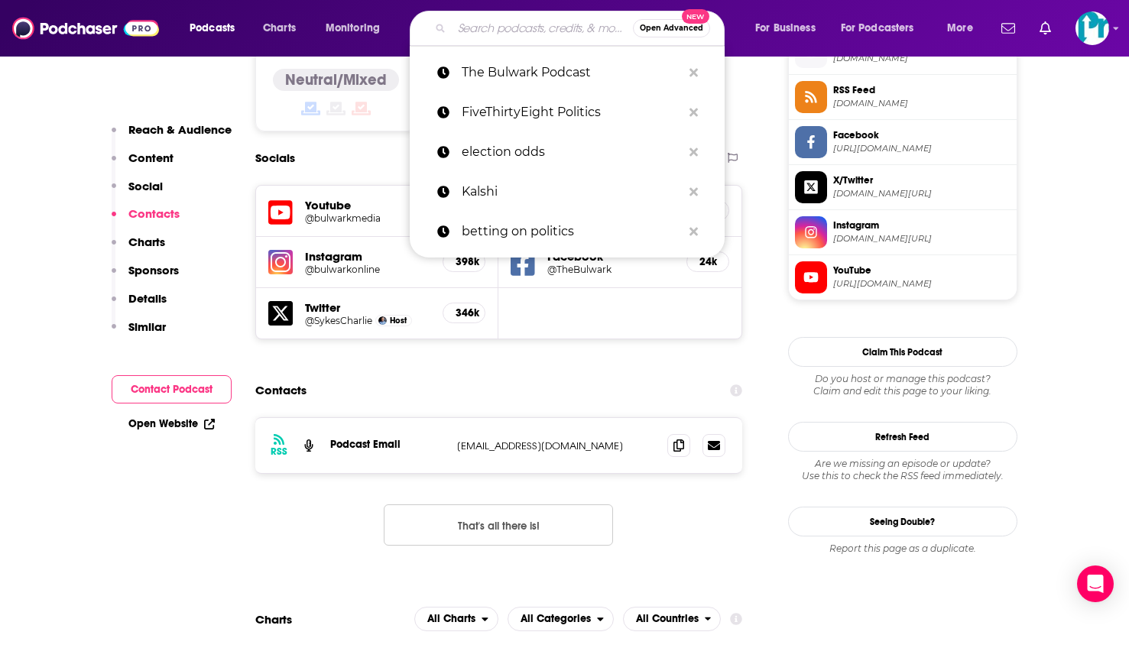
paste input "The Political Trade, Left, Right & Center"
type input "The Political Trade, Left, Right & Center"
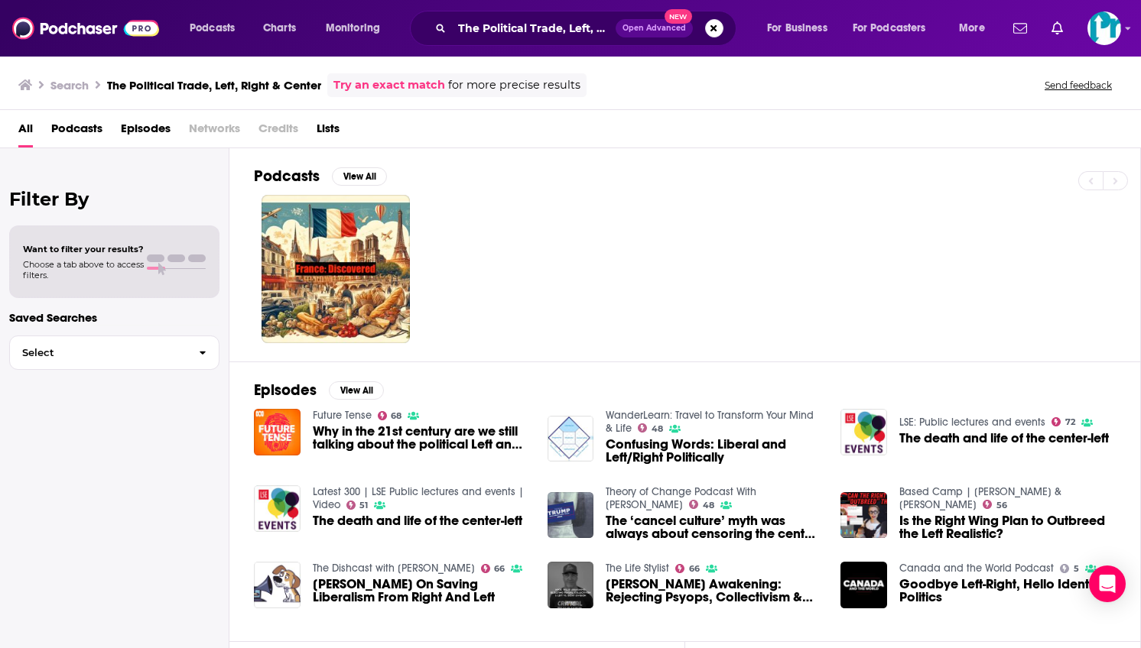
click at [882, 233] on div at bounding box center [697, 269] width 886 height 148
click at [1054, 257] on div at bounding box center [697, 269] width 886 height 148
click at [89, 31] on img at bounding box center [85, 28] width 147 height 29
